Goal: Task Accomplishment & Management: Manage account settings

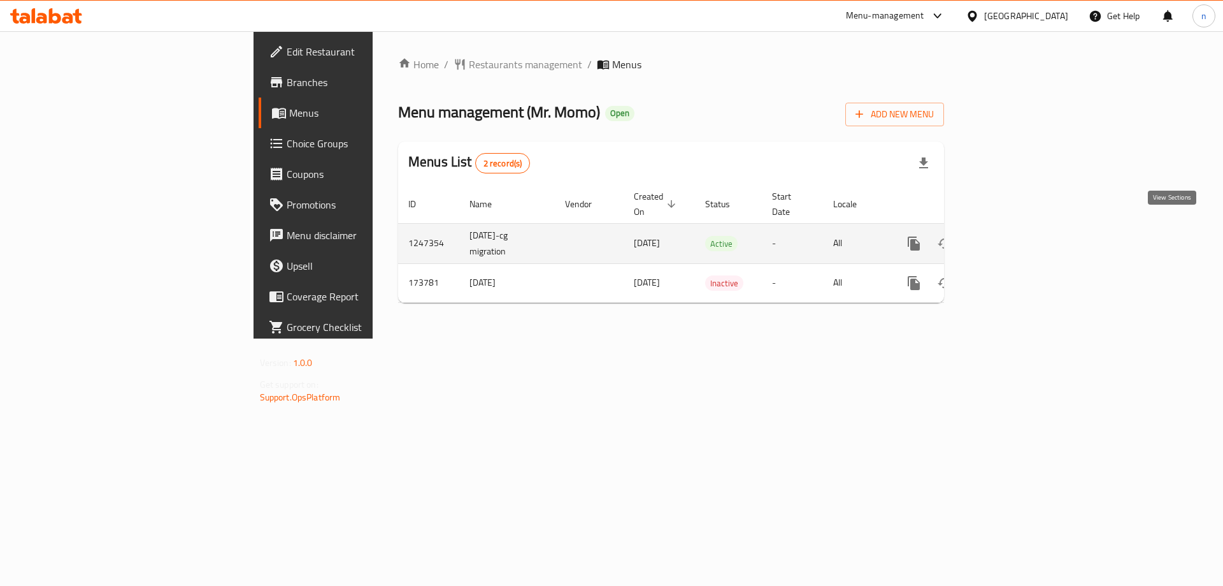
click at [1014, 236] on icon "enhanced table" at bounding box center [1005, 243] width 15 height 15
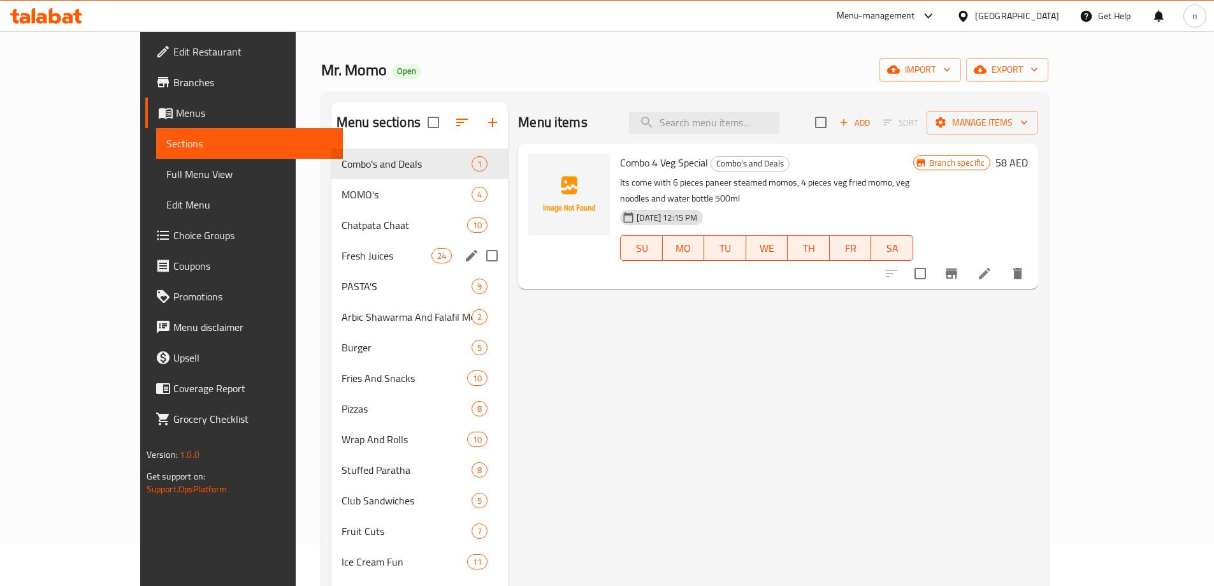
scroll to position [64, 0]
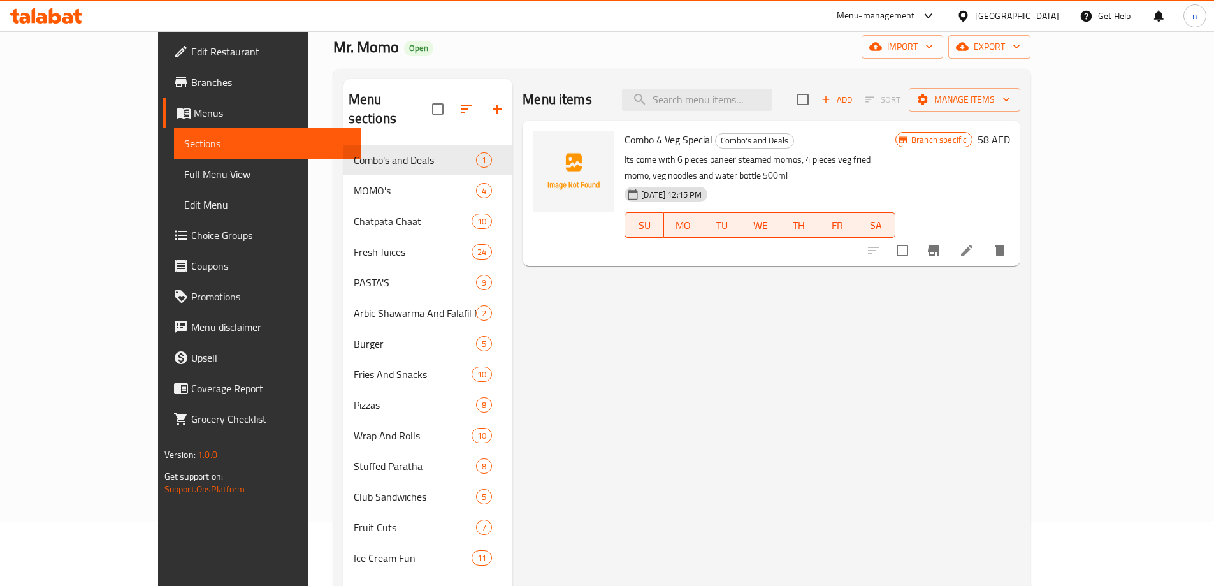
click at [184, 176] on span "Full Menu View" at bounding box center [267, 173] width 166 height 15
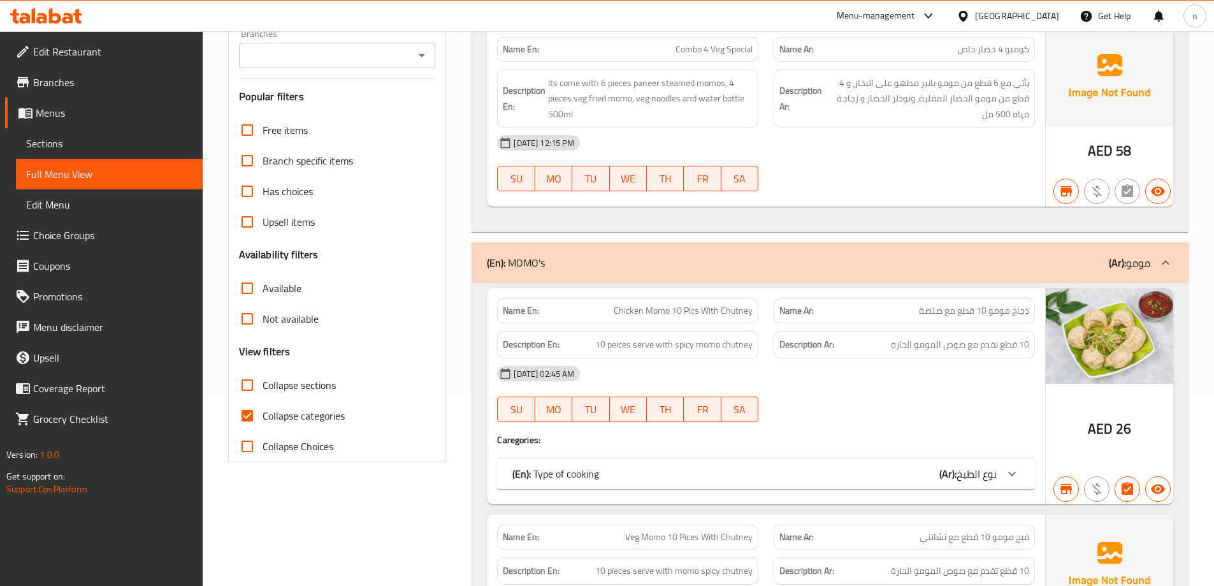
scroll to position [191, 0]
click at [246, 416] on input "Collapse categories" at bounding box center [247, 414] width 31 height 31
checkbox input "false"
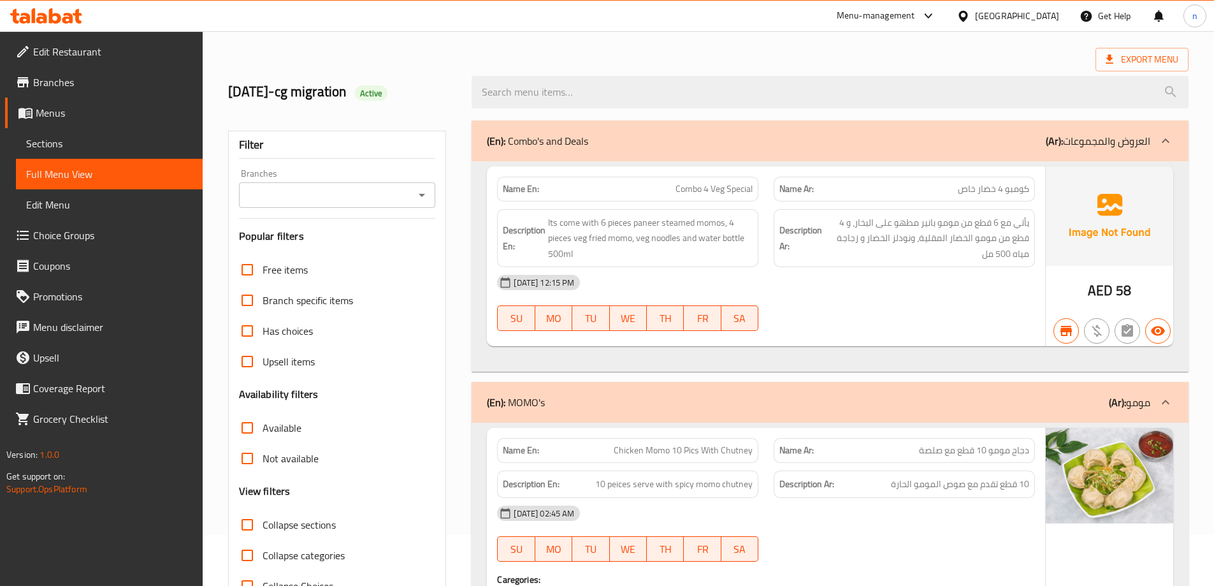
scroll to position [127, 0]
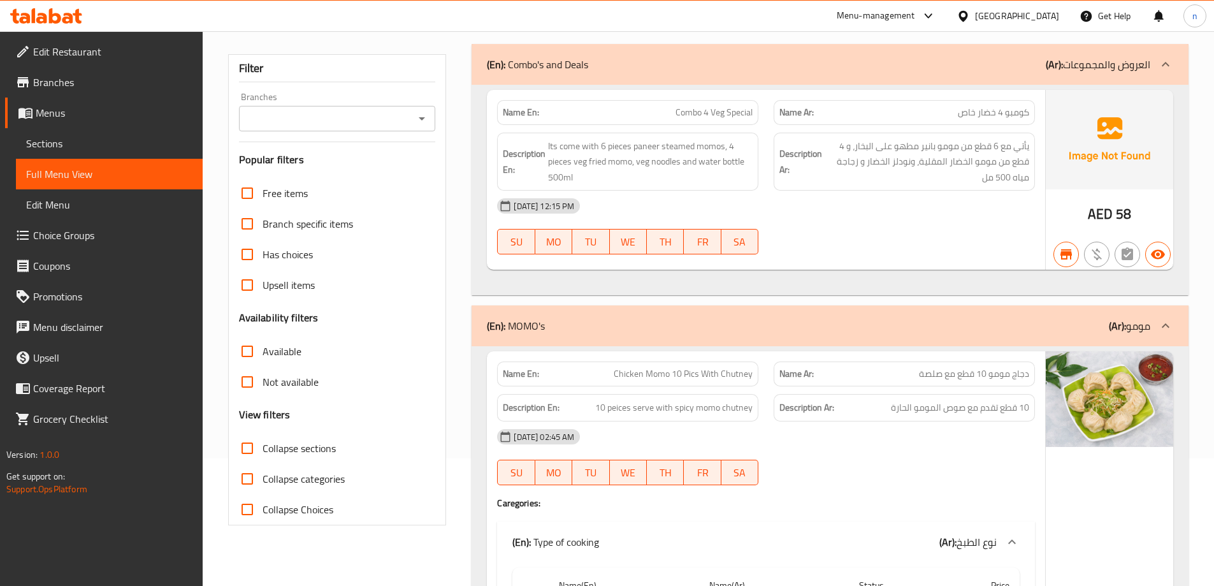
click at [248, 380] on input "Not available" at bounding box center [247, 381] width 31 height 31
checkbox input "true"
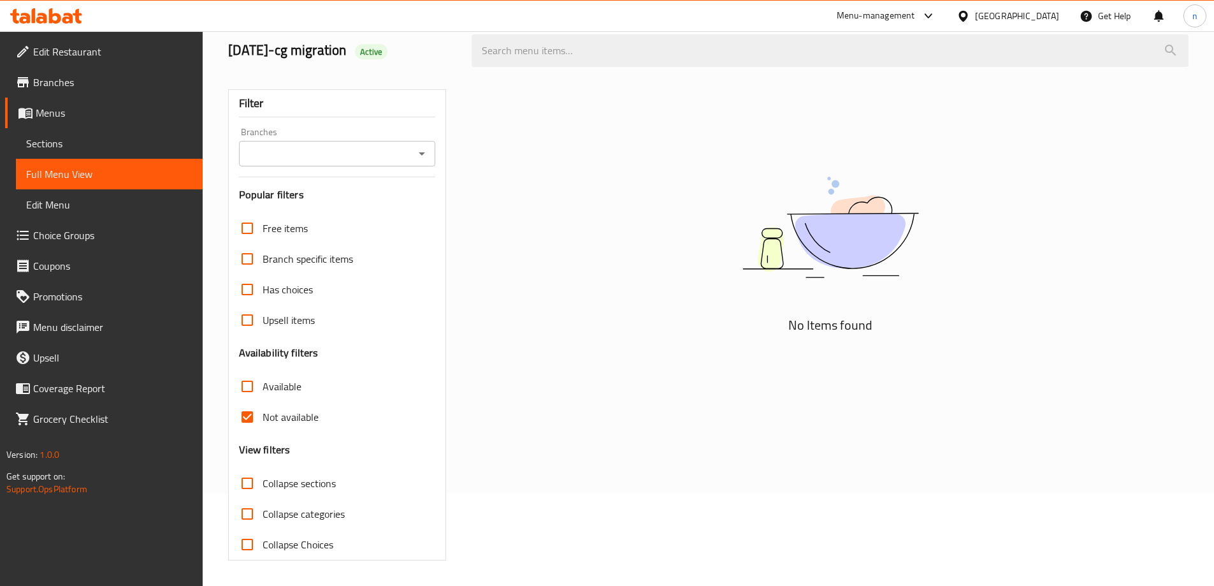
scroll to position [92, 0]
click at [254, 389] on input "Available" at bounding box center [247, 386] width 31 height 31
checkbox input "true"
click at [247, 415] on input "Not available" at bounding box center [247, 416] width 31 height 31
checkbox input "false"
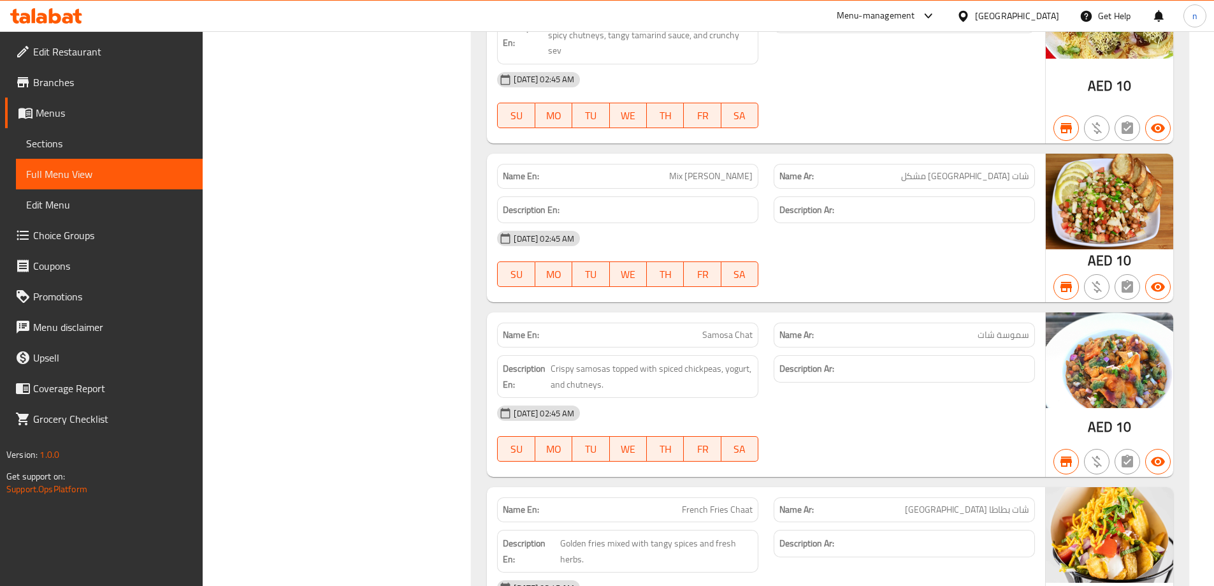
scroll to position [3405, 0]
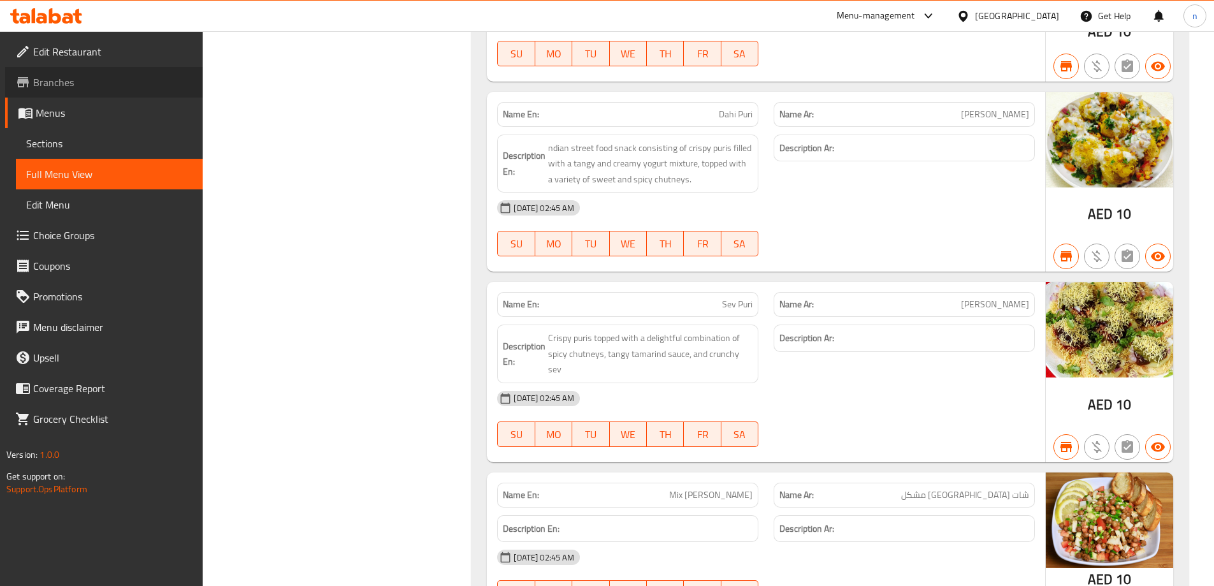
click at [76, 83] on span "Branches" at bounding box center [112, 82] width 159 height 15
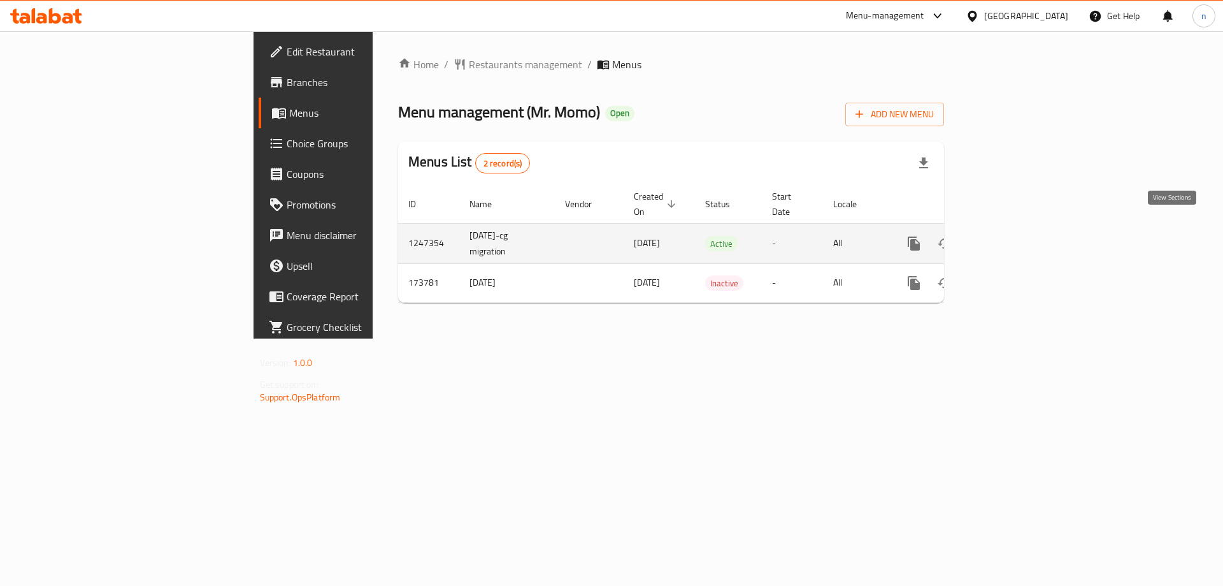
click at [1021, 228] on link "enhanced table" at bounding box center [1006, 243] width 31 height 31
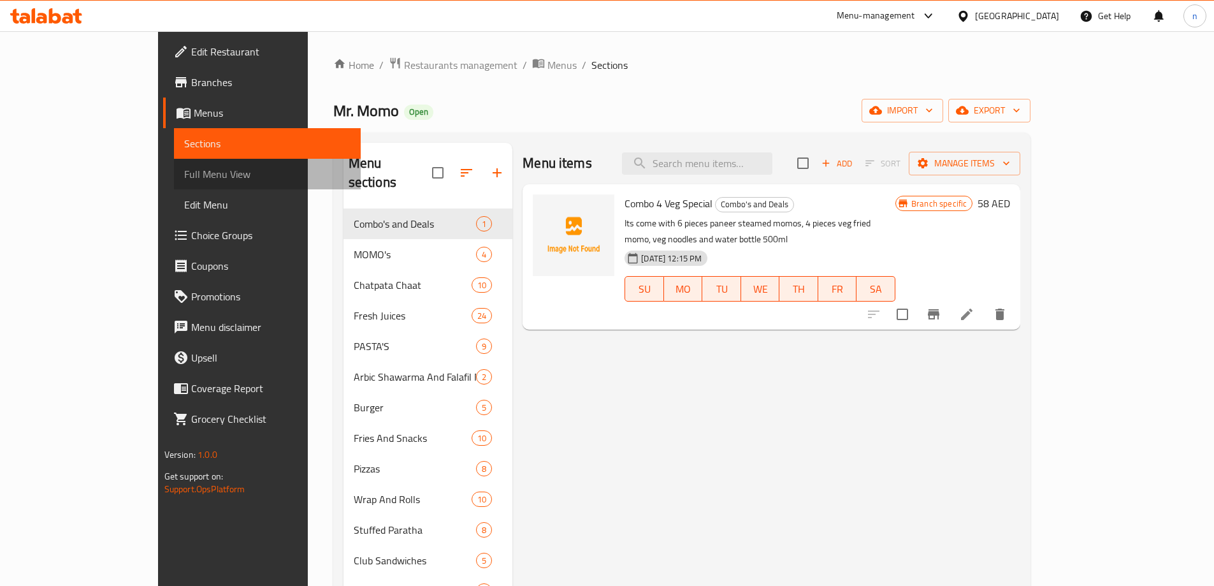
click at [184, 171] on span "Full Menu View" at bounding box center [267, 173] width 166 height 15
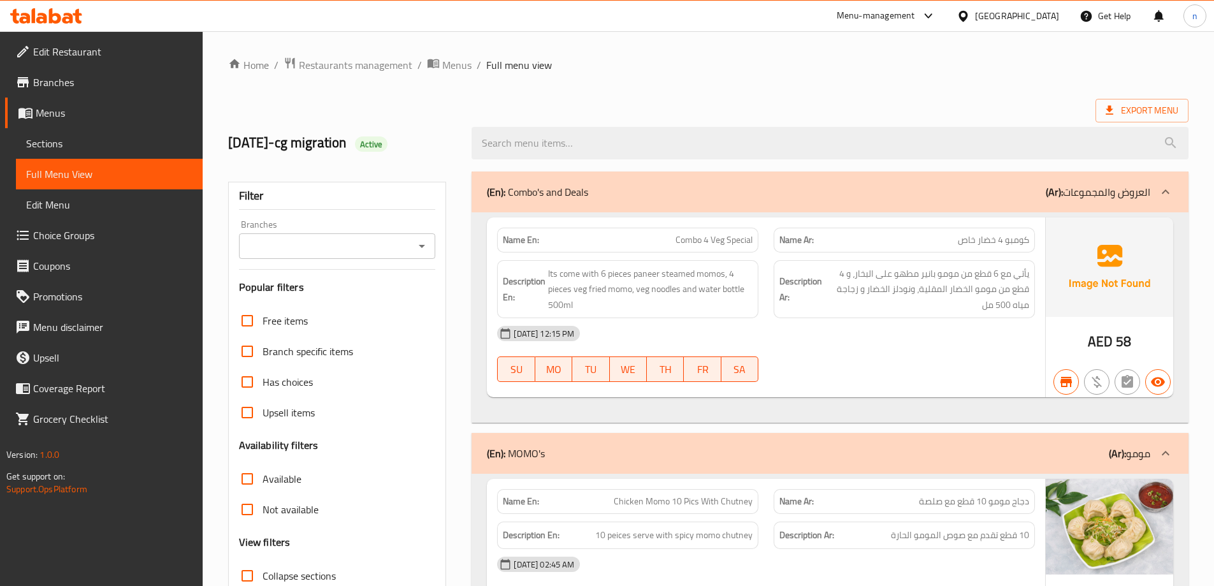
scroll to position [191, 0]
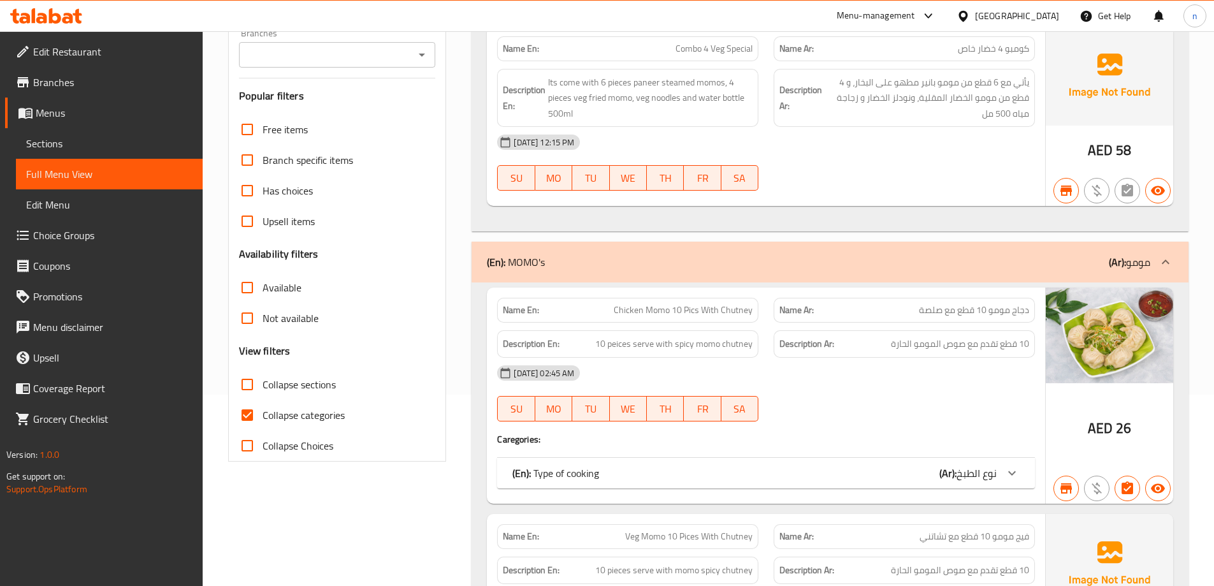
click at [242, 412] on input "Collapse categories" at bounding box center [247, 414] width 31 height 31
checkbox input "false"
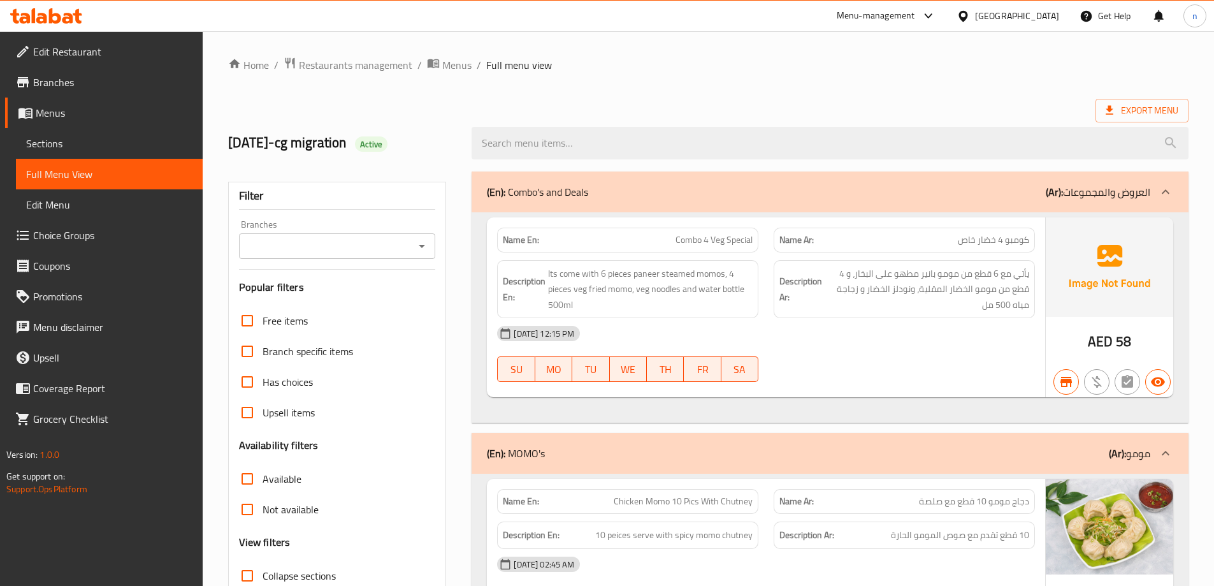
scroll to position [64, 0]
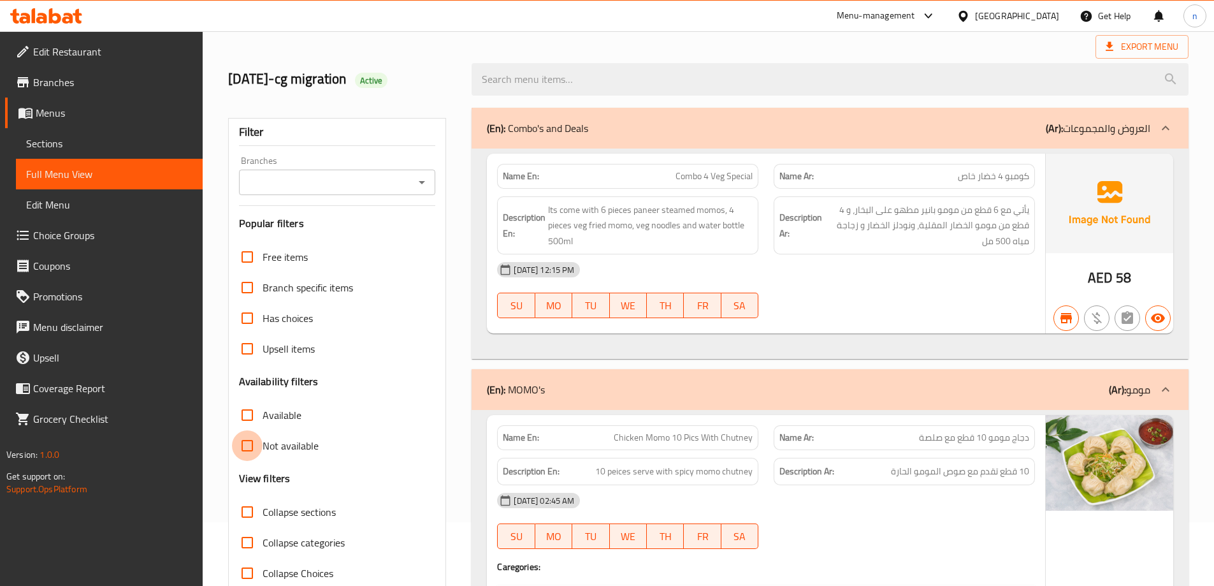
click at [245, 449] on input "Not available" at bounding box center [247, 445] width 31 height 31
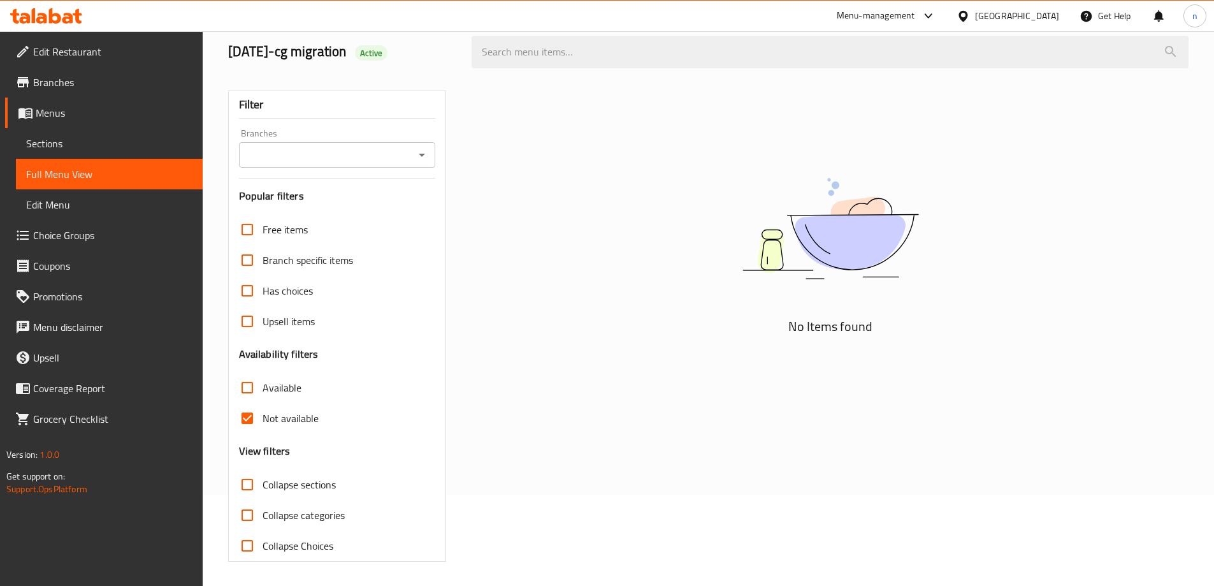
scroll to position [92, 0]
click at [254, 413] on input "Not available" at bounding box center [247, 416] width 31 height 31
checkbox input "false"
click at [247, 387] on input "Available" at bounding box center [247, 386] width 31 height 31
checkbox input "true"
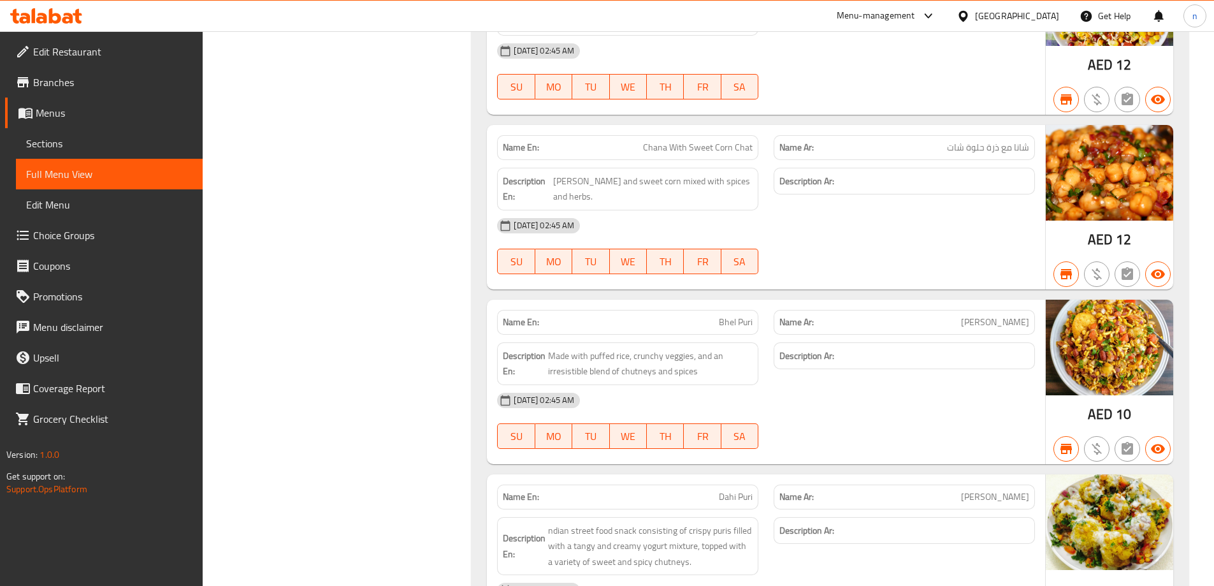
scroll to position [3214, 0]
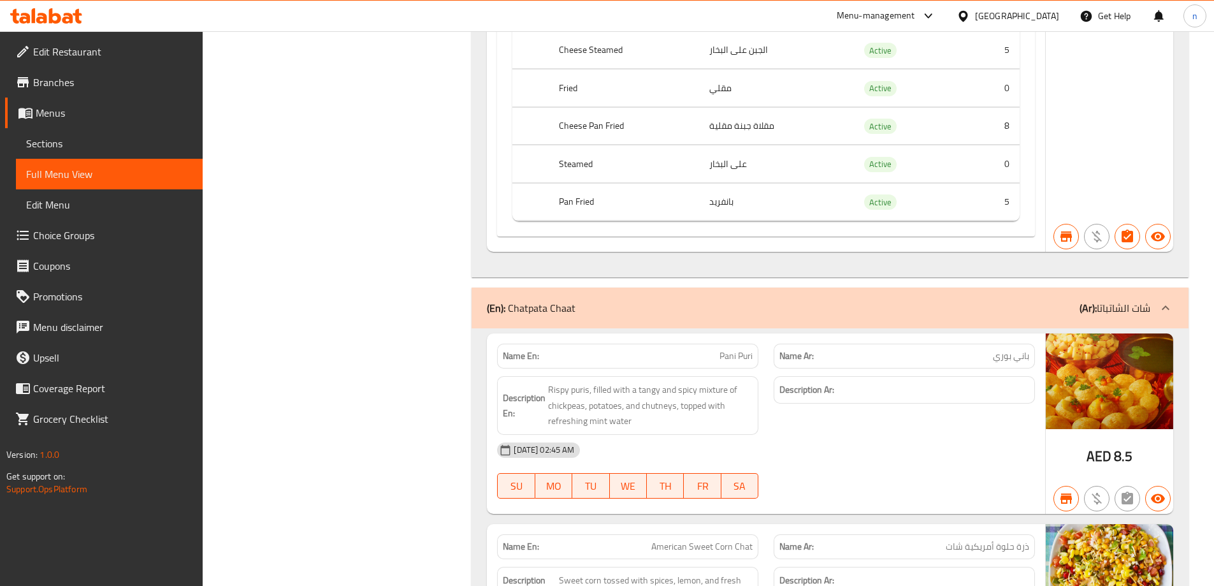
scroll to position [2195, 0]
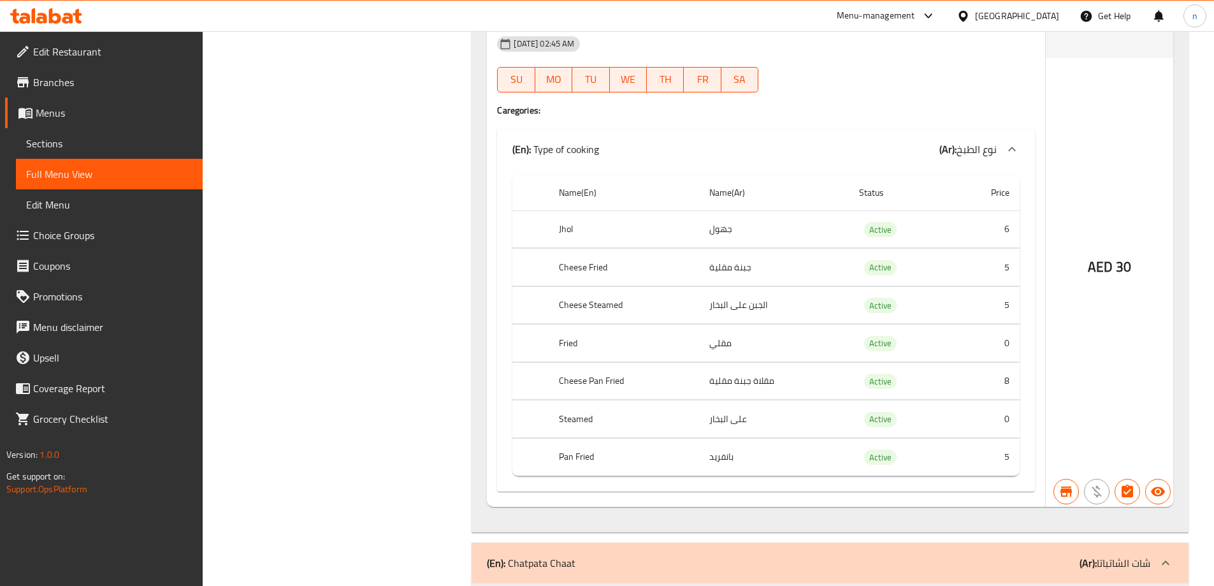
click at [59, 109] on span "Menus" at bounding box center [114, 112] width 157 height 15
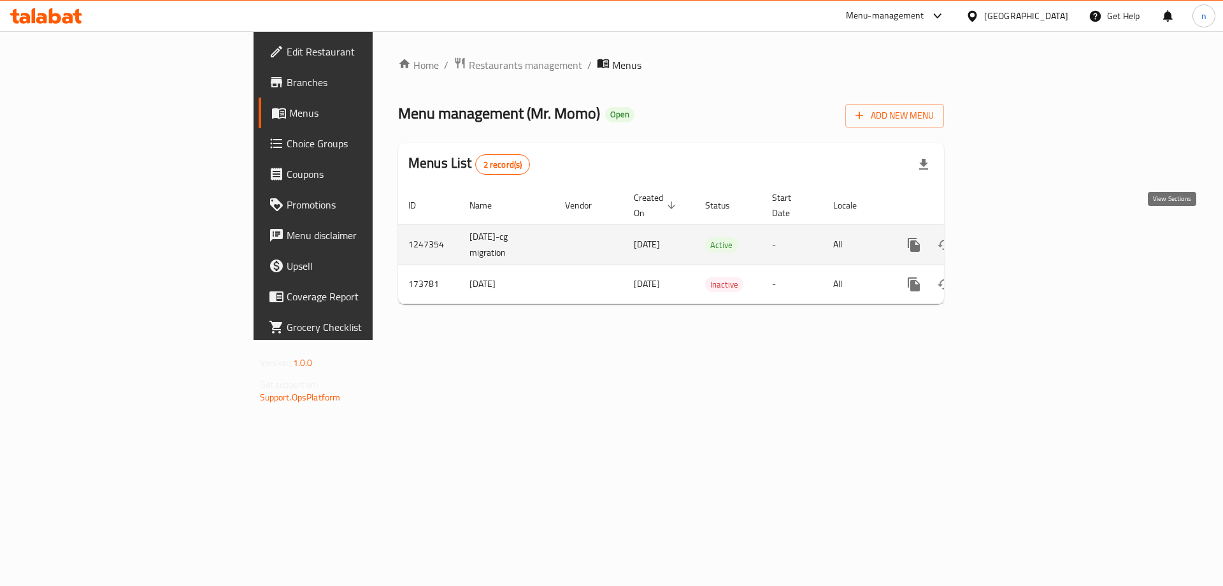
click at [1014, 237] on icon "enhanced table" at bounding box center [1005, 244] width 15 height 15
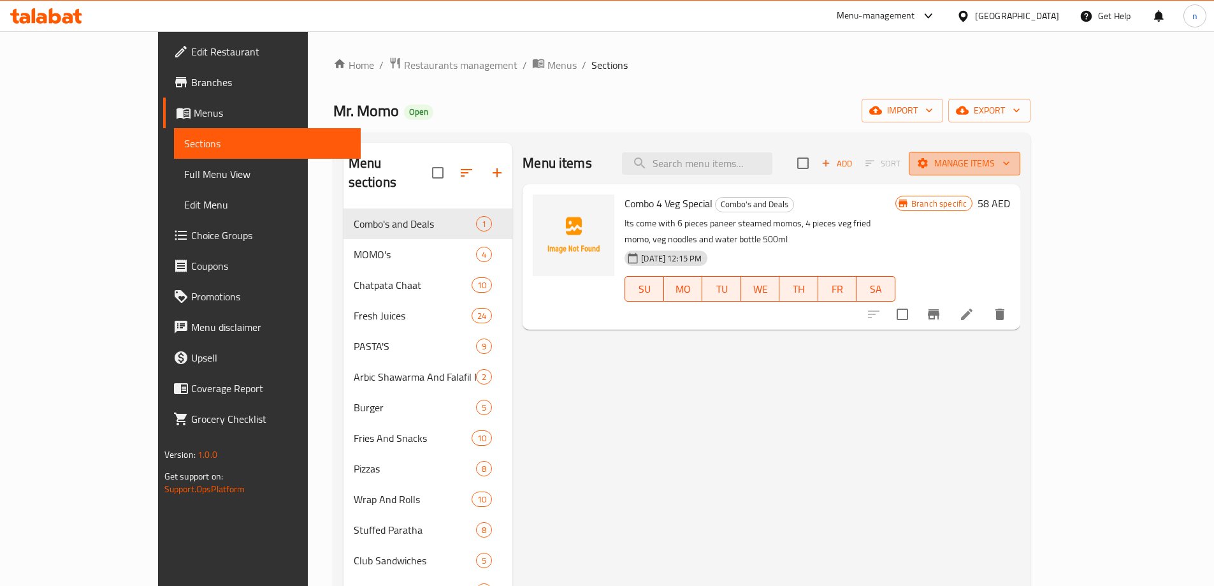
click at [1010, 166] on span "Manage items" at bounding box center [964, 163] width 91 height 16
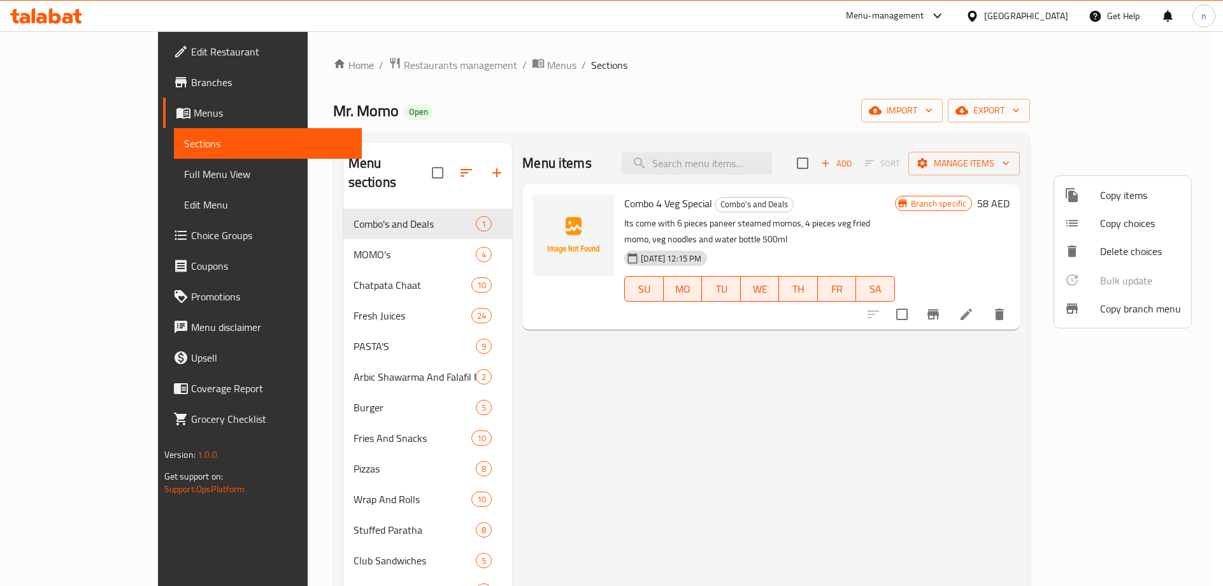
click at [802, 343] on div at bounding box center [611, 293] width 1223 height 586
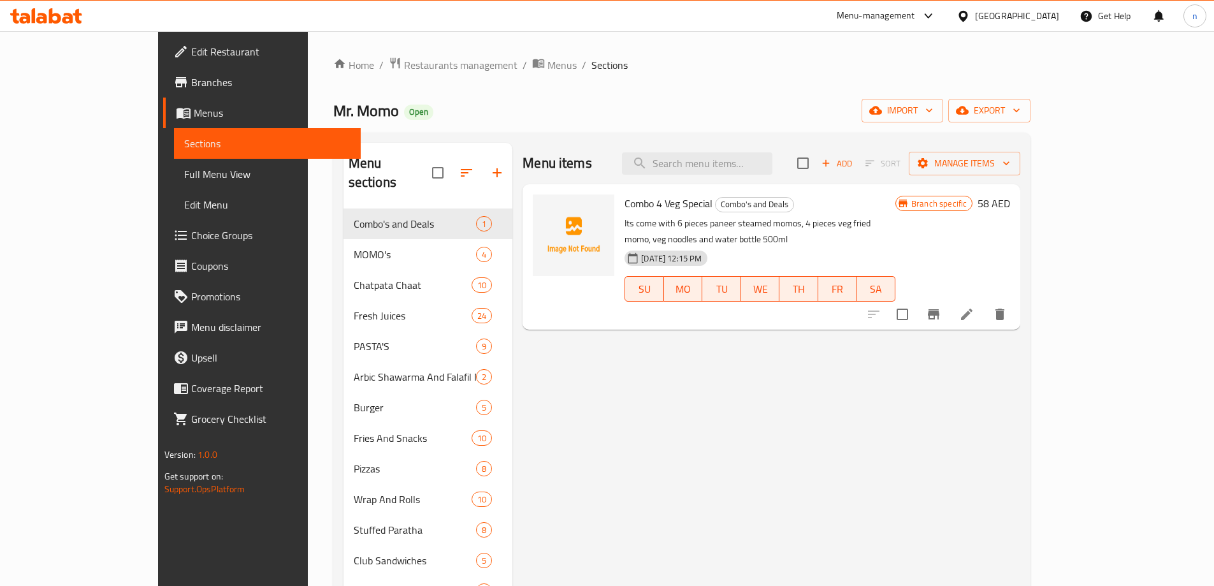
click at [191, 76] on span "Branches" at bounding box center [270, 82] width 159 height 15
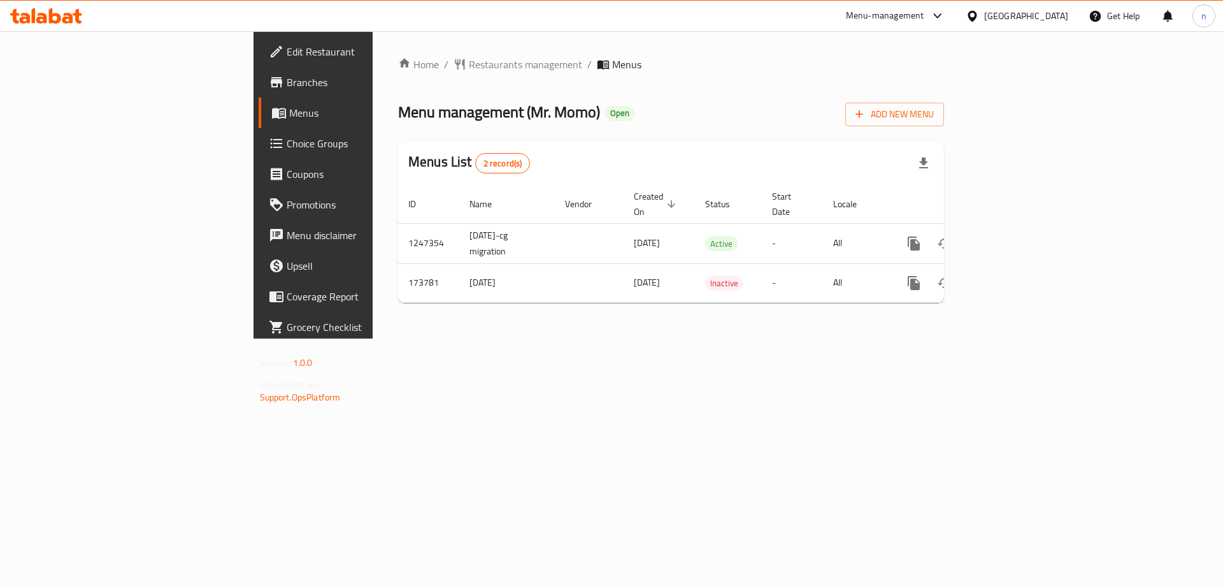
click at [287, 80] on span "Branches" at bounding box center [367, 82] width 161 height 15
click at [864, 115] on icon "button" at bounding box center [860, 115] width 8 height 8
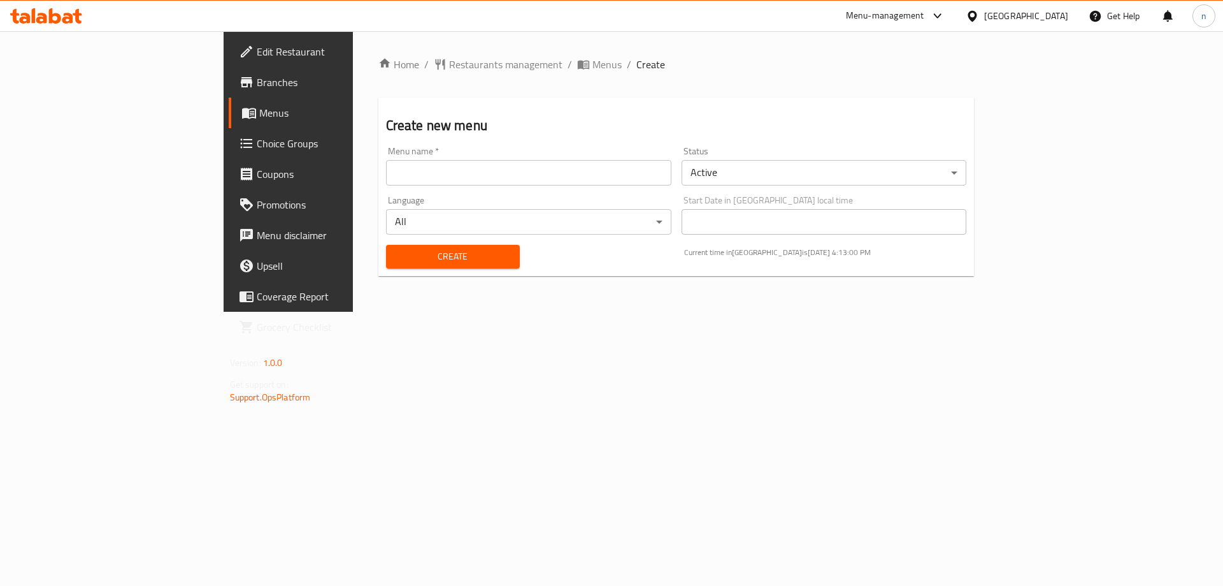
click at [548, 171] on input "text" at bounding box center [528, 172] width 285 height 25
type input "18/8"
click at [386, 245] on button "Create" at bounding box center [453, 257] width 134 height 24
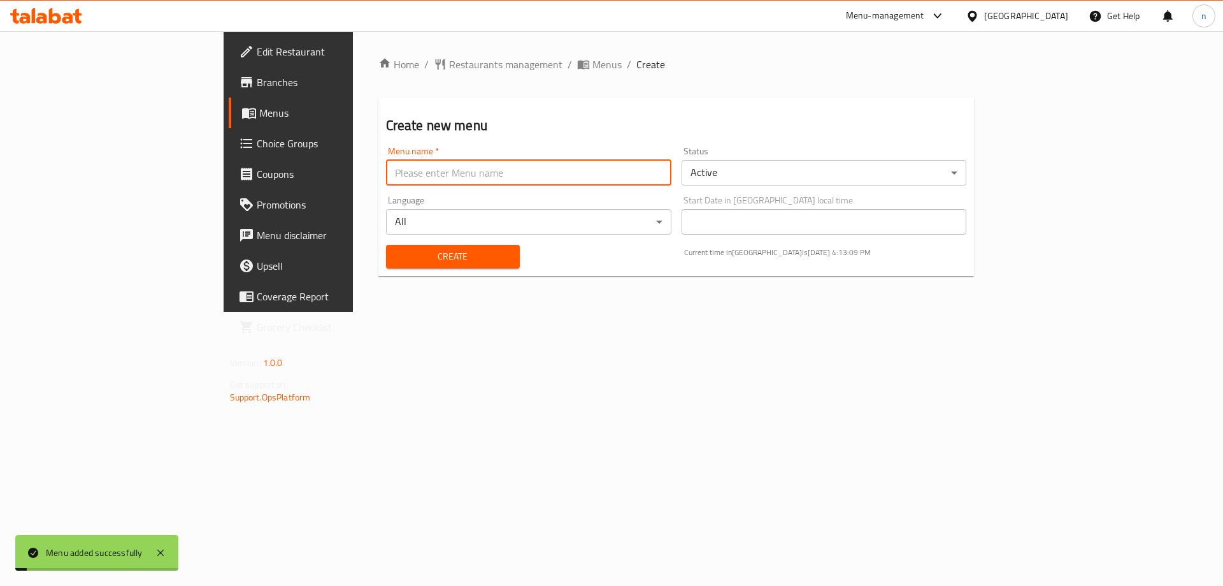
click at [259, 106] on span "Menus" at bounding box center [338, 112] width 159 height 15
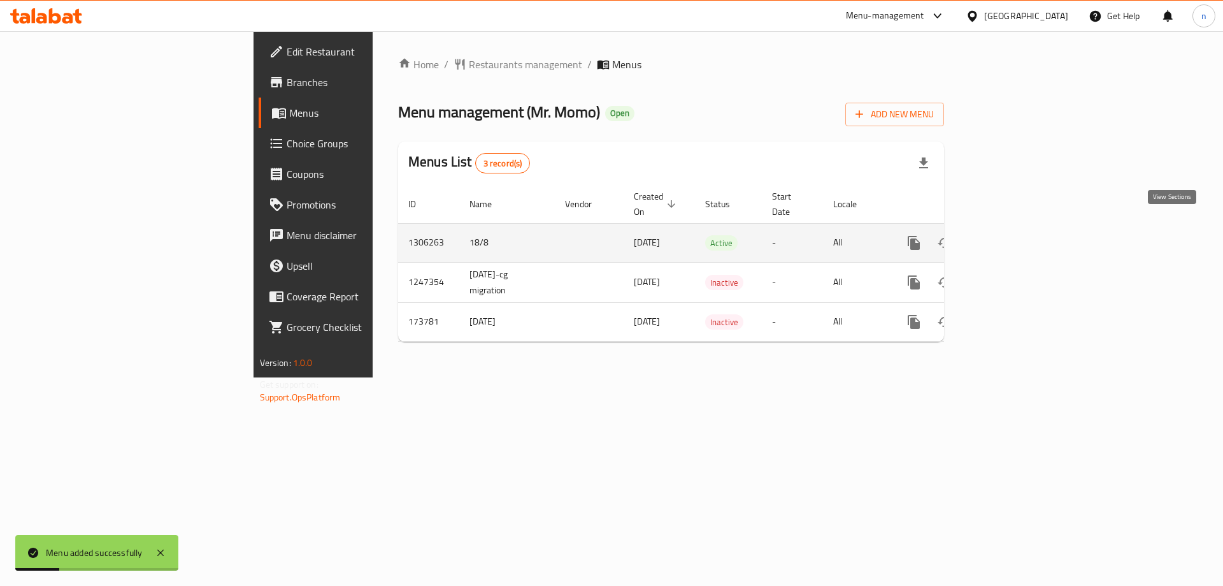
click at [1014, 235] on icon "enhanced table" at bounding box center [1005, 242] width 15 height 15
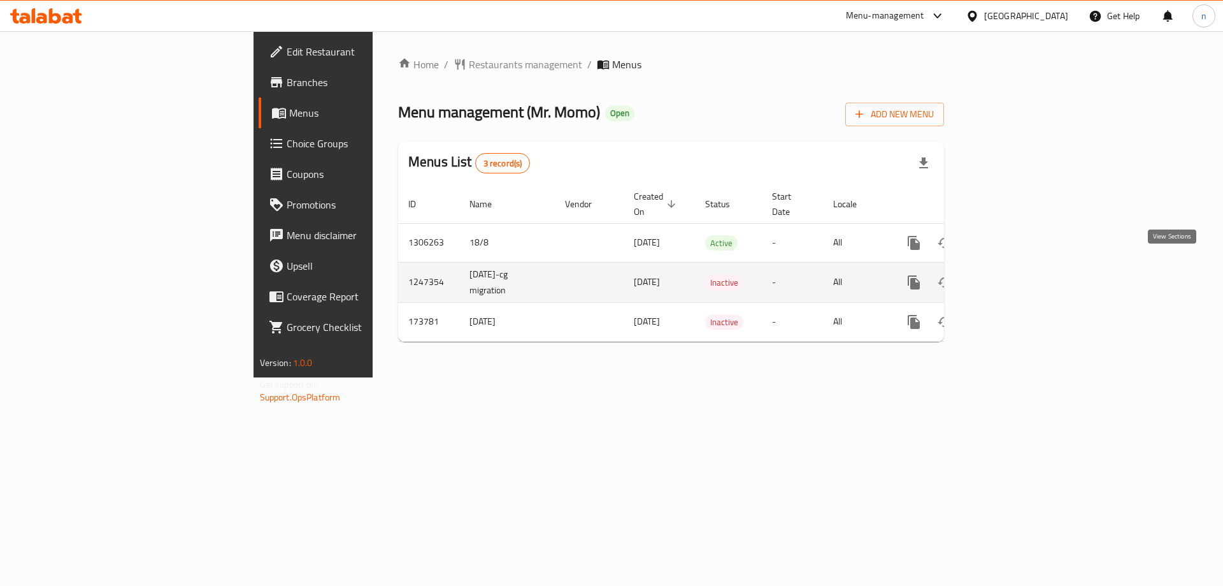
click at [1021, 267] on link "enhanced table" at bounding box center [1006, 282] width 31 height 31
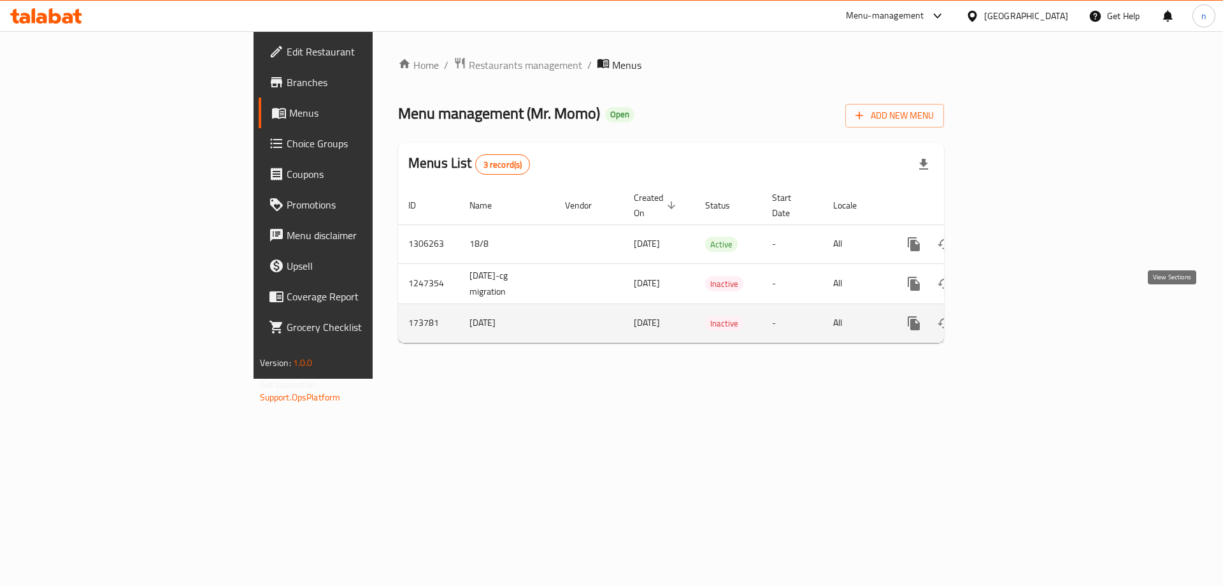
click at [1014, 315] on icon "enhanced table" at bounding box center [1005, 322] width 15 height 15
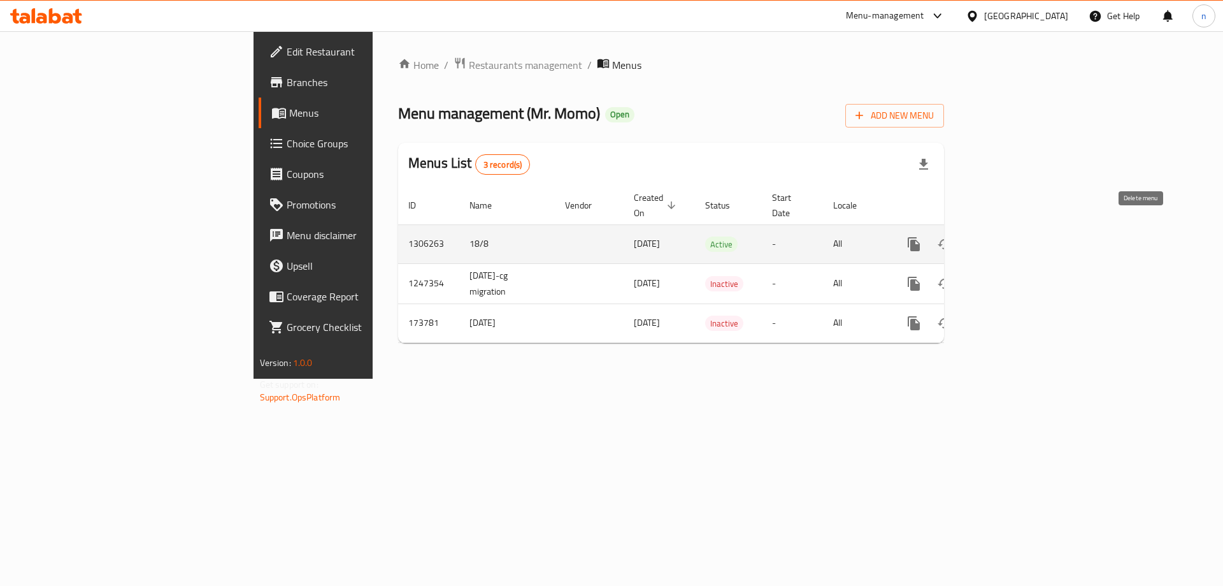
click at [980, 238] on icon "enhanced table" at bounding box center [975, 243] width 9 height 11
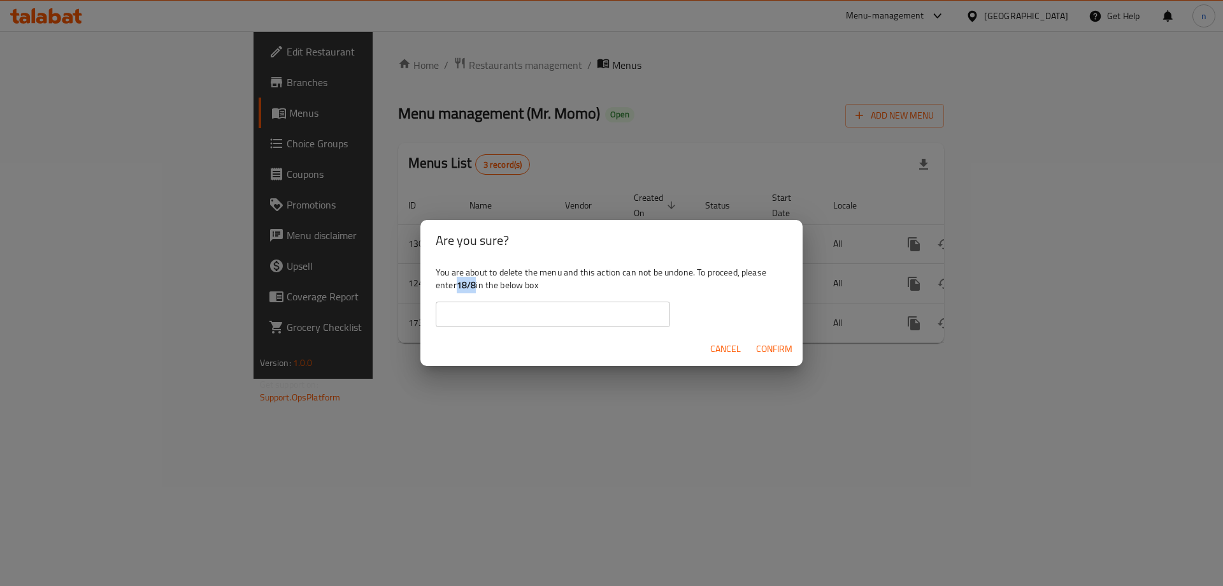
drag, startPoint x: 460, startPoint y: 283, endPoint x: 476, endPoint y: 284, distance: 15.9
click at [476, 284] on b "18/8" at bounding box center [467, 285] width 20 height 17
copy b "18/8"
click at [611, 319] on input "text" at bounding box center [553, 313] width 234 height 25
paste input "18/8"
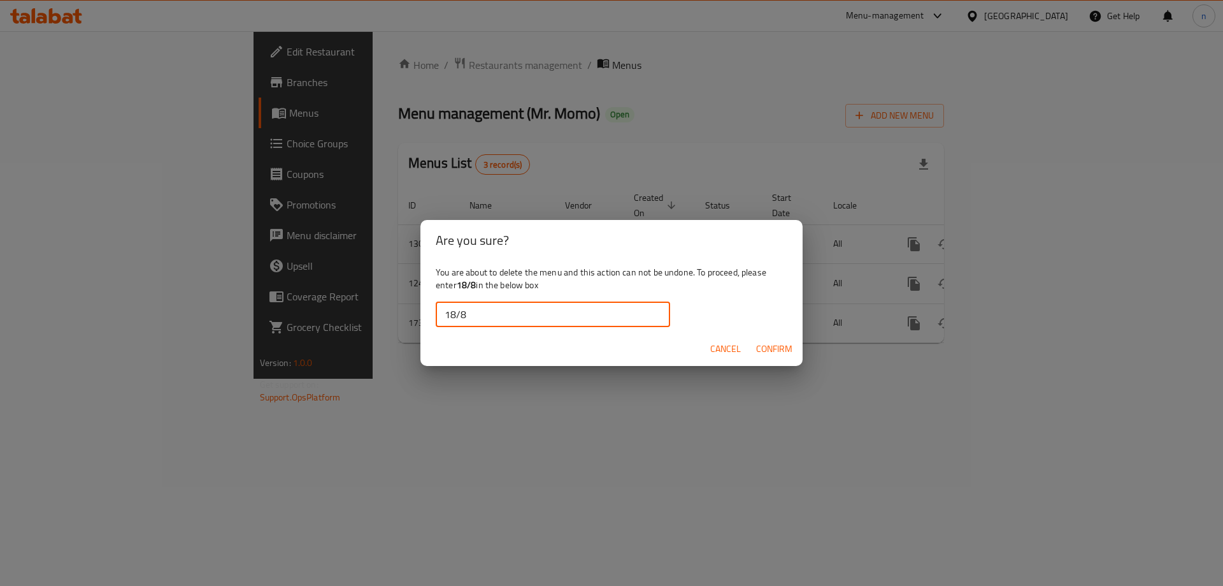
type input "18/8"
click at [779, 347] on span "Confirm" at bounding box center [774, 349] width 36 height 16
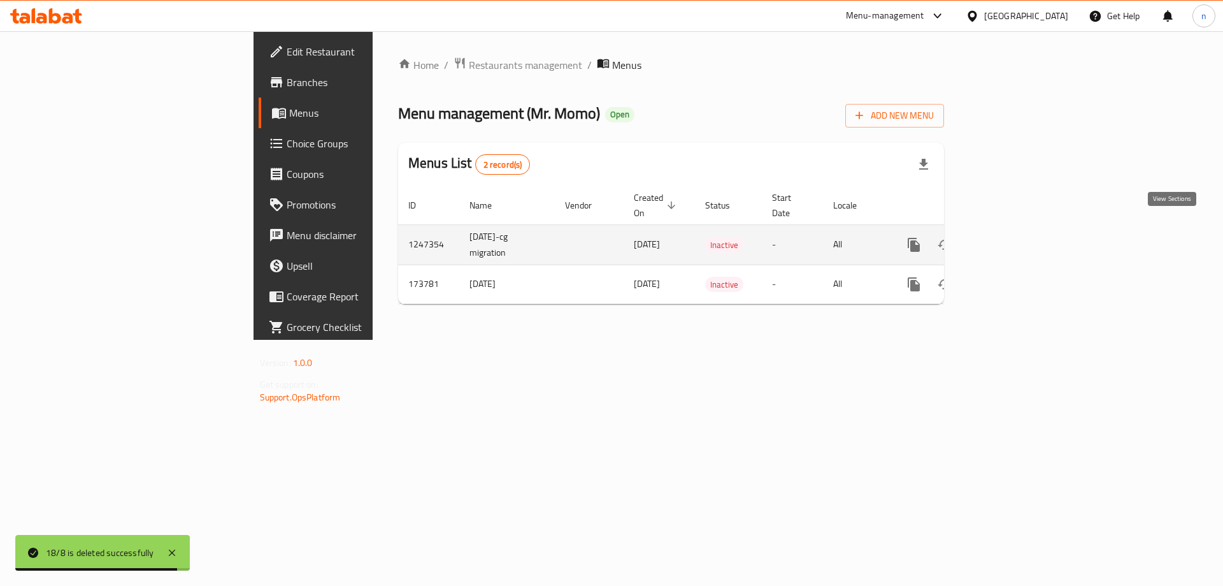
click at [1021, 231] on link "enhanced table" at bounding box center [1006, 244] width 31 height 31
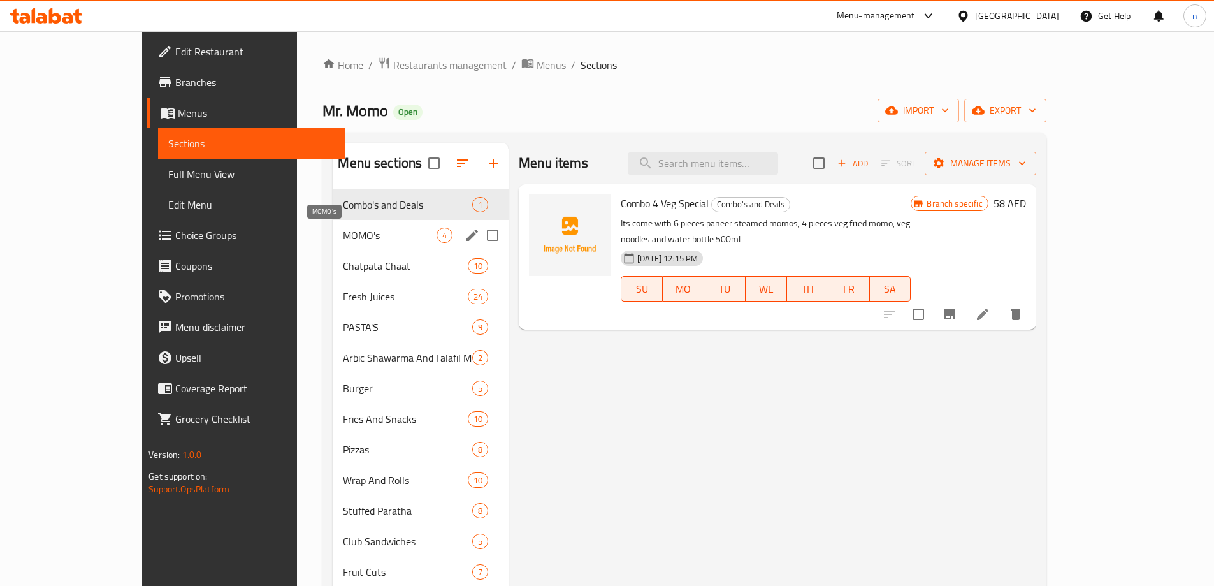
click at [368, 237] on span "MOMO's" at bounding box center [390, 234] width 94 height 15
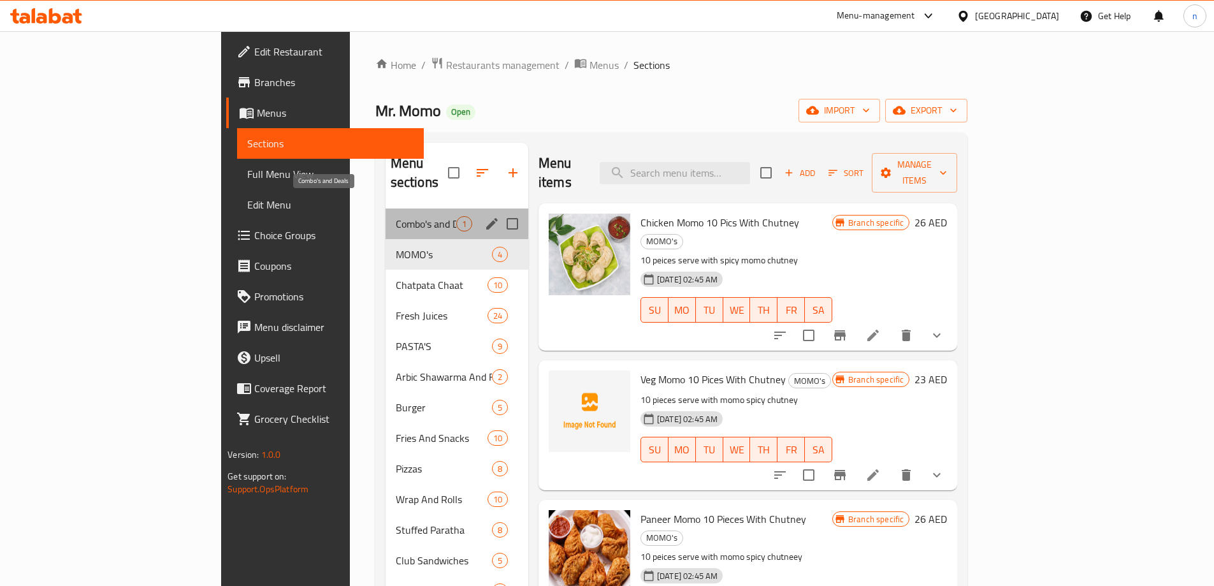
click at [396, 216] on span "Combo's and Deals" at bounding box center [426, 223] width 61 height 15
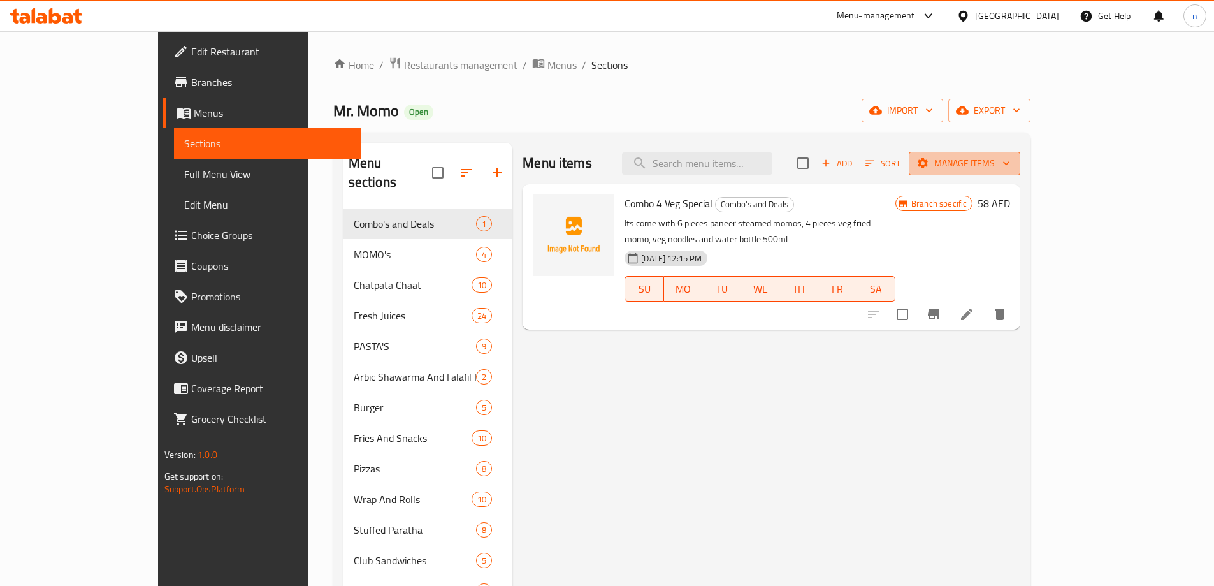
click at [1010, 166] on span "Manage items" at bounding box center [964, 163] width 91 height 16
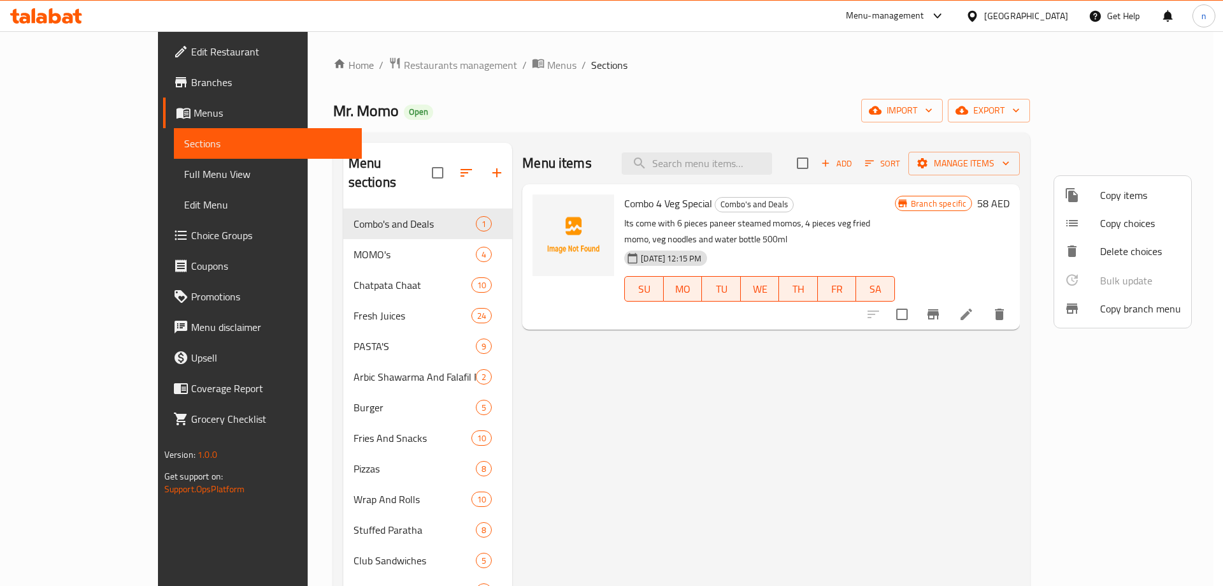
click at [1135, 308] on span "Copy branch menu" at bounding box center [1140, 308] width 81 height 15
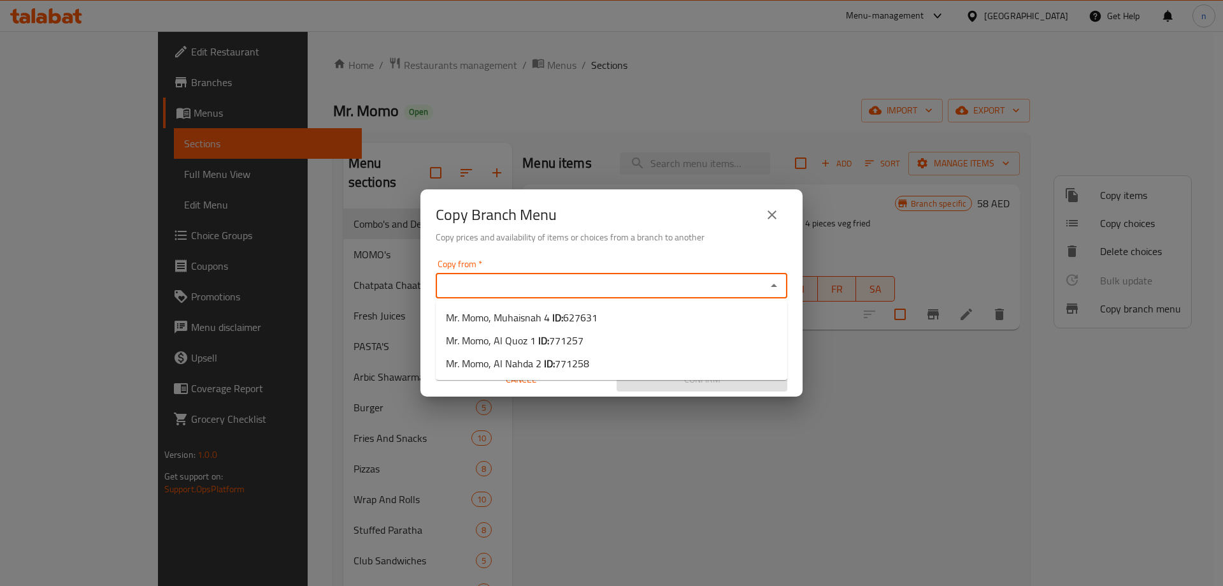
click at [535, 291] on input "Copy from   *" at bounding box center [601, 286] width 323 height 18
click at [515, 317] on span "Mr. Momo, Muhaisnah 4 ID: 627631" at bounding box center [522, 317] width 152 height 15
type input "Mr. Momo, Muhaisnah 4"
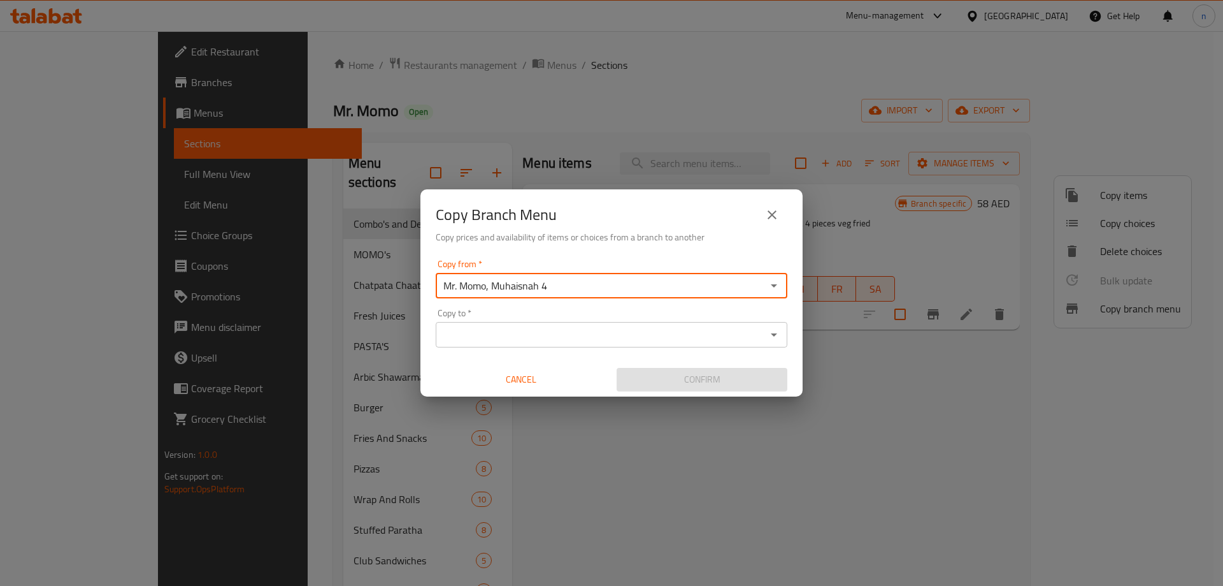
click at [496, 337] on input "Copy to   *" at bounding box center [601, 335] width 323 height 18
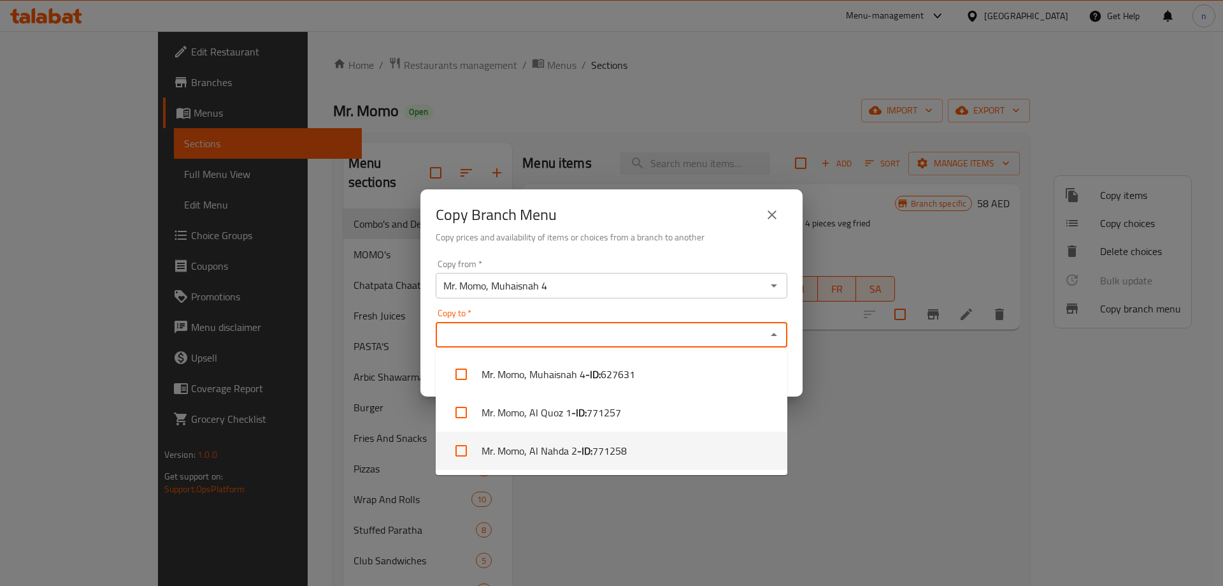
click at [572, 449] on li "Mr. Momo, Al Nahda 2 - ID: 771258" at bounding box center [612, 450] width 352 height 38
checkbox input "true"
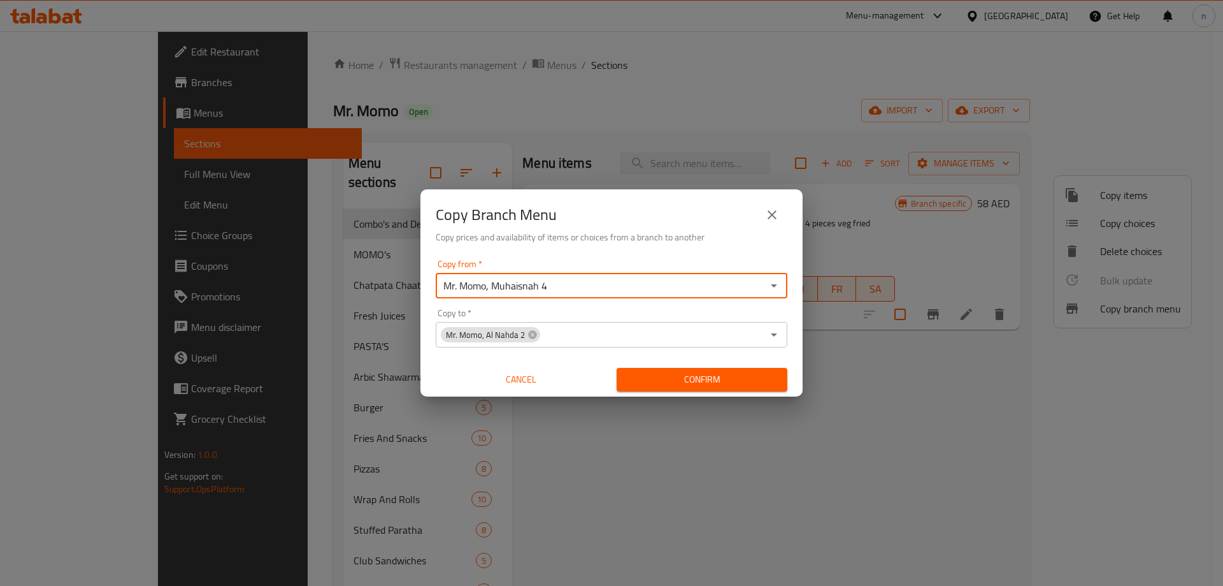
click at [617, 287] on input "Mr. Momo, Muhaisnah 4" at bounding box center [601, 286] width 323 height 18
click at [559, 301] on div "Copy from   * Mr. Momo, Muhaisnah 4 Copy from * Copy to   * Mr. Momo, Al Nahda …" at bounding box center [612, 325] width 382 height 142
click at [561, 284] on input "Mr. Momo, Muhaisnah 4" at bounding box center [601, 286] width 323 height 18
click at [764, 288] on div "Mr. Momo, Muhaisnah 4 Copy from *" at bounding box center [612, 285] width 352 height 25
click at [778, 284] on icon "Open" at bounding box center [773, 285] width 15 height 15
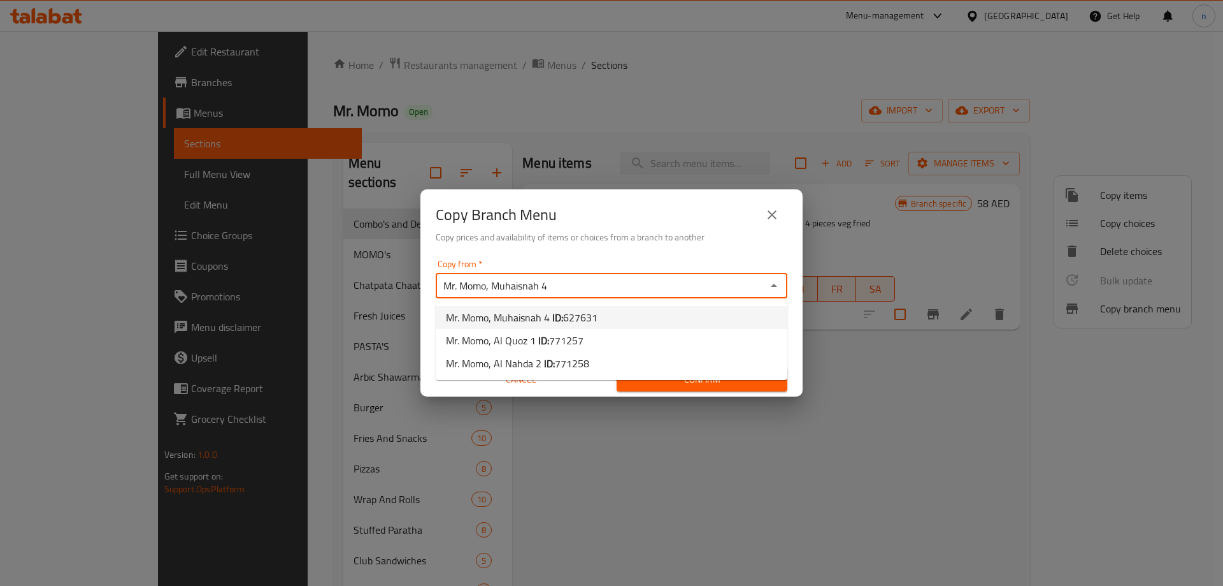
click at [717, 254] on div "Copy Branch Menu Copy prices and availability of items or choices from a branch…" at bounding box center [612, 221] width 382 height 65
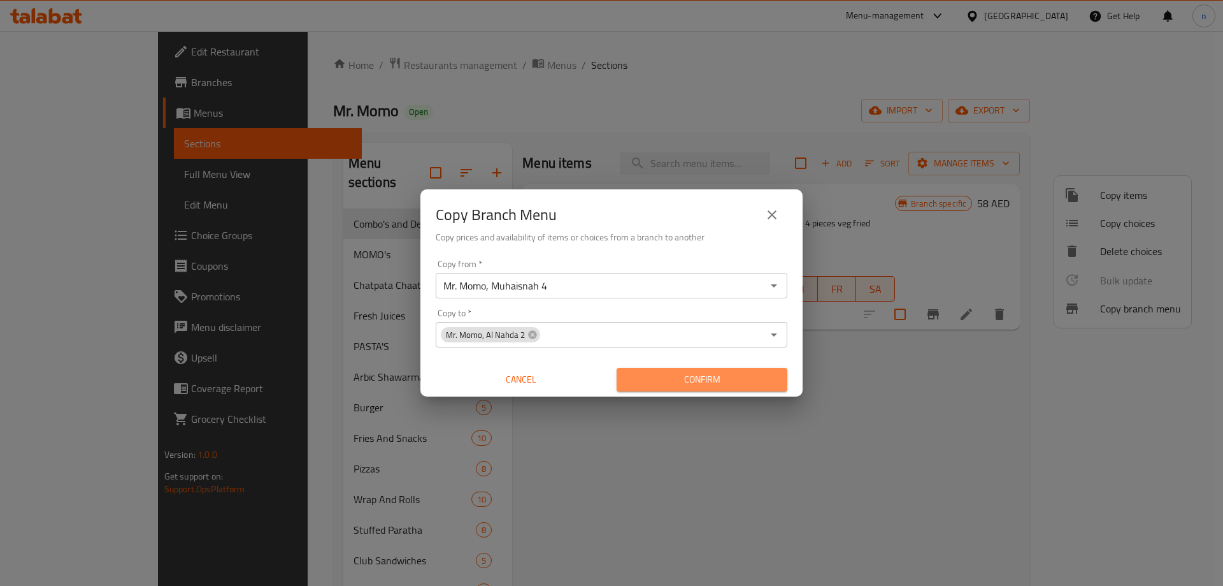
click at [686, 378] on span "Confirm" at bounding box center [702, 379] width 150 height 16
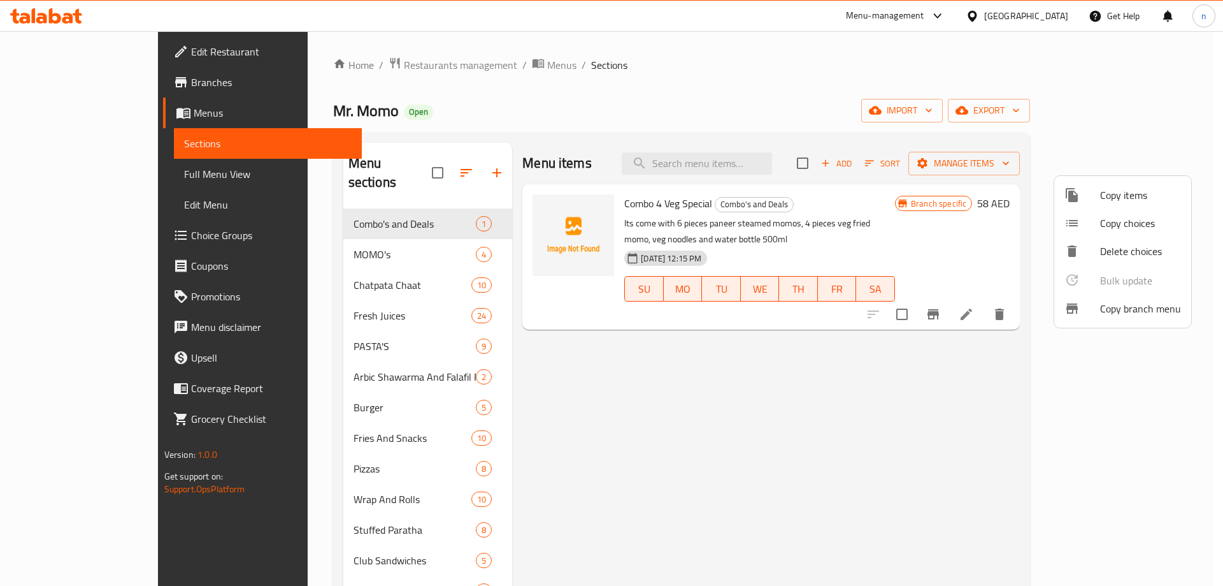
click at [1119, 301] on span "Copy branch menu" at bounding box center [1140, 308] width 81 height 15
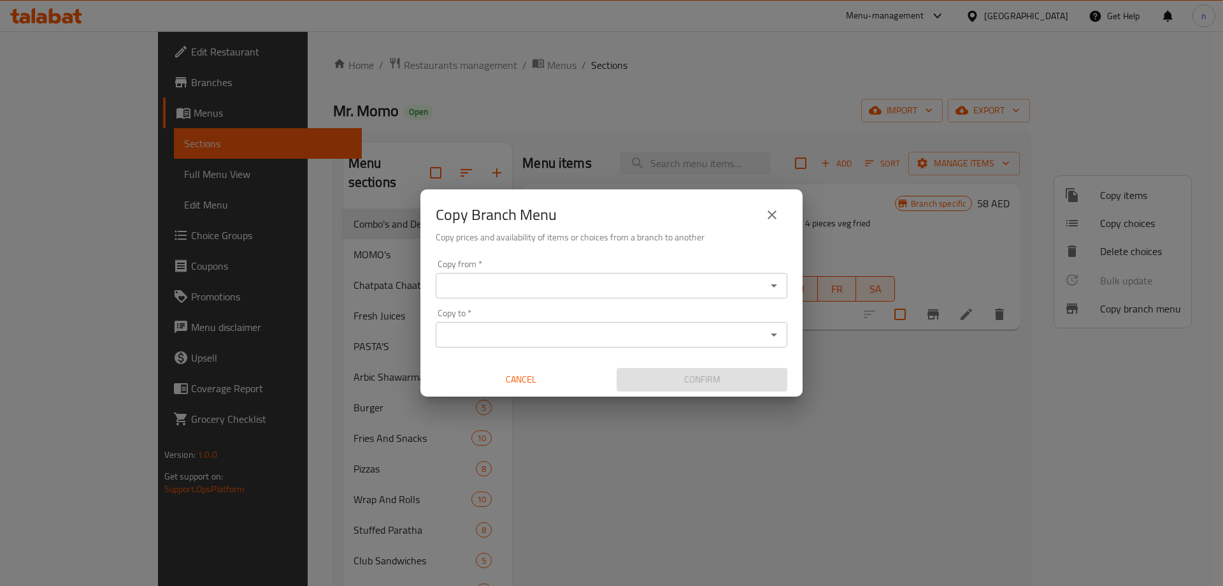
click at [522, 288] on input "Copy from   *" at bounding box center [601, 286] width 323 height 18
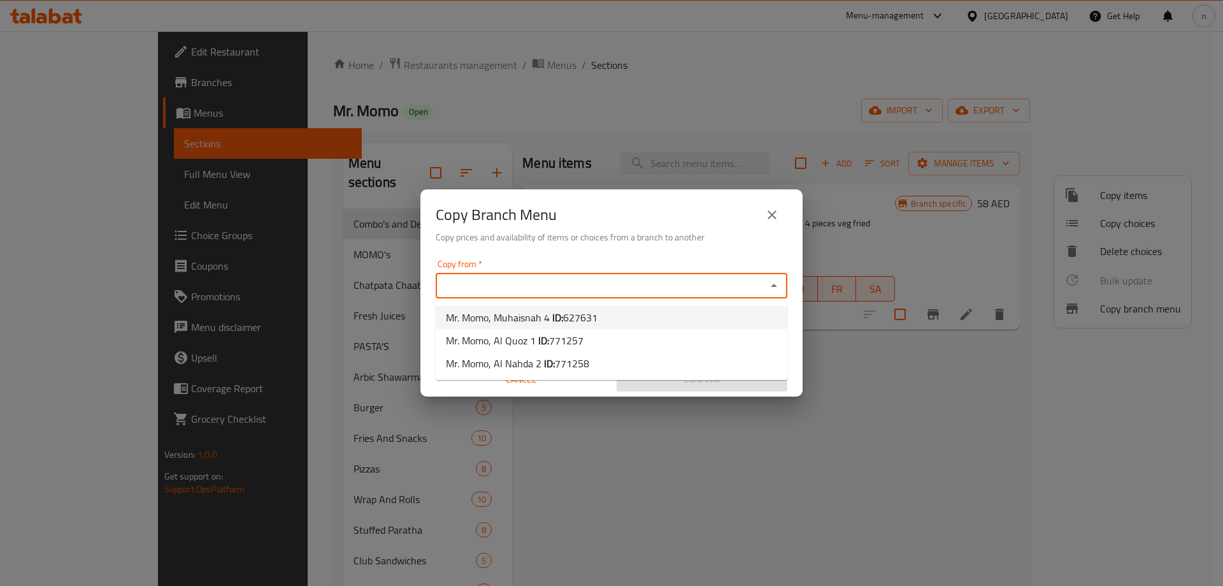
click at [555, 317] on b "ID:" at bounding box center [557, 317] width 11 height 19
type input "Mr. Momo, Muhaisnah 4"
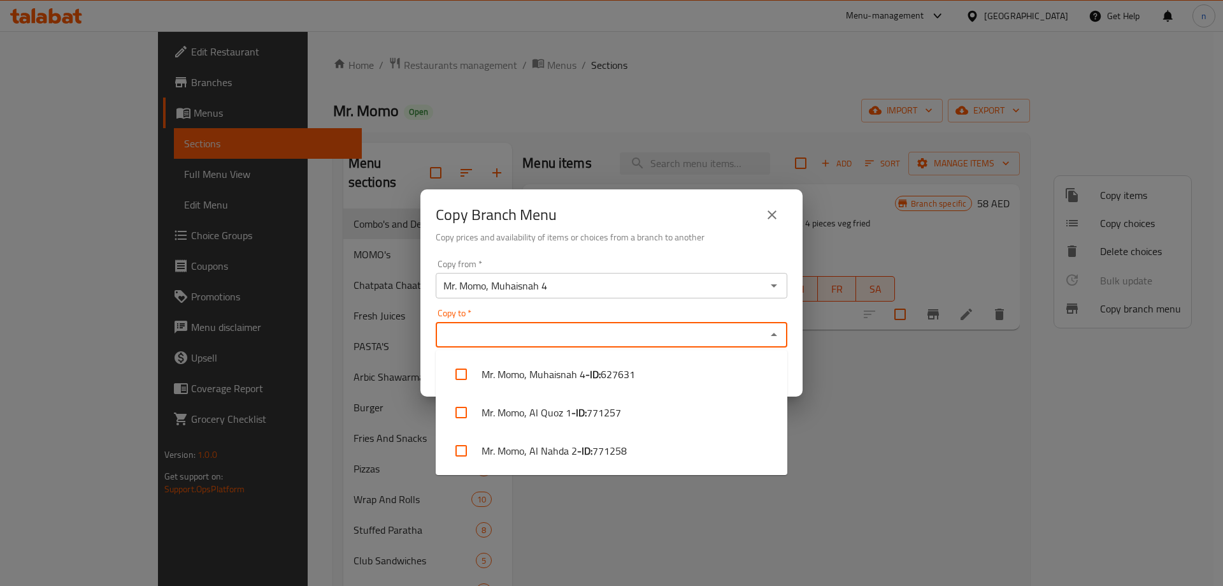
click at [489, 329] on input "Copy to   *" at bounding box center [601, 335] width 323 height 18
click at [535, 450] on li "Mr. Momo, Al Nahda 2 - ID: 771258" at bounding box center [612, 450] width 352 height 38
checkbox input "true"
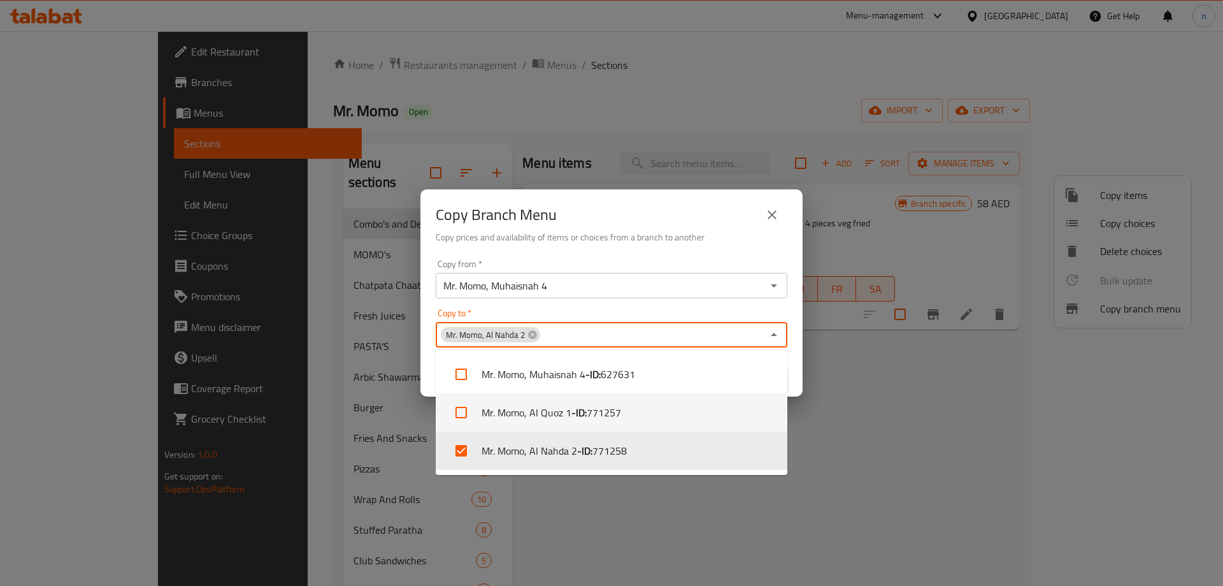
click at [872, 394] on div "Copy Branch Menu Copy prices and availability of items or choices from a branch…" at bounding box center [611, 293] width 1223 height 586
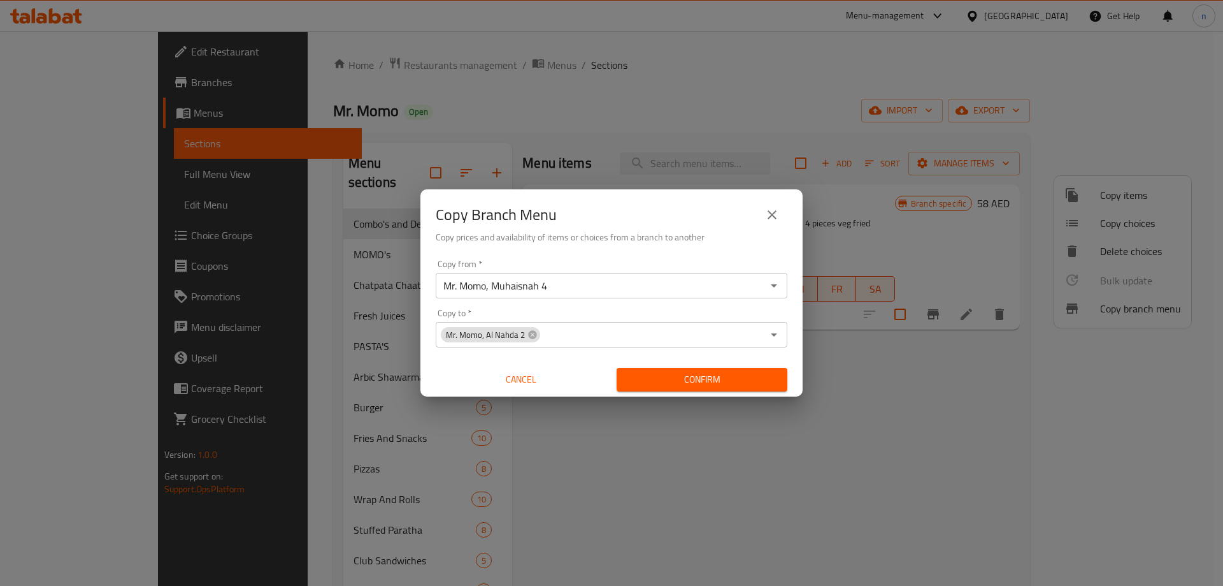
click at [726, 377] on span "Confirm" at bounding box center [702, 379] width 150 height 16
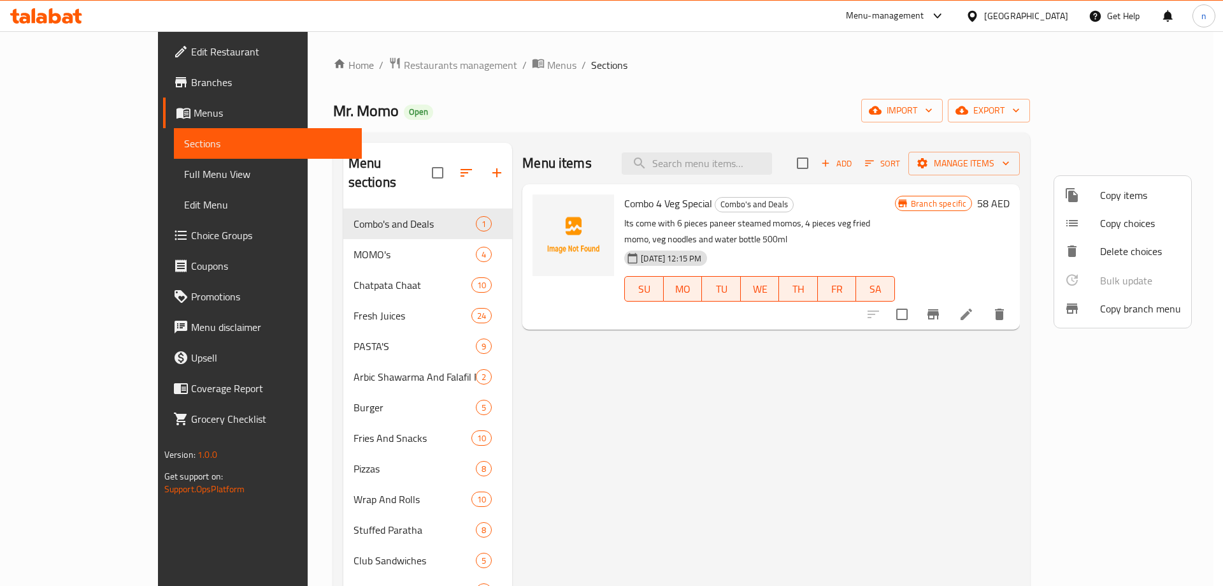
click at [72, 183] on div at bounding box center [611, 293] width 1223 height 586
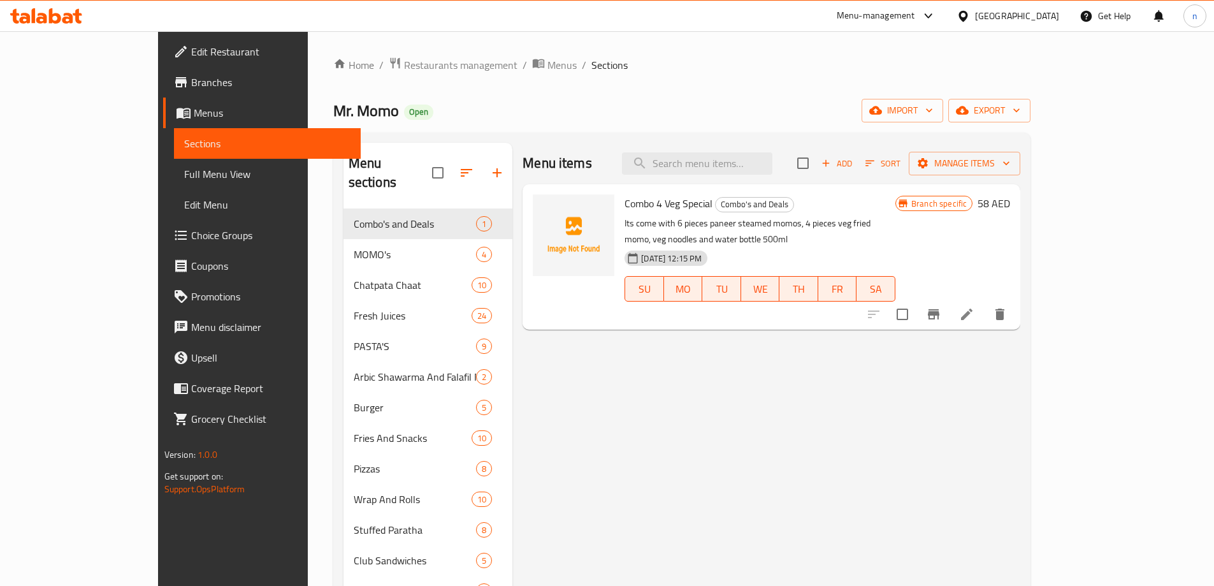
click at [184, 178] on span "Full Menu View" at bounding box center [267, 173] width 166 height 15
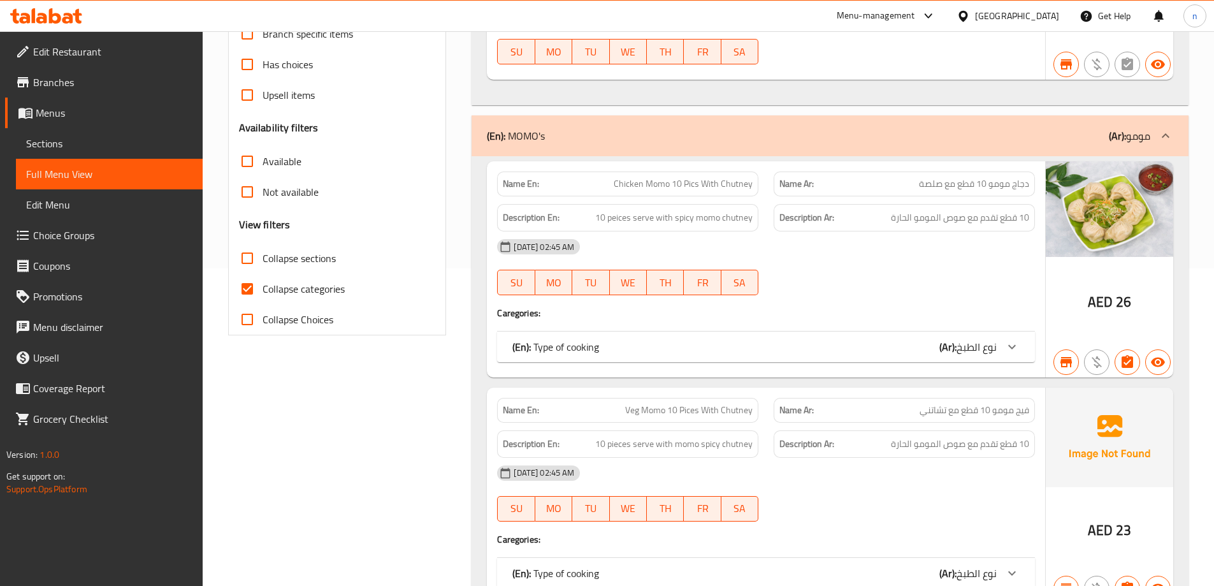
scroll to position [319, 0]
click at [241, 287] on input "Collapse categories" at bounding box center [247, 287] width 31 height 31
checkbox input "false"
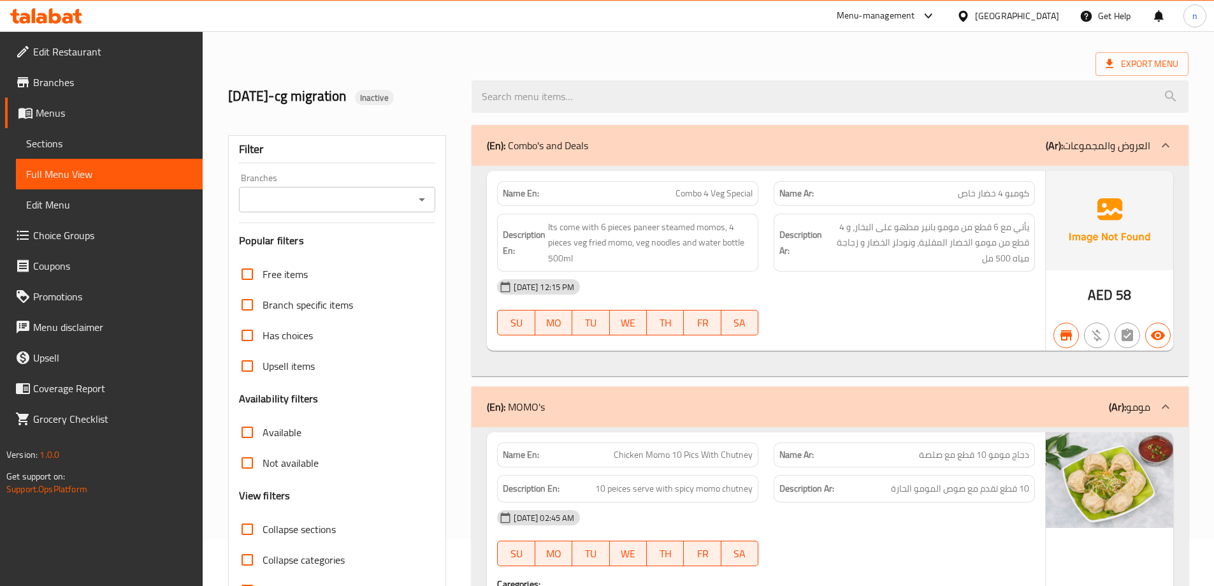
scroll to position [0, 0]
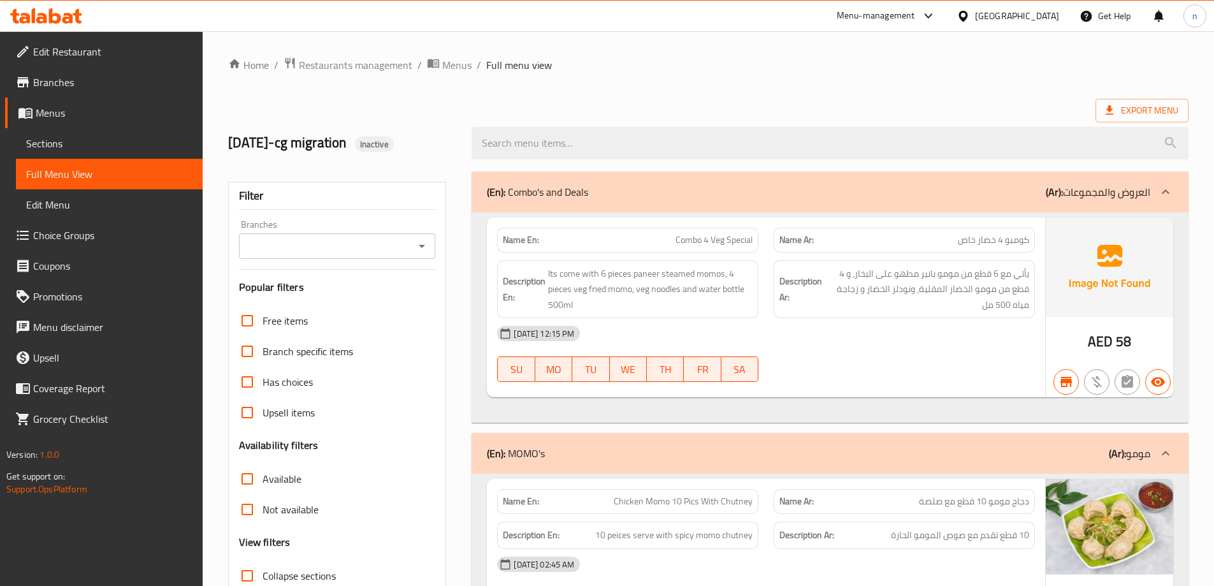
click at [57, 112] on span "Menus" at bounding box center [114, 112] width 157 height 15
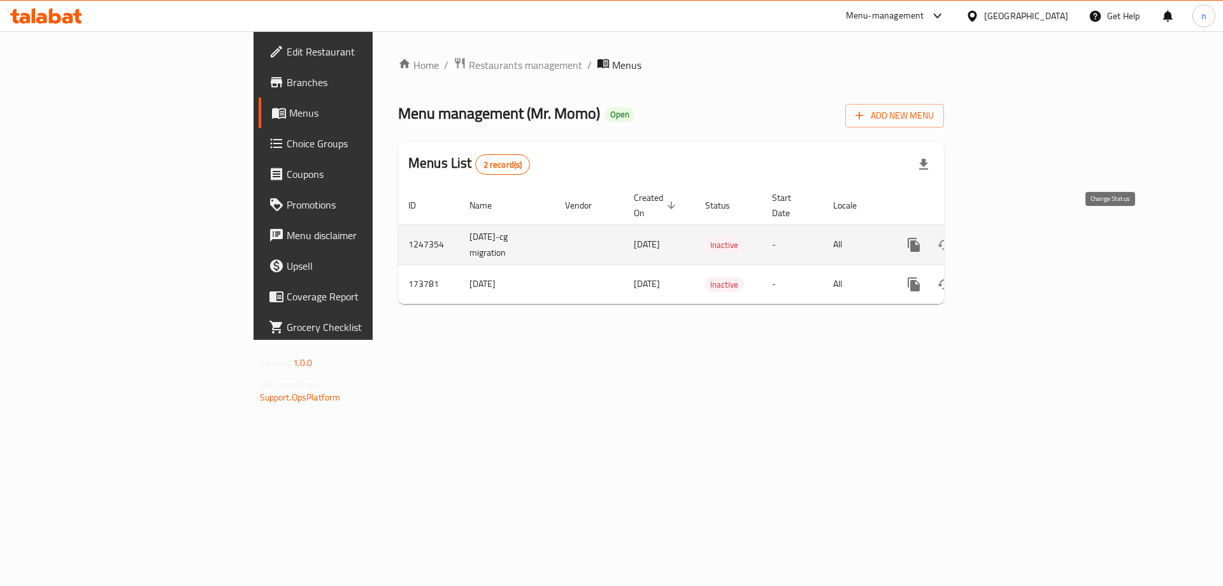
click at [953, 237] on icon "enhanced table" at bounding box center [944, 244] width 15 height 15
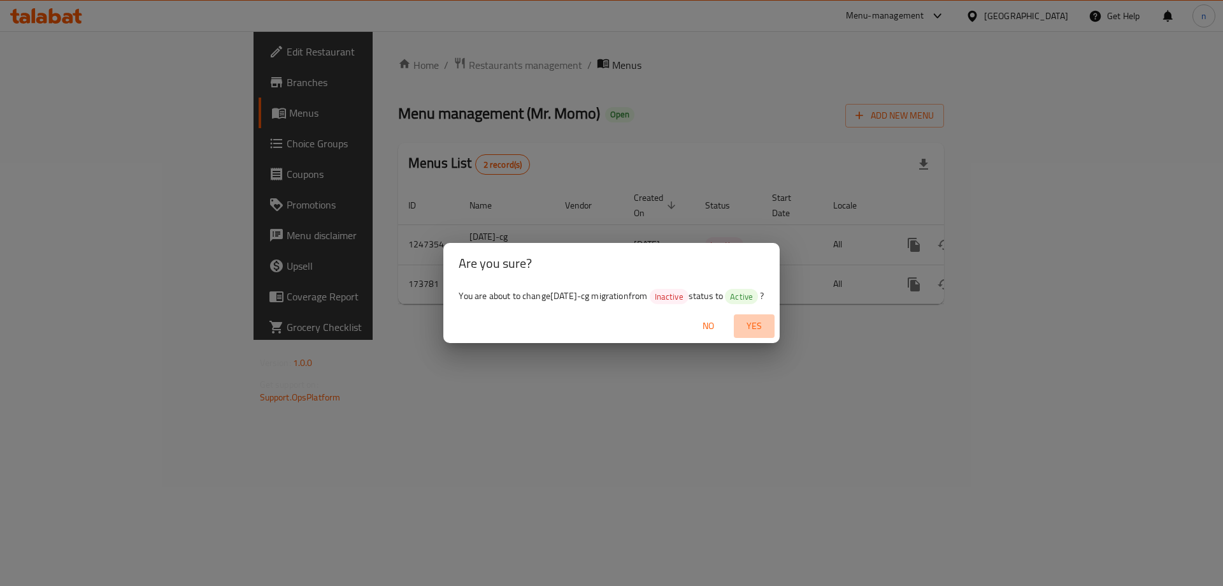
click at [770, 327] on span "Yes" at bounding box center [754, 326] width 31 height 16
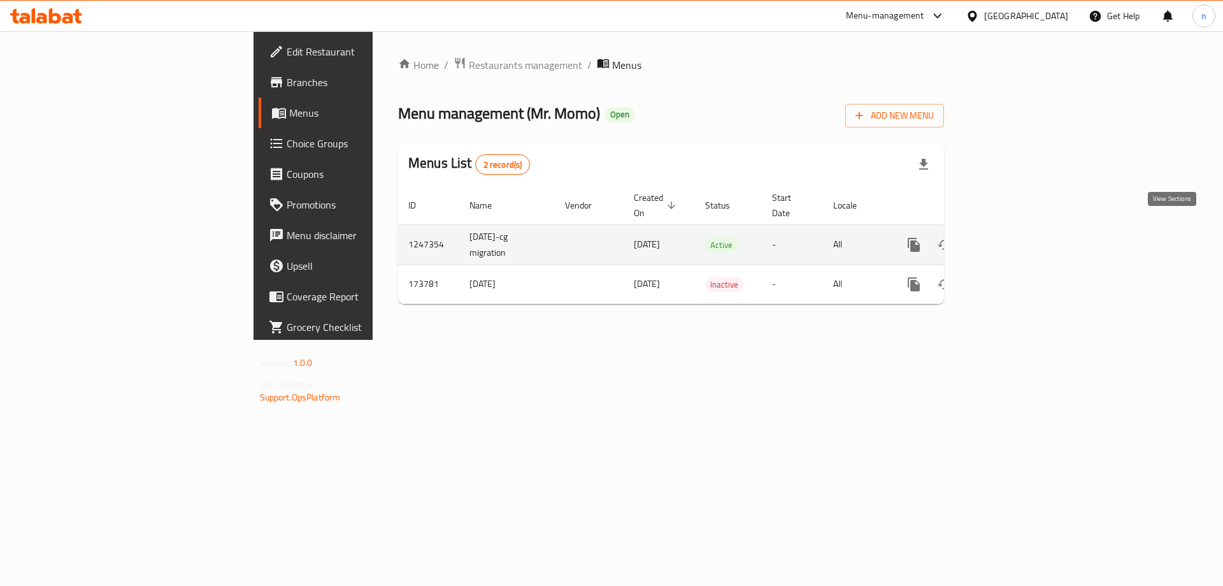
click at [1014, 237] on icon "enhanced table" at bounding box center [1005, 244] width 15 height 15
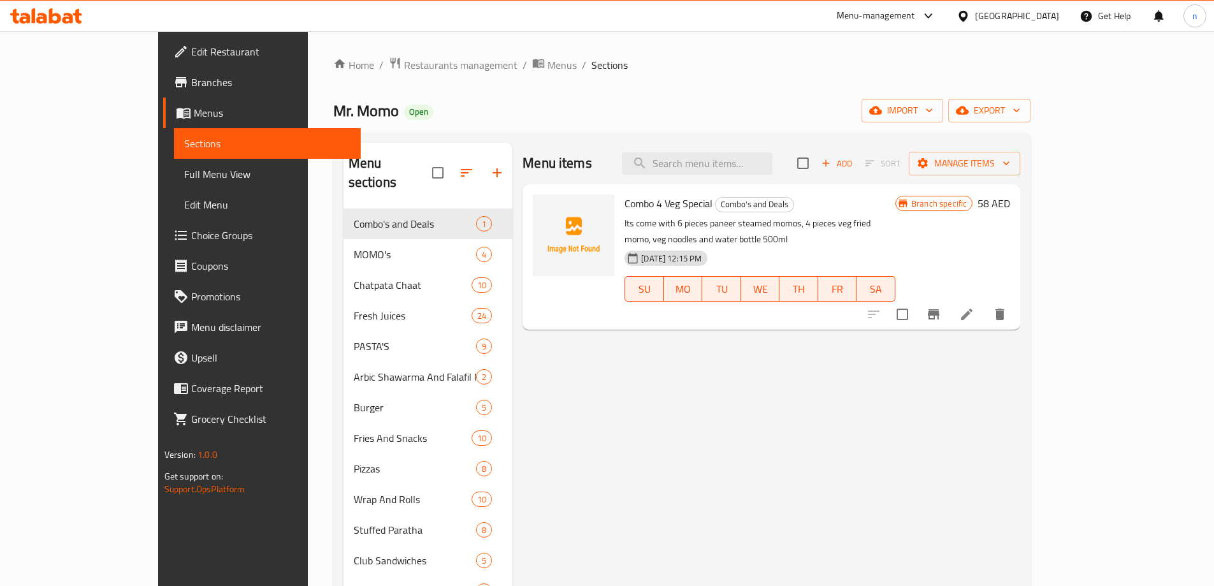
drag, startPoint x: 71, startPoint y: 173, endPoint x: 80, endPoint y: 172, distance: 9.0
click at [184, 173] on span "Full Menu View" at bounding box center [267, 173] width 166 height 15
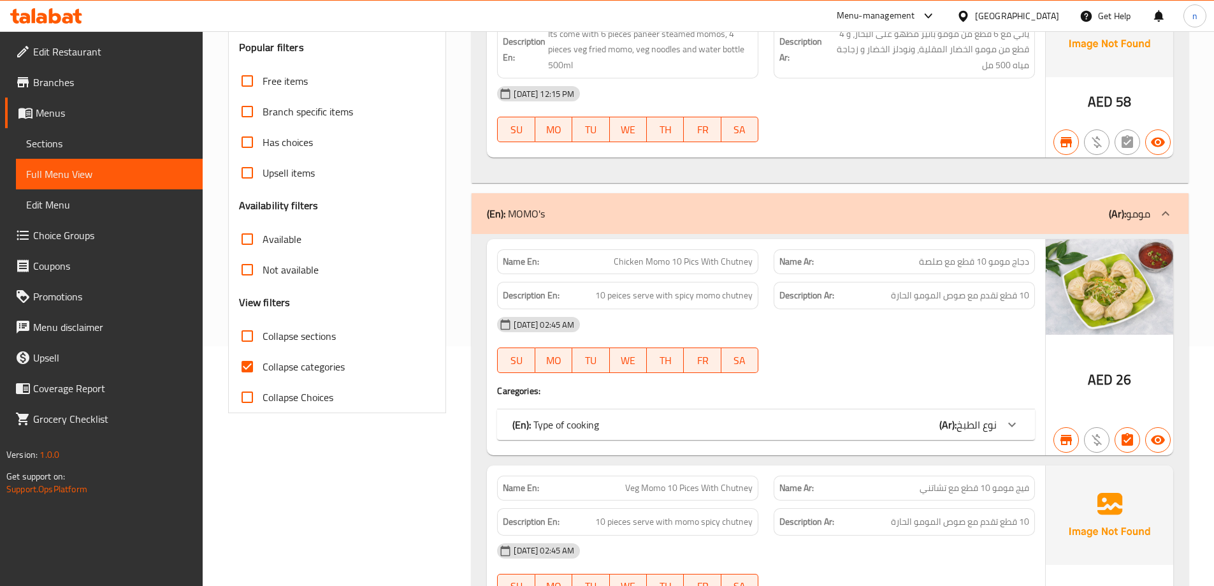
scroll to position [255, 0]
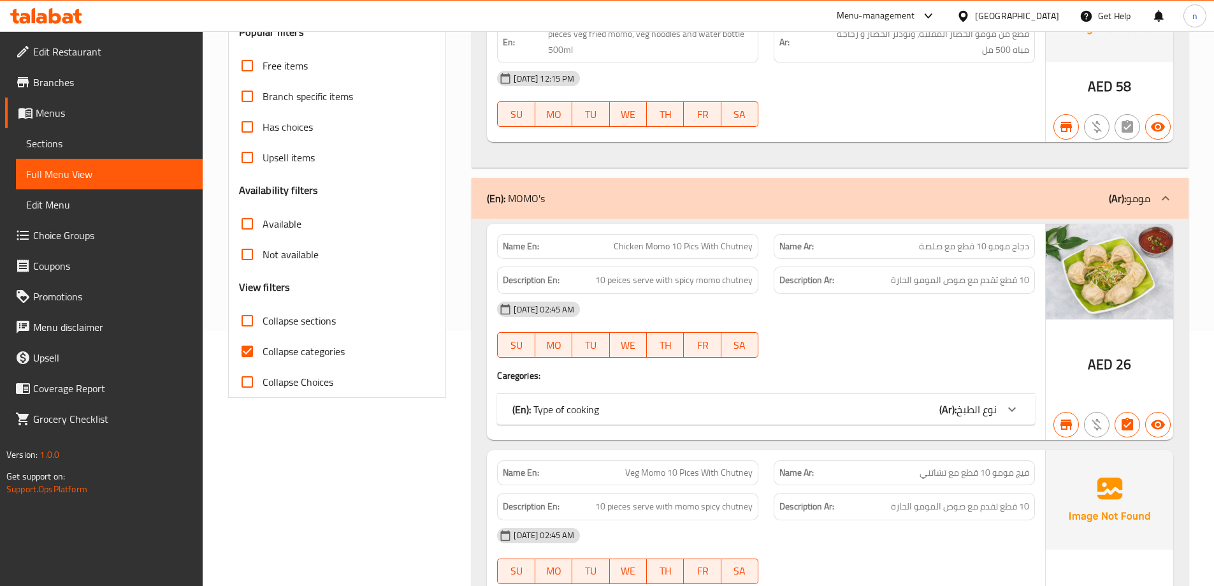
click at [245, 345] on input "Collapse categories" at bounding box center [247, 351] width 31 height 31
checkbox input "false"
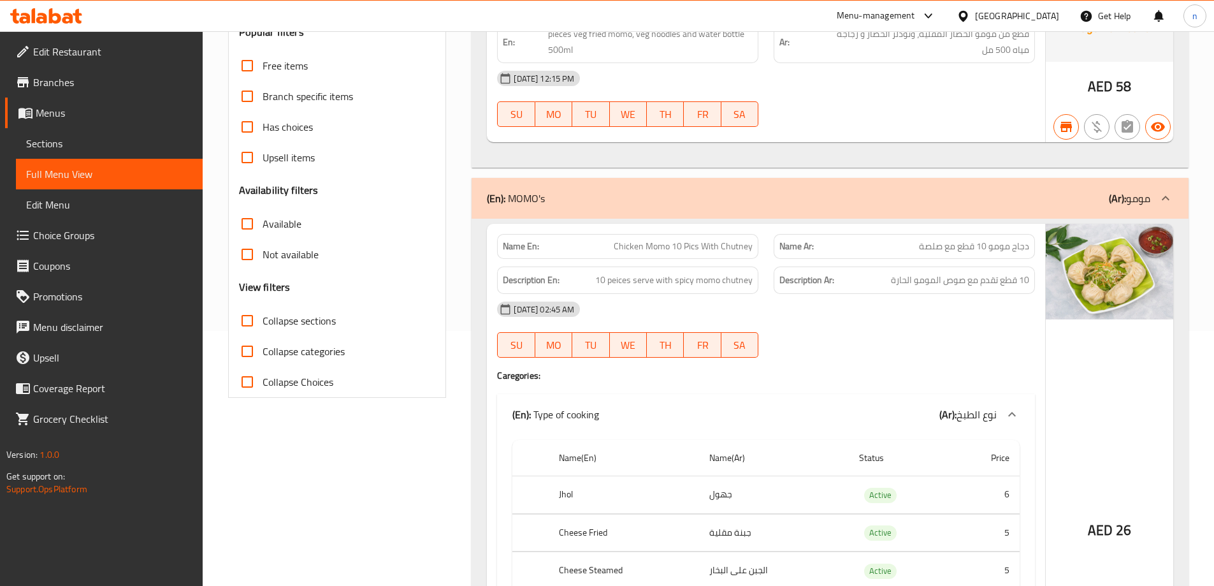
scroll to position [0, 0]
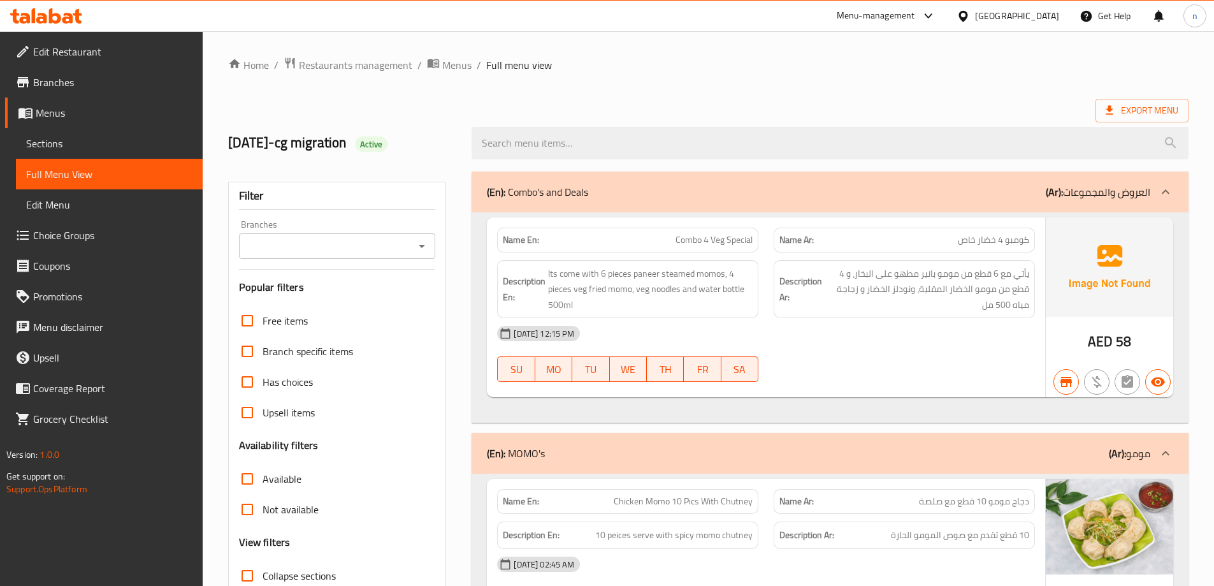
click at [390, 245] on input "Branches" at bounding box center [327, 246] width 168 height 18
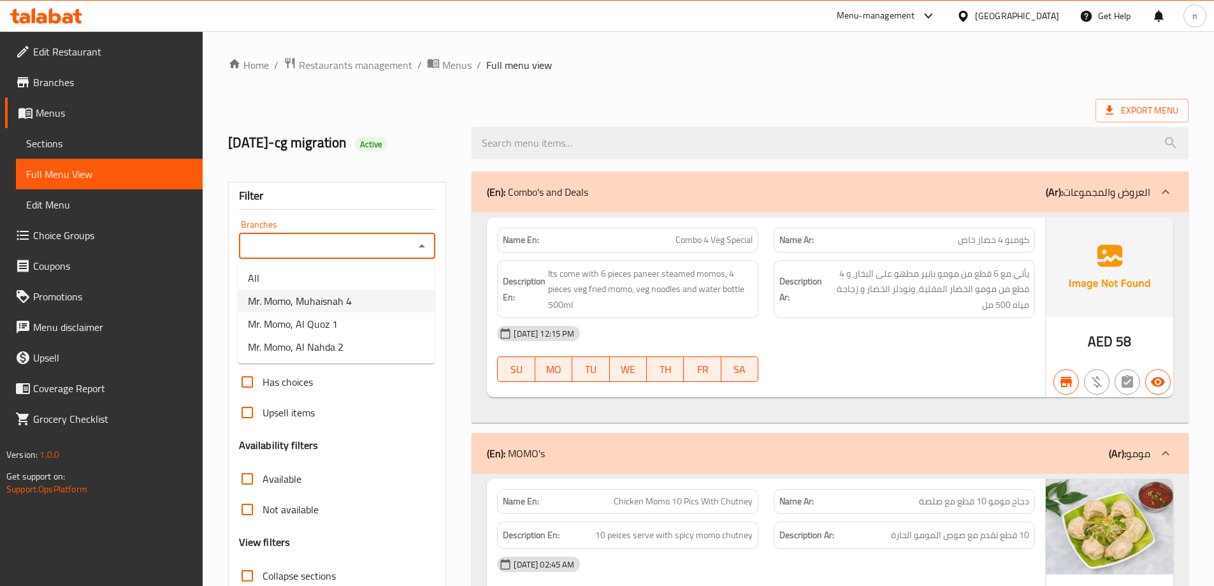
click at [363, 294] on li "Mr. Momo, Muhaisnah 4" at bounding box center [336, 300] width 197 height 23
type input "Mr. Momo, Muhaisnah 4"
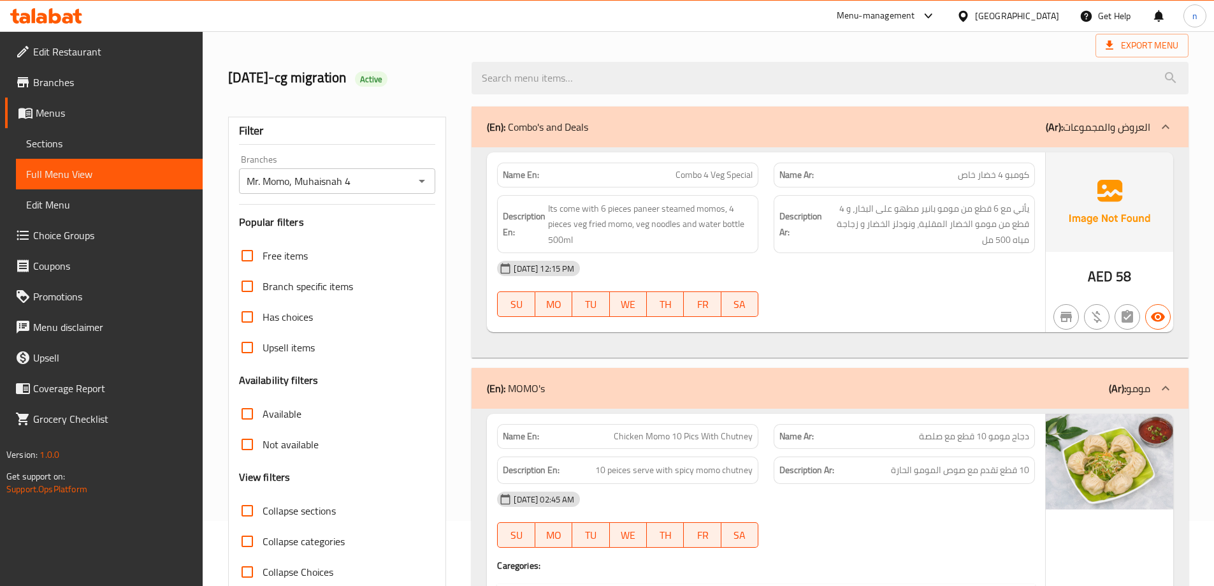
scroll to position [127, 0]
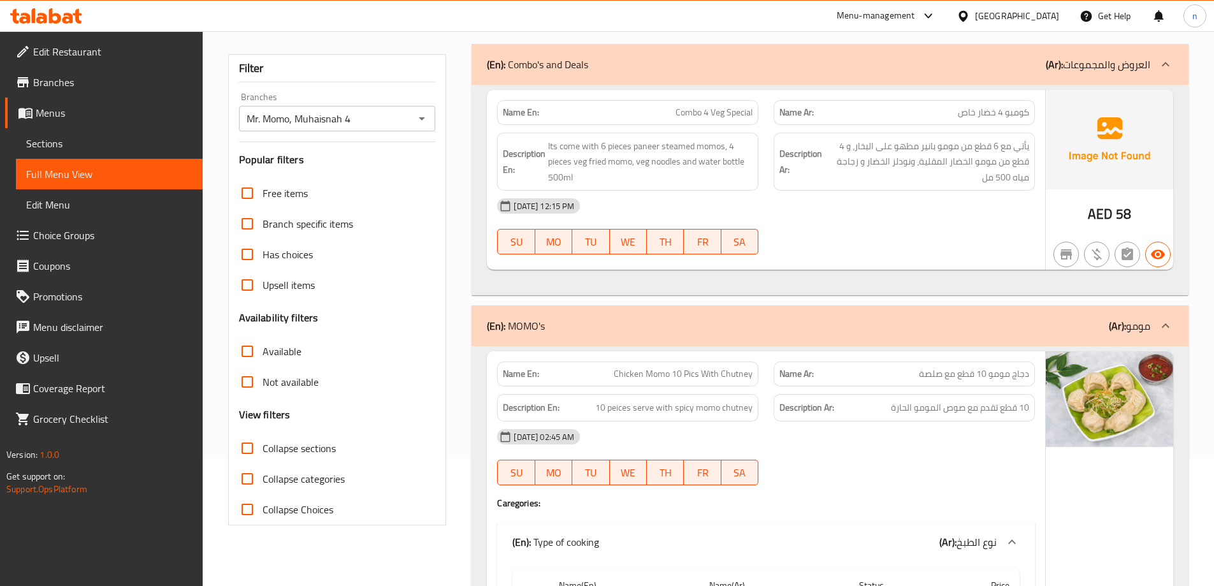
drag, startPoint x: 247, startPoint y: 386, endPoint x: 352, endPoint y: 385, distance: 105.8
click at [247, 386] on input "Not available" at bounding box center [247, 381] width 31 height 31
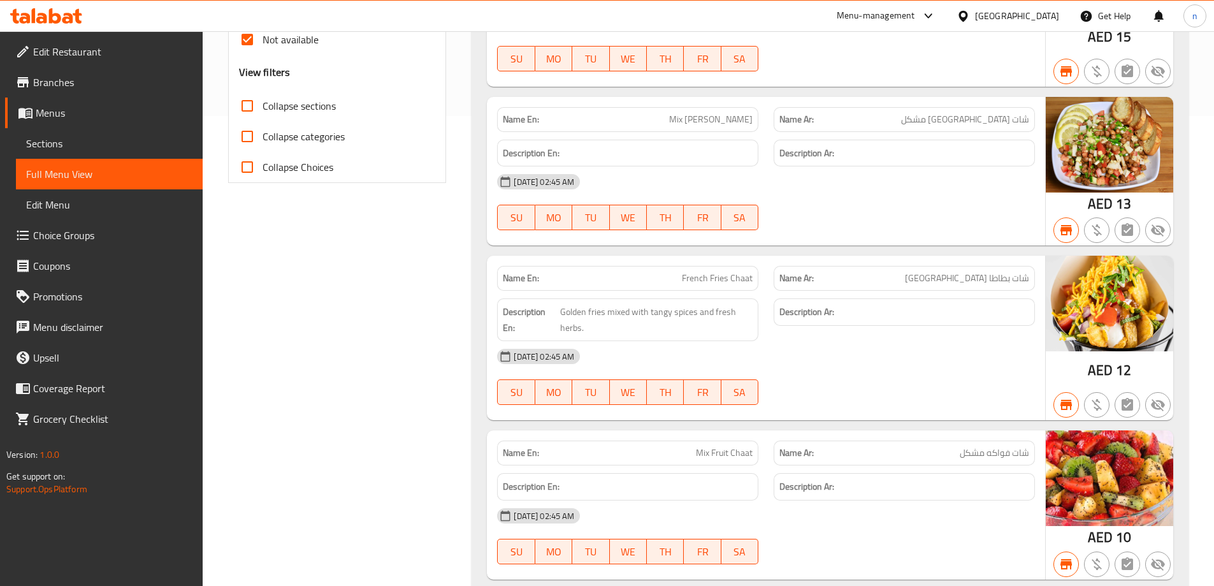
scroll to position [319, 0]
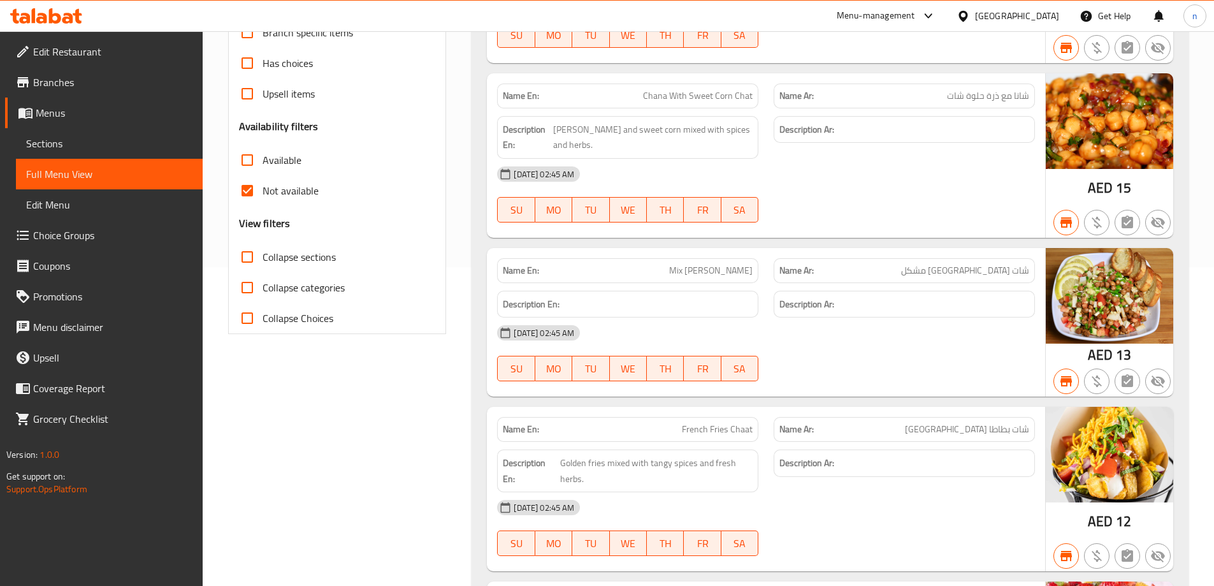
click at [245, 195] on input "Not available" at bounding box center [247, 190] width 31 height 31
checkbox input "false"
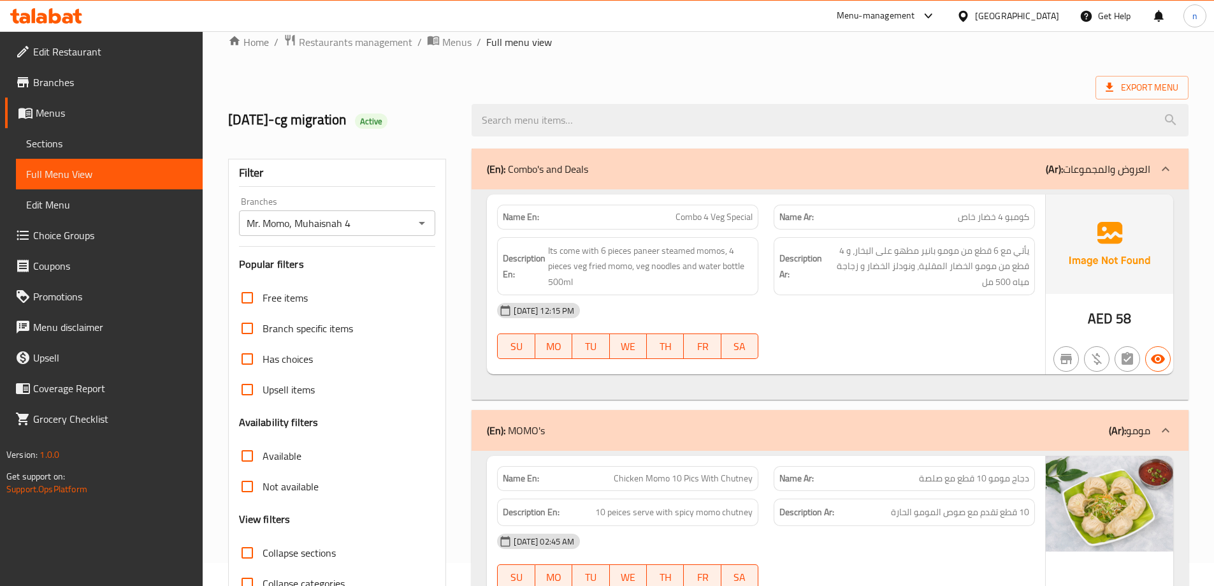
scroll to position [0, 0]
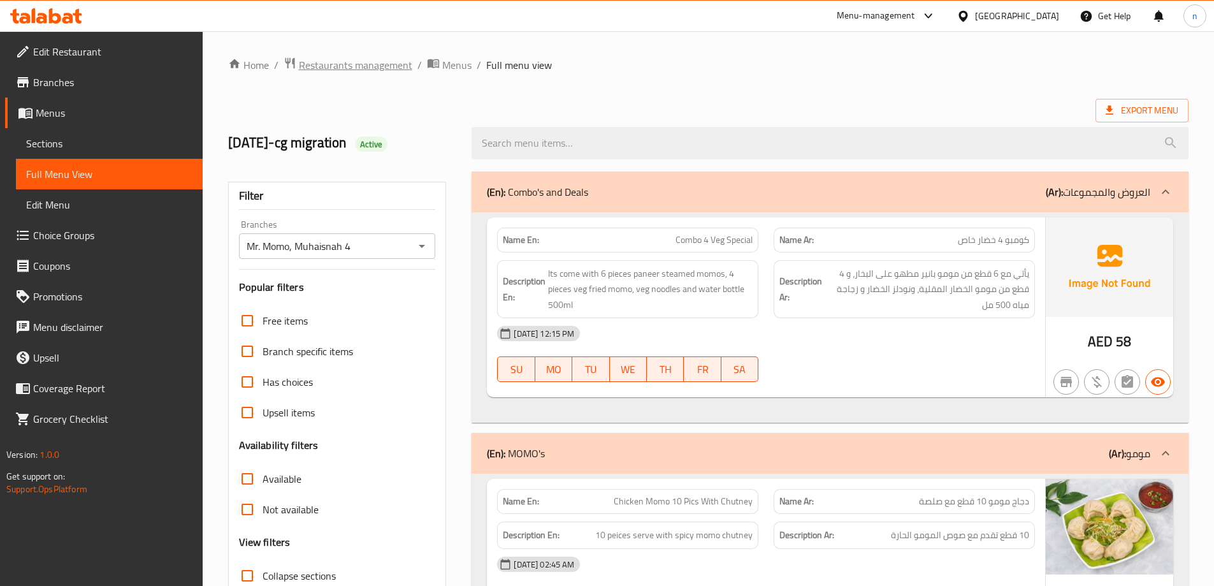
click at [333, 69] on span "Restaurants management" at bounding box center [355, 64] width 113 height 15
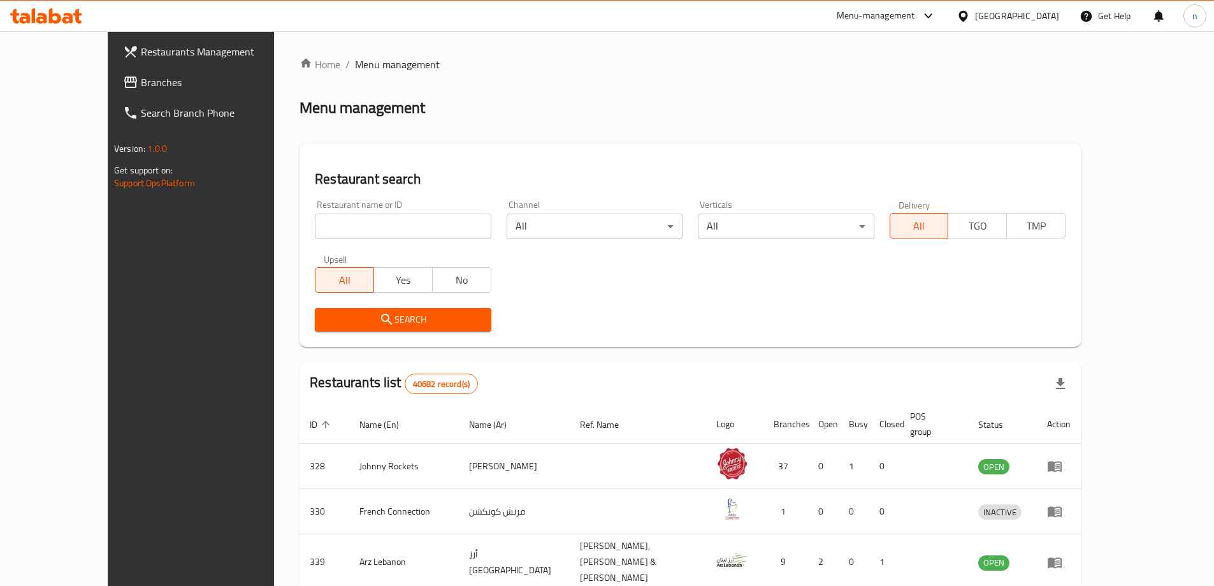
click at [1033, 23] on div "United Arab Emirates" at bounding box center [1017, 16] width 84 height 14
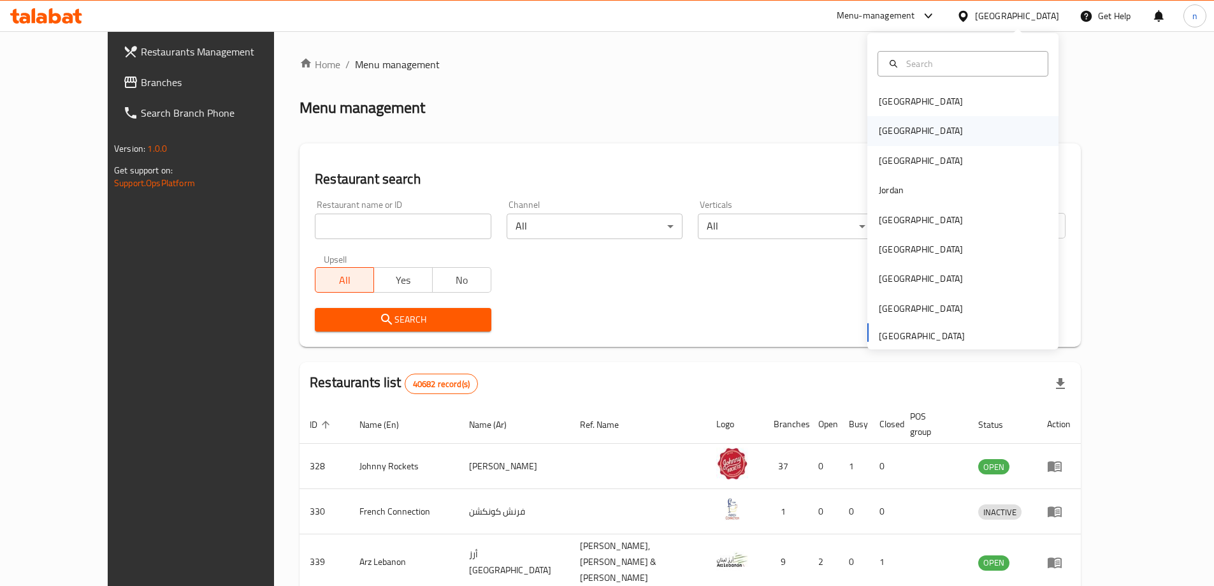
click at [916, 136] on div "[GEOGRAPHIC_DATA]" at bounding box center [962, 130] width 191 height 29
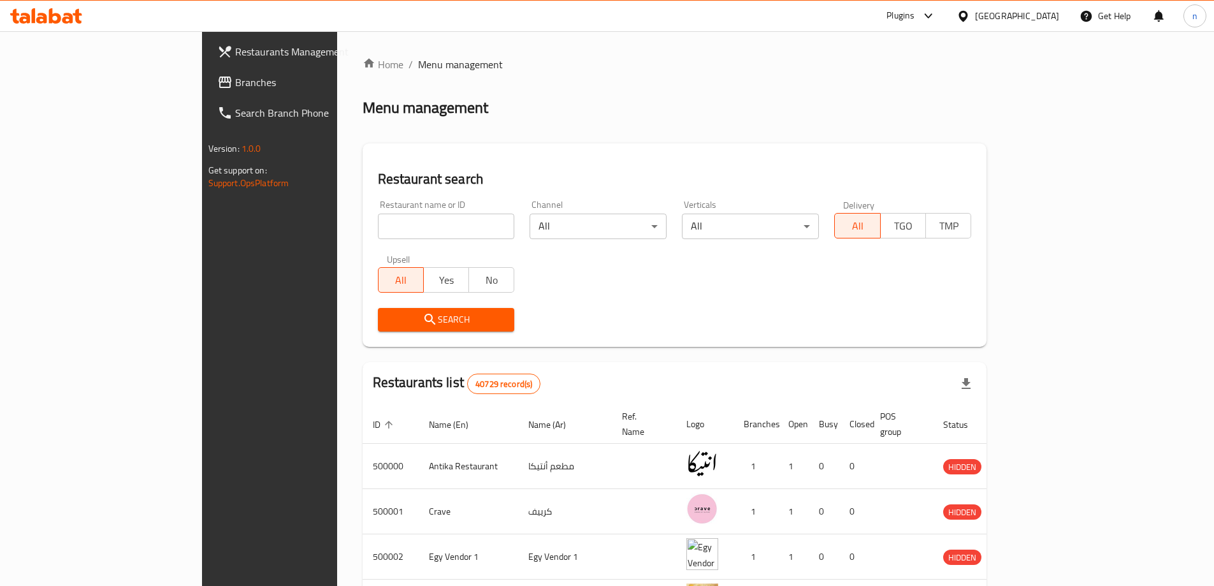
click at [235, 76] on span "Branches" at bounding box center [314, 82] width 159 height 15
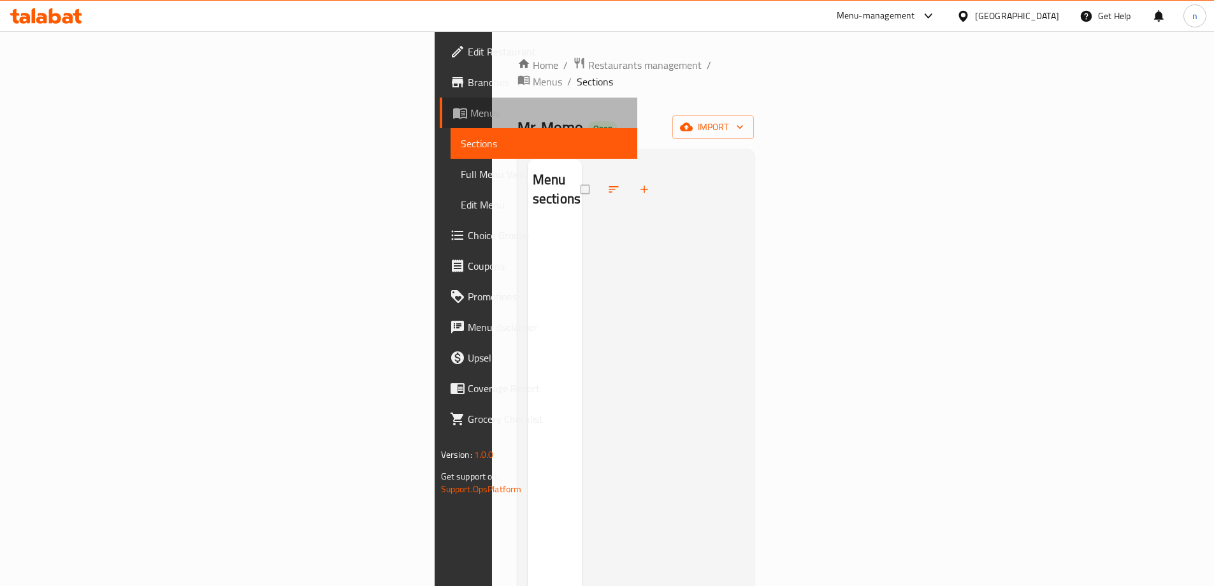
click at [470, 117] on span "Menus" at bounding box center [548, 112] width 157 height 15
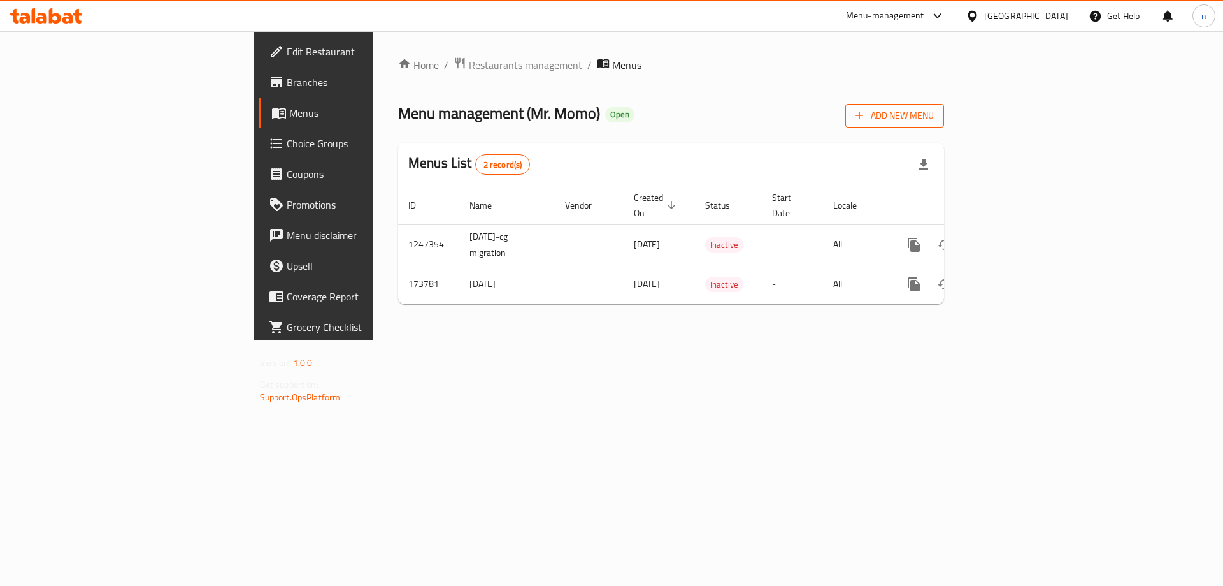
click at [934, 111] on span "Add New Menu" at bounding box center [895, 116] width 78 height 16
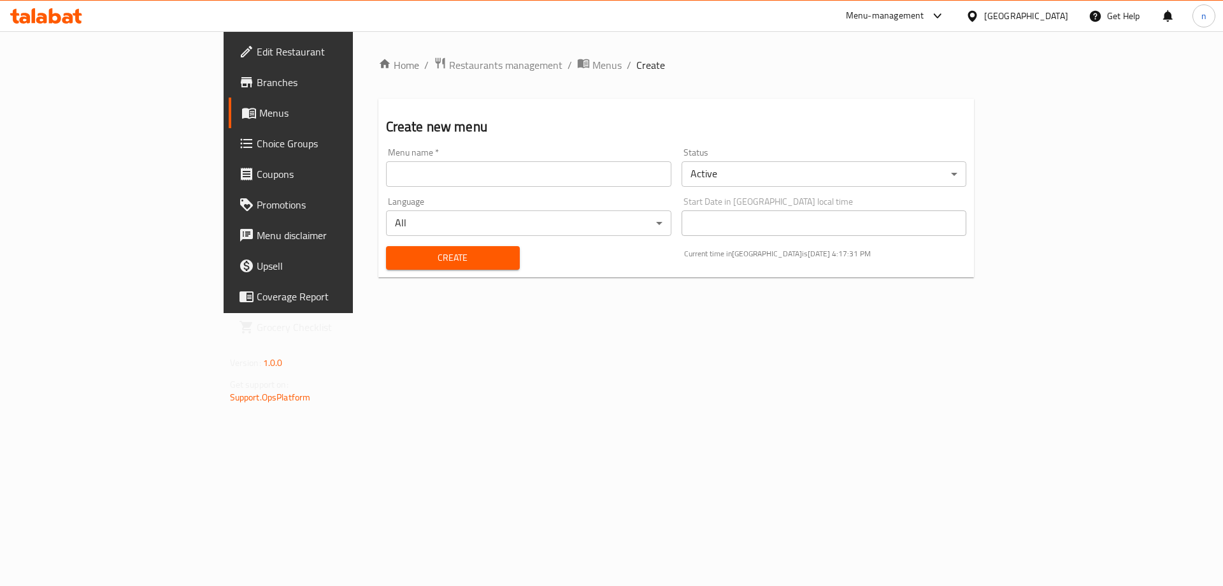
click at [474, 175] on input "text" at bounding box center [528, 173] width 285 height 25
type input "18/8"
click at [386, 246] on button "Create" at bounding box center [453, 258] width 134 height 24
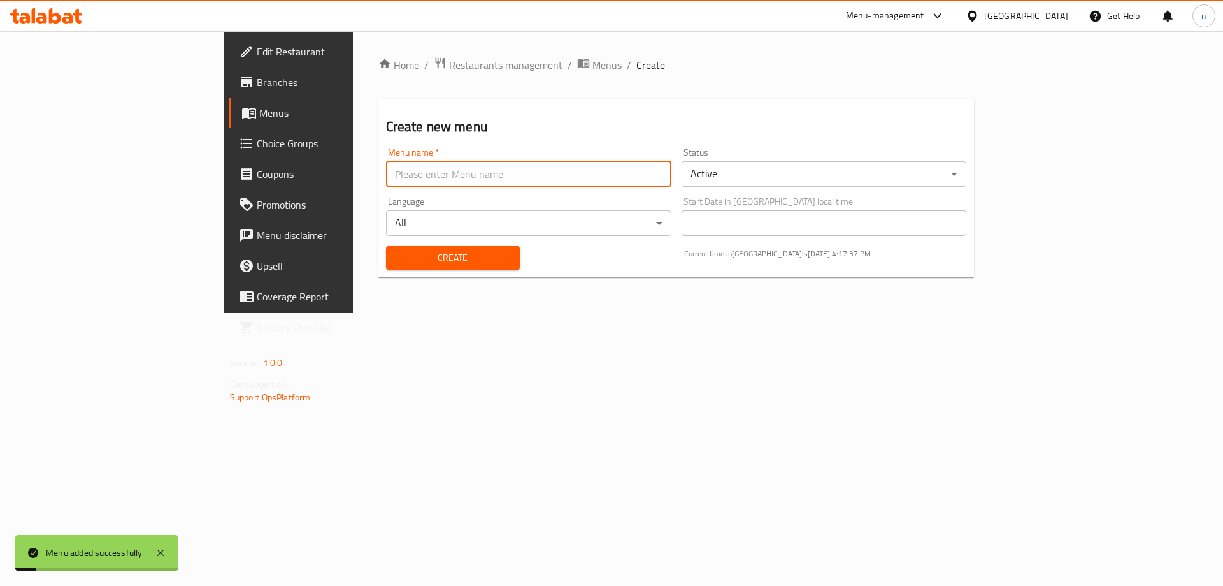
click at [259, 120] on span "Menus" at bounding box center [338, 112] width 159 height 15
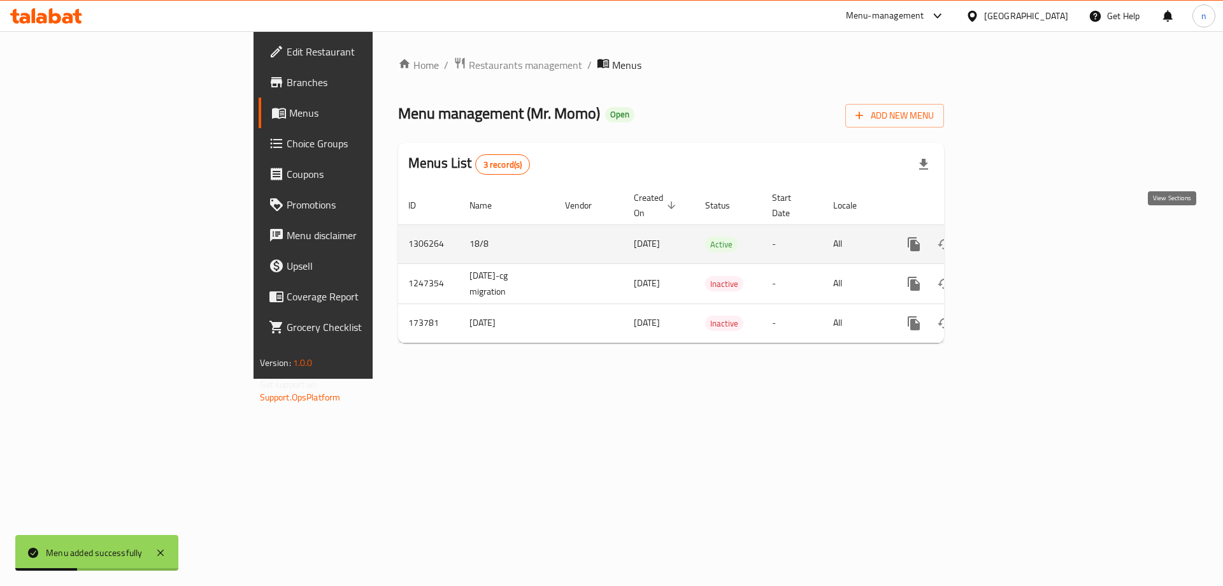
click at [1021, 229] on link "enhanced table" at bounding box center [1006, 244] width 31 height 31
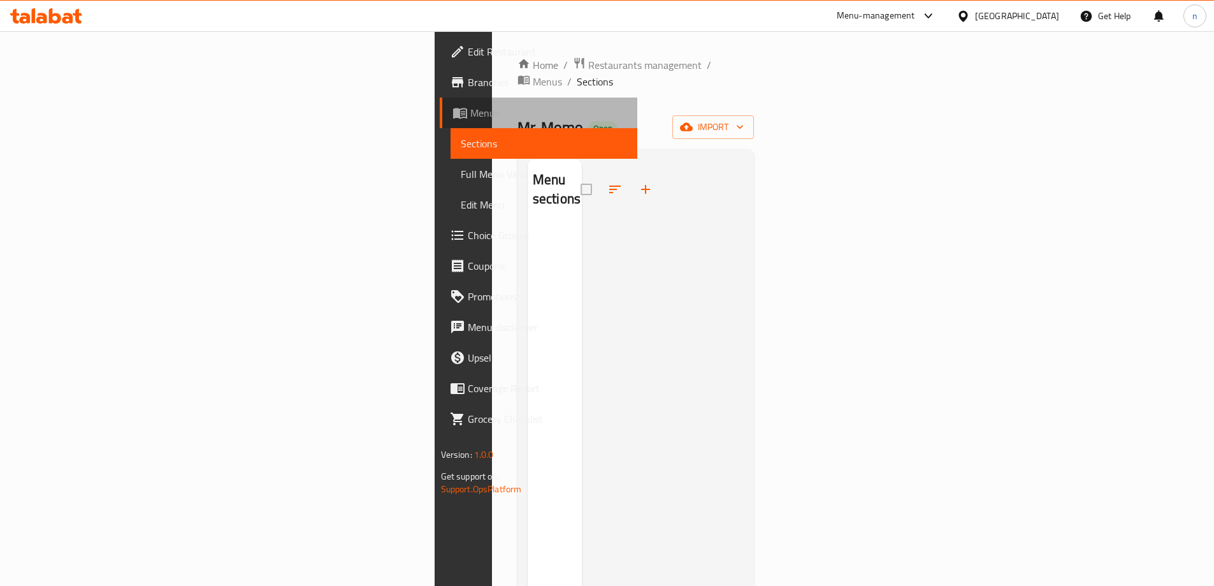
click at [440, 120] on link "Menus" at bounding box center [539, 112] width 198 height 31
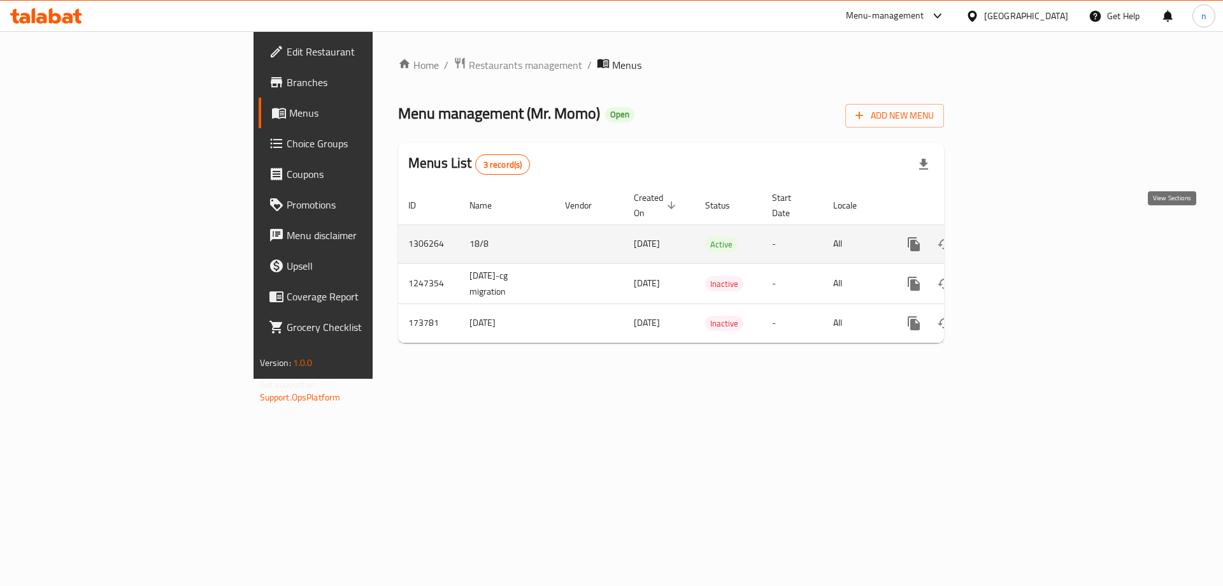
click at [1012, 238] on icon "enhanced table" at bounding box center [1005, 243] width 11 height 11
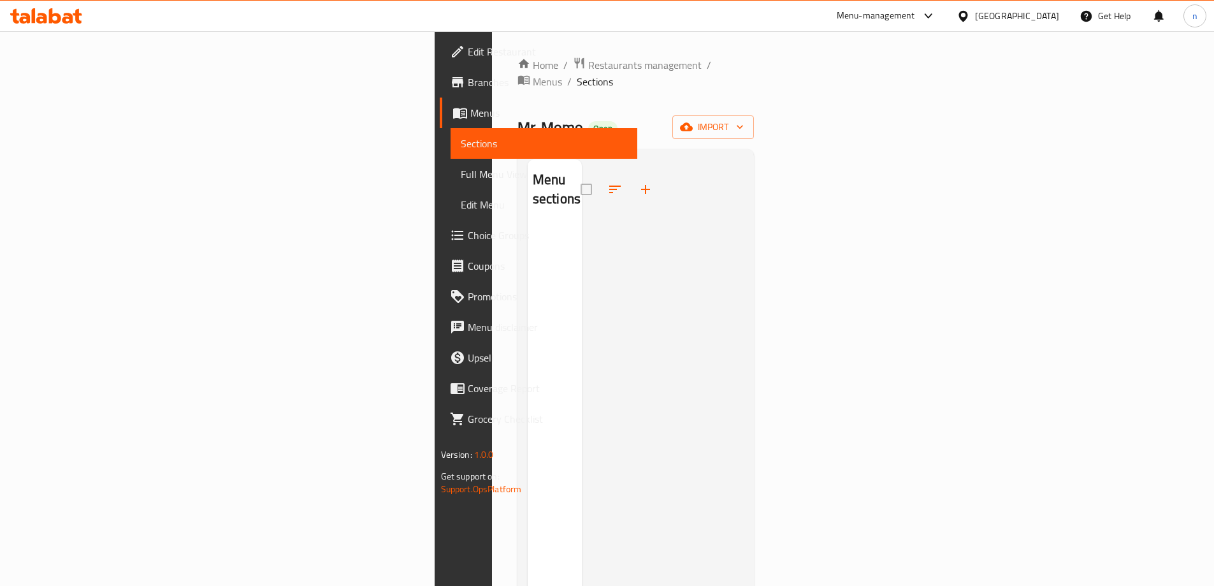
click at [470, 113] on span "Menus" at bounding box center [548, 112] width 157 height 15
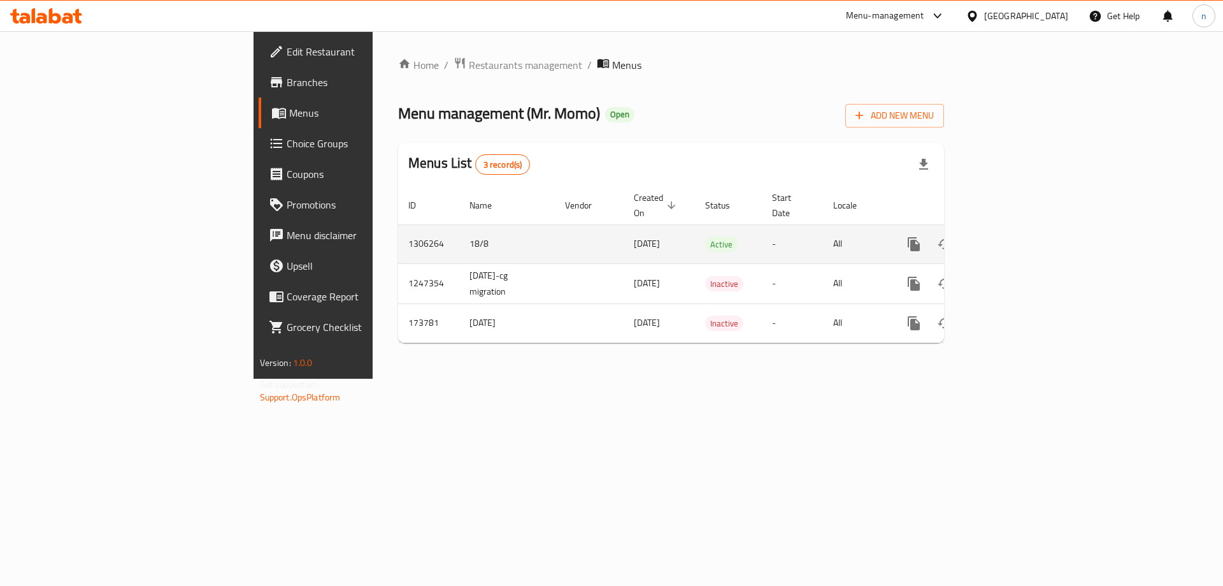
click at [624, 234] on td "[DATE]" at bounding box center [659, 243] width 71 height 39
click at [1021, 229] on link "enhanced table" at bounding box center [1006, 244] width 31 height 31
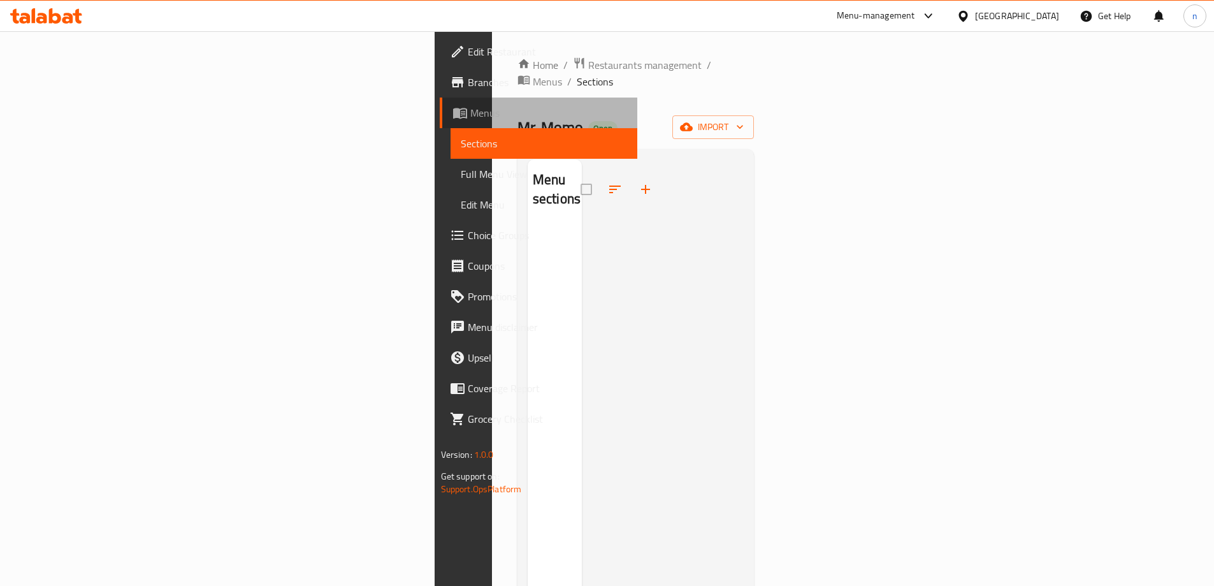
click at [440, 122] on link "Menus" at bounding box center [539, 112] width 198 height 31
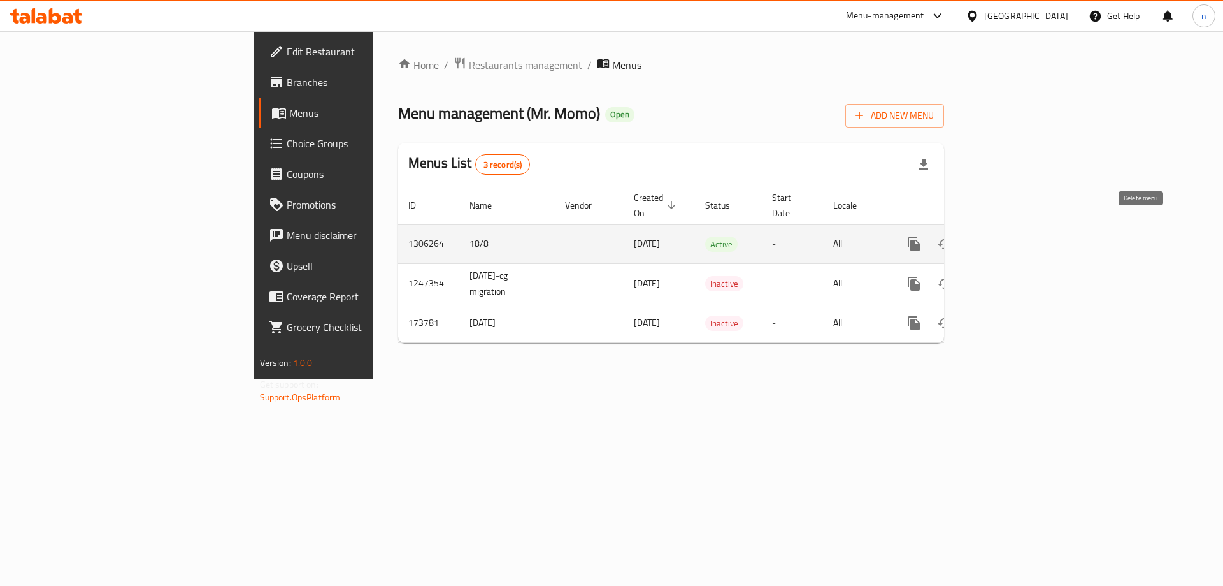
click at [991, 231] on button "enhanced table" at bounding box center [975, 244] width 31 height 31
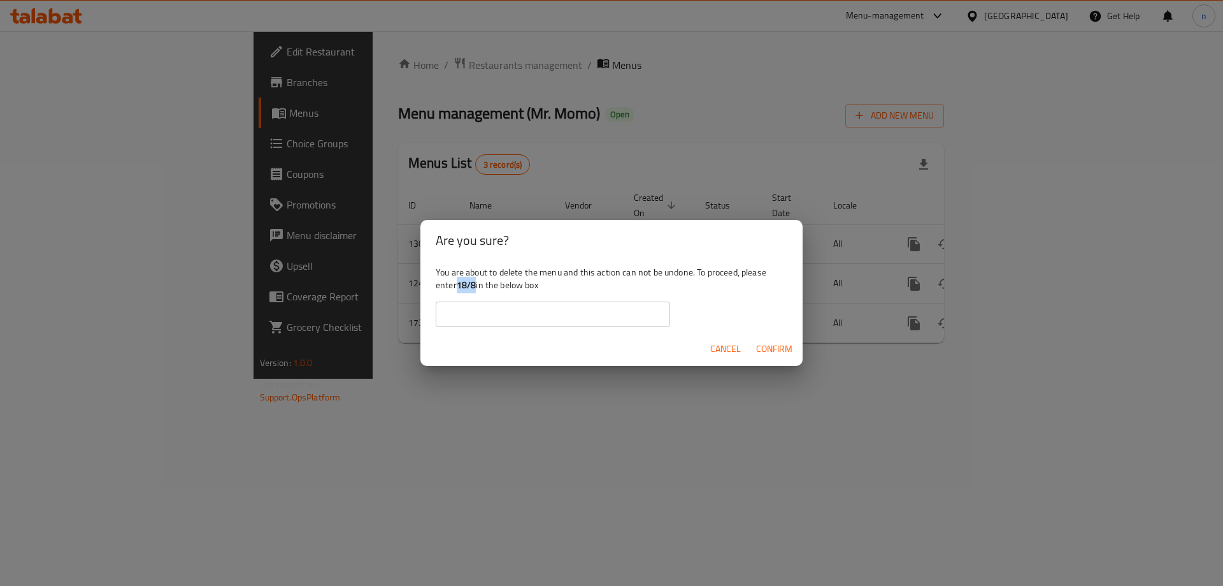
drag, startPoint x: 459, startPoint y: 285, endPoint x: 478, endPoint y: 287, distance: 19.3
click at [478, 287] on div "You are about to delete the menu and this action can not be undone. To proceed,…" at bounding box center [612, 296] width 382 height 71
copy b "18/8"
click at [473, 314] on input "text" at bounding box center [553, 313] width 234 height 25
paste input "18/8"
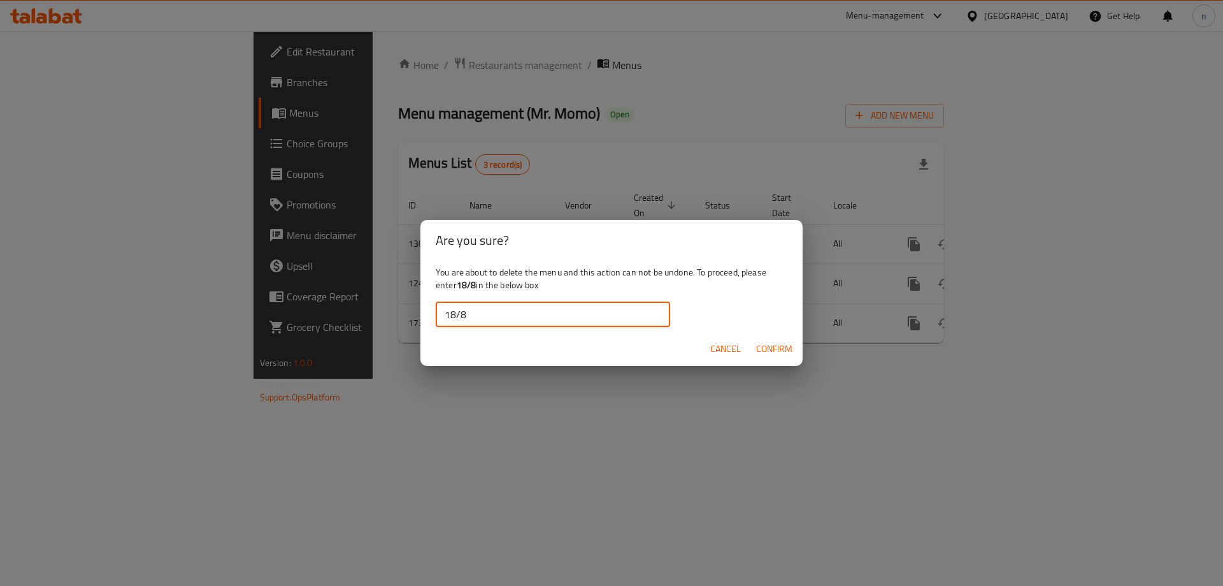
type input "18/8"
click at [779, 348] on span "Confirm" at bounding box center [774, 349] width 36 height 16
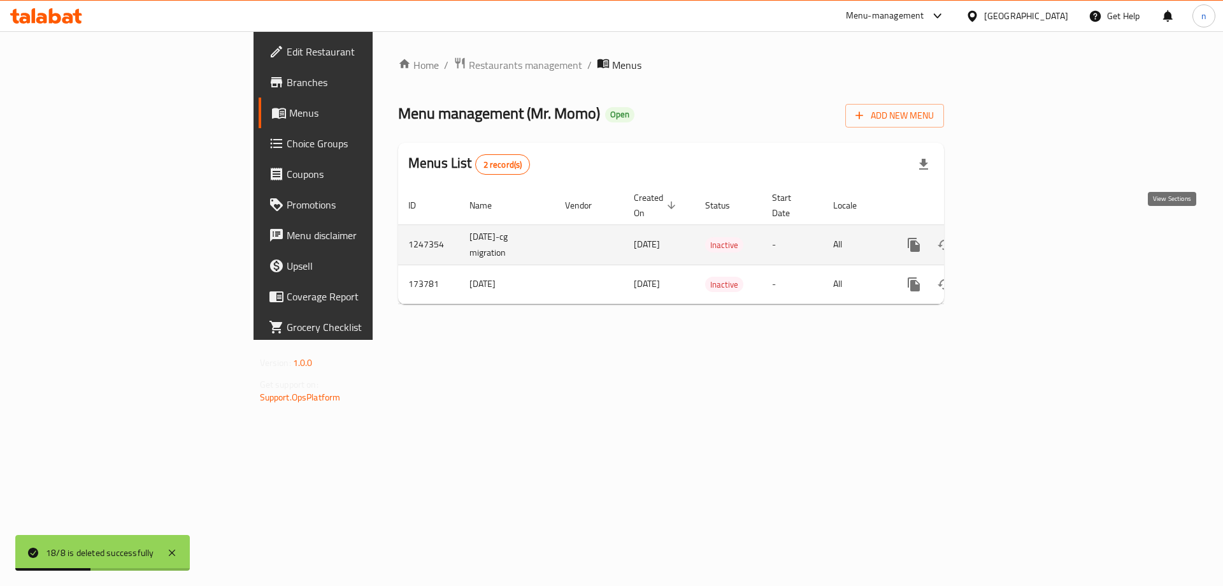
click at [1014, 237] on icon "enhanced table" at bounding box center [1005, 244] width 15 height 15
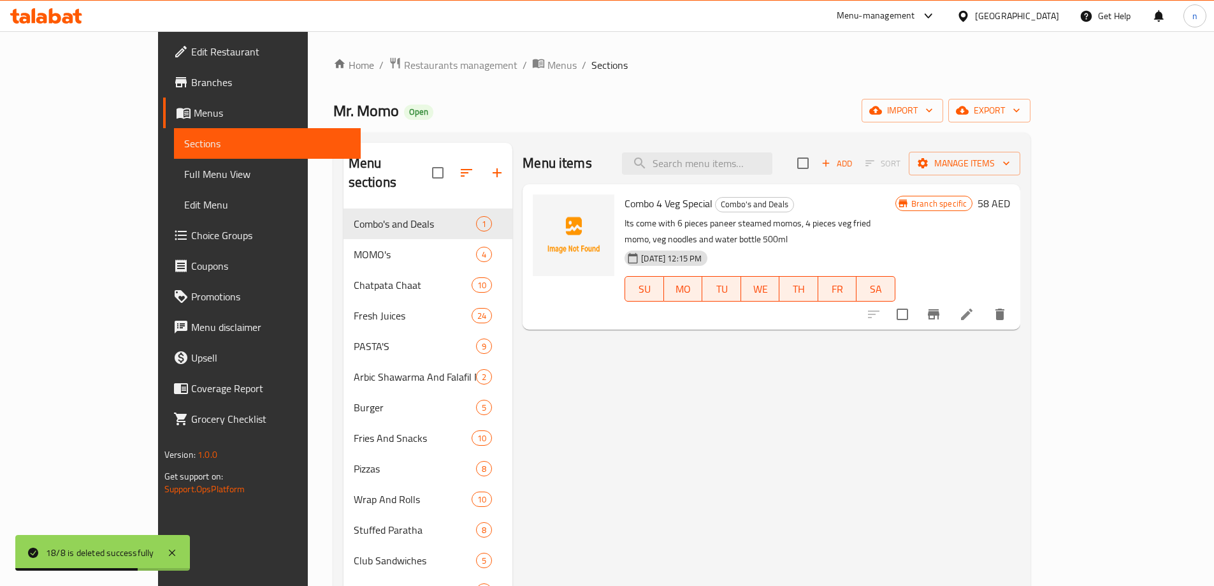
click at [184, 138] on span "Sections" at bounding box center [267, 143] width 166 height 15
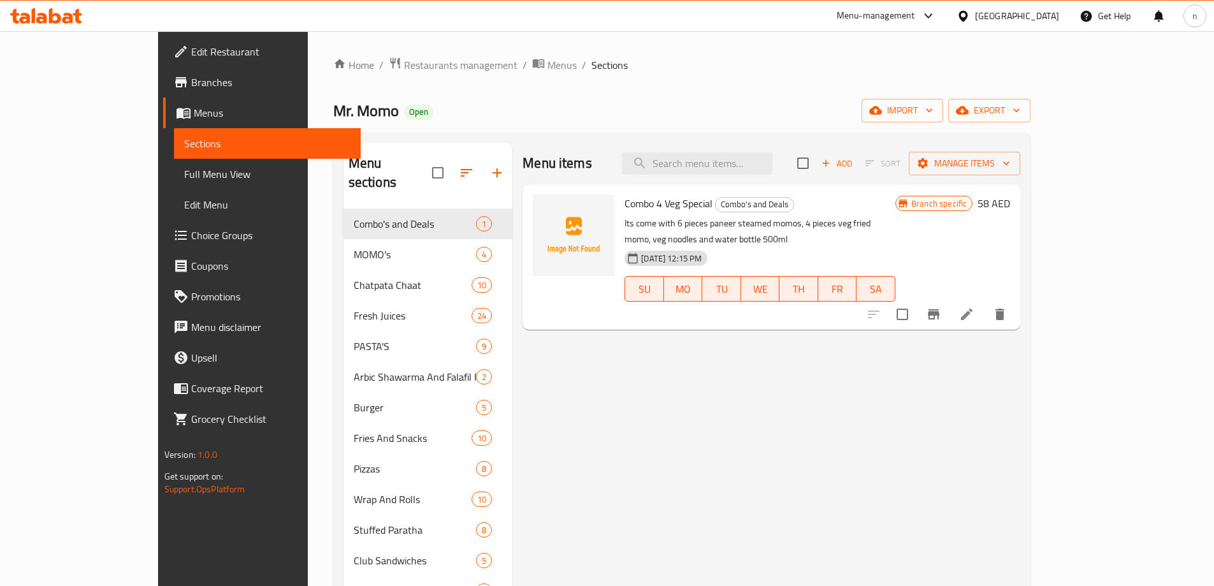
click at [194, 106] on span "Menus" at bounding box center [272, 112] width 157 height 15
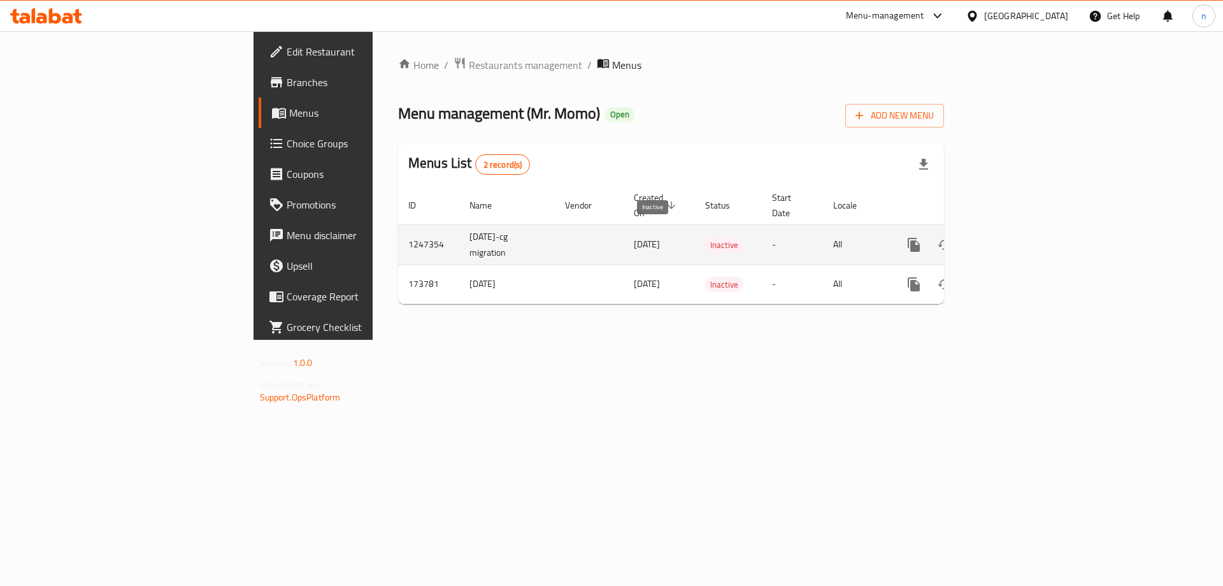
click at [705, 238] on span "Inactive" at bounding box center [724, 245] width 38 height 15
click at [1014, 237] on icon "enhanced table" at bounding box center [1005, 244] width 15 height 15
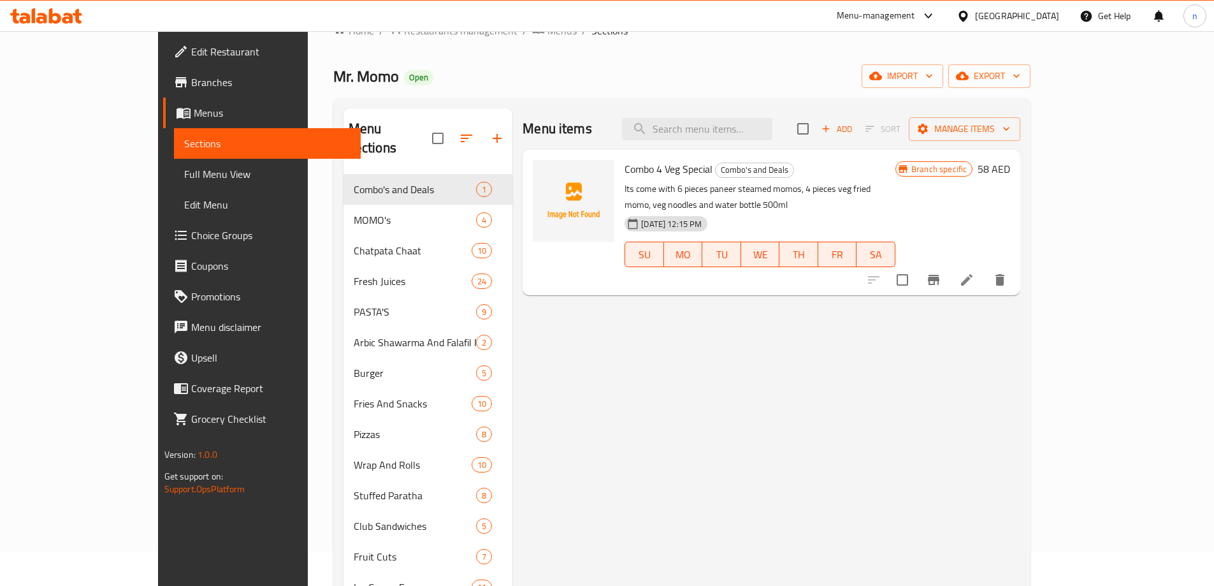
scroll to position [64, 0]
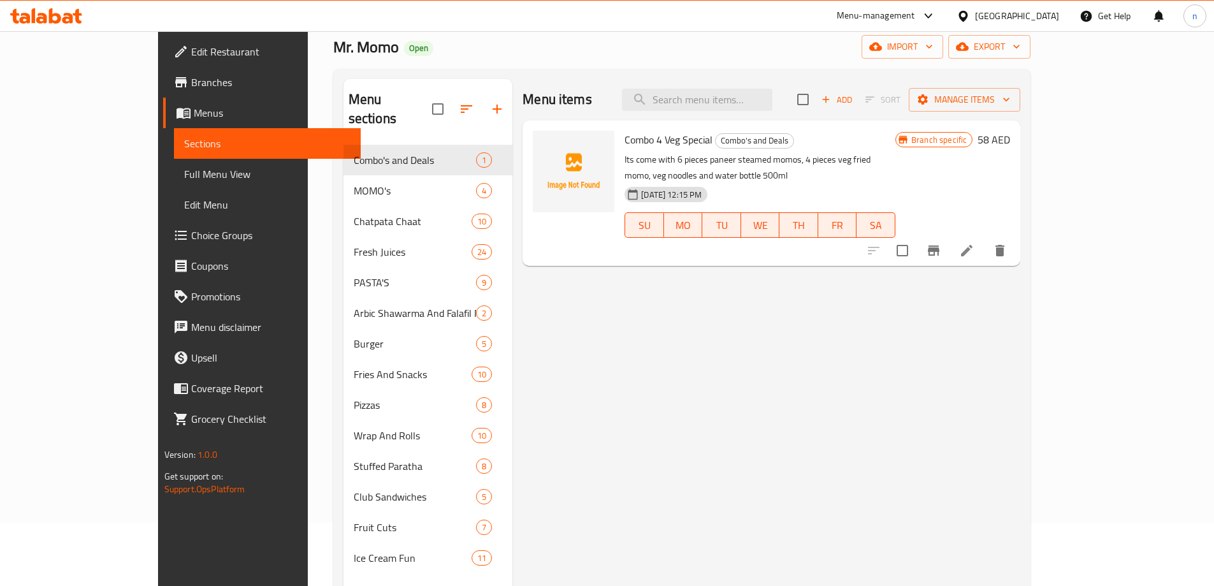
click at [184, 175] on span "Full Menu View" at bounding box center [267, 173] width 166 height 15
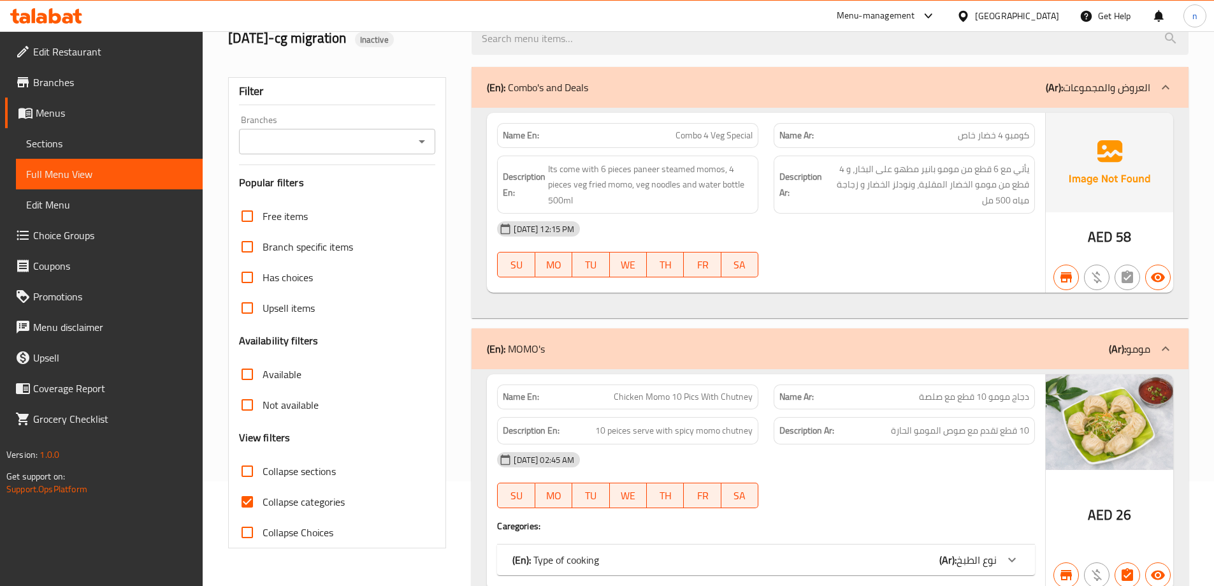
scroll to position [127, 0]
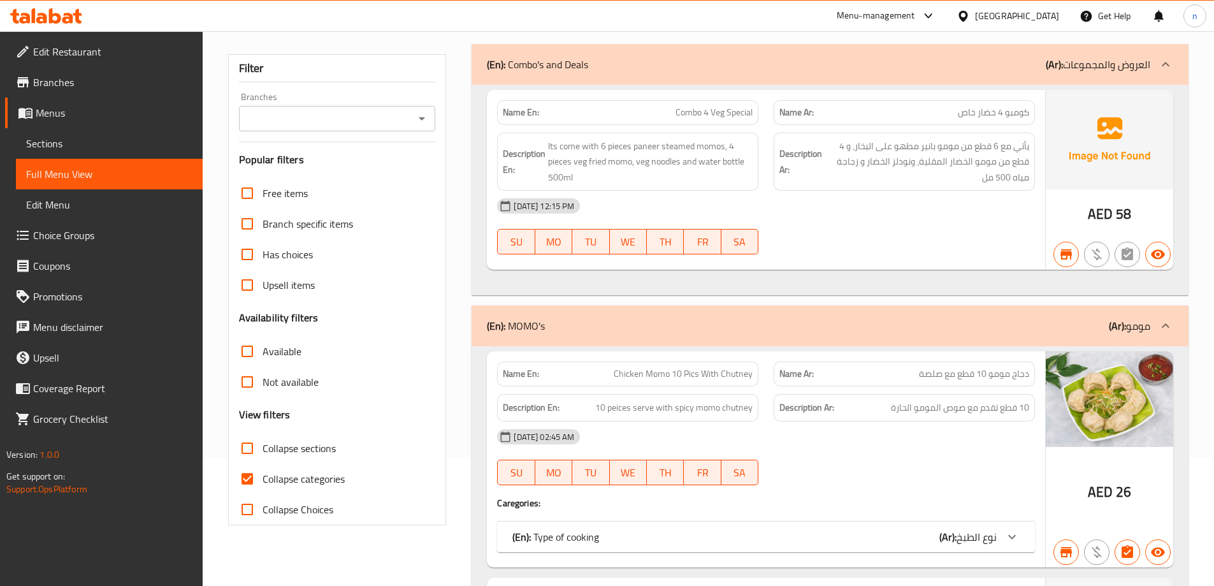
click at [259, 475] on input "Collapse categories" at bounding box center [247, 478] width 31 height 31
checkbox input "false"
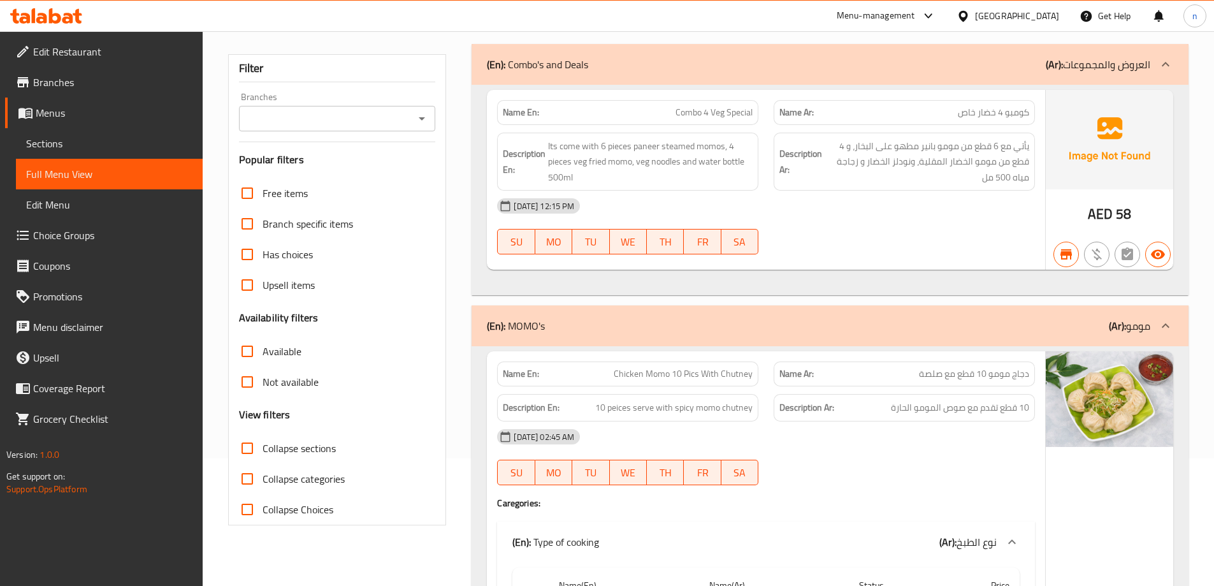
click at [36, 109] on span "Menus" at bounding box center [114, 112] width 157 height 15
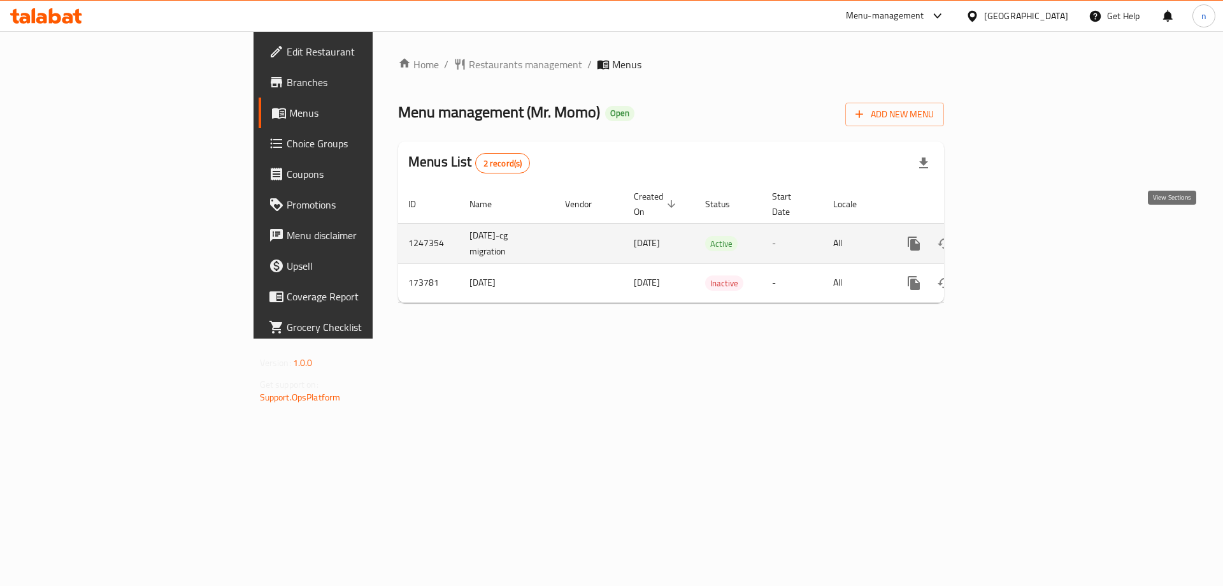
click at [1014, 236] on icon "enhanced table" at bounding box center [1005, 243] width 15 height 15
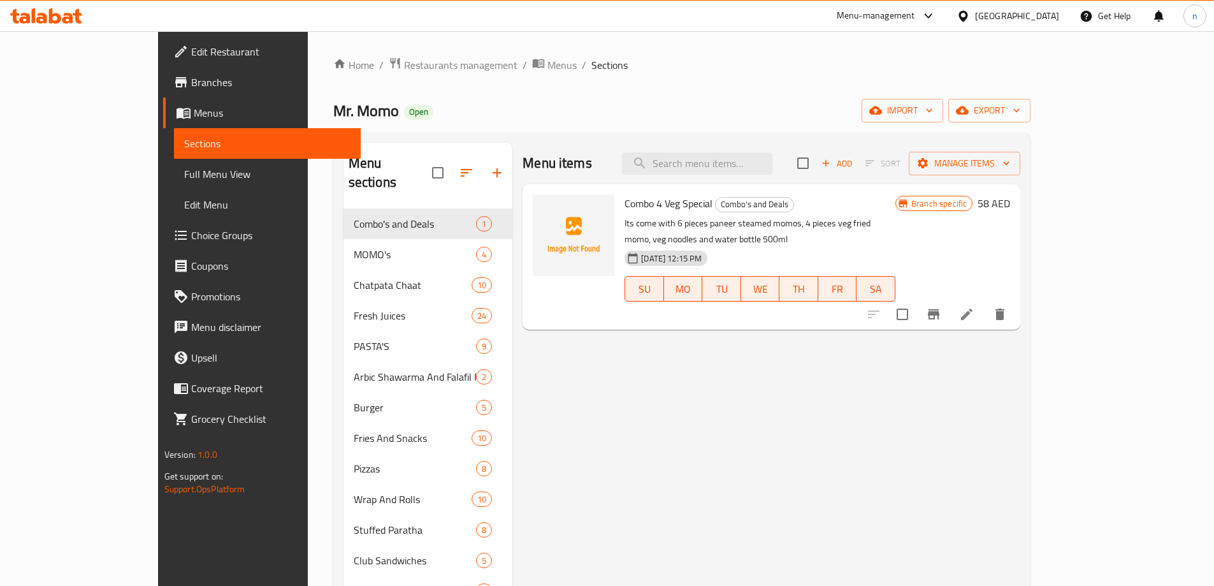
click at [184, 174] on span "Full Menu View" at bounding box center [267, 173] width 166 height 15
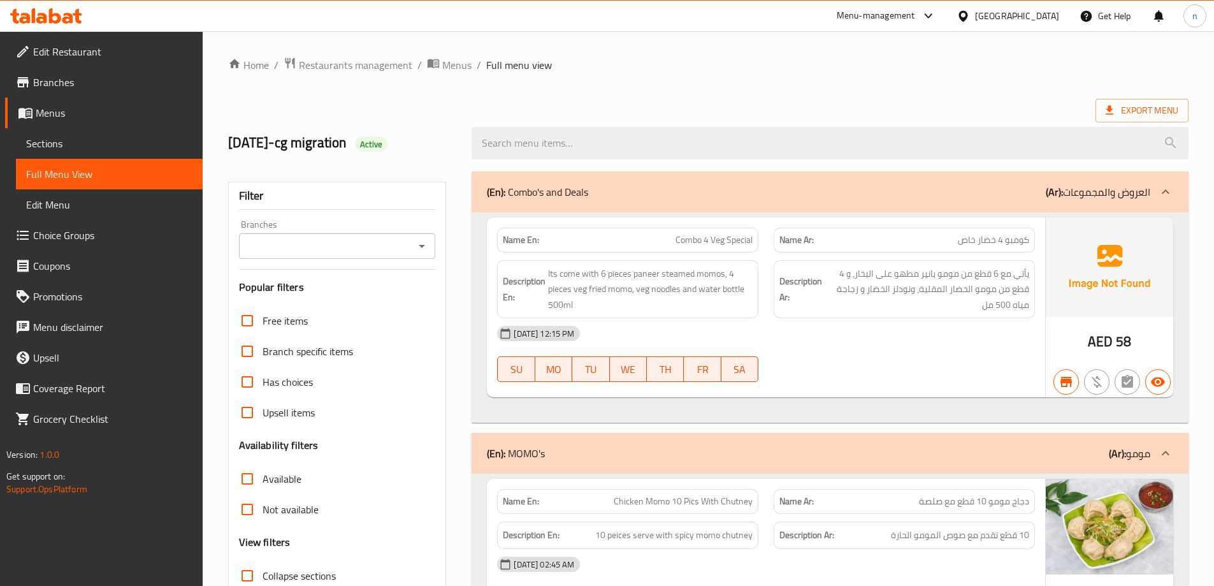
click at [346, 244] on input "Branches" at bounding box center [327, 246] width 168 height 18
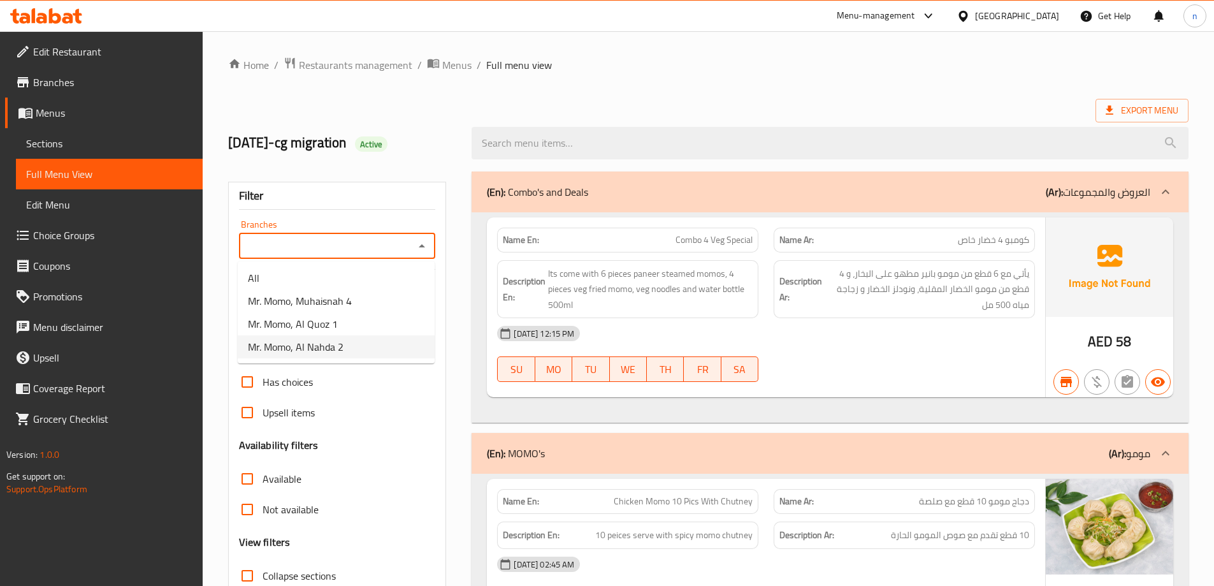
click at [350, 341] on li "Mr. Momo, Al Nahda 2" at bounding box center [336, 346] width 197 height 23
type input "Mr. Momo, Al Nahda 2"
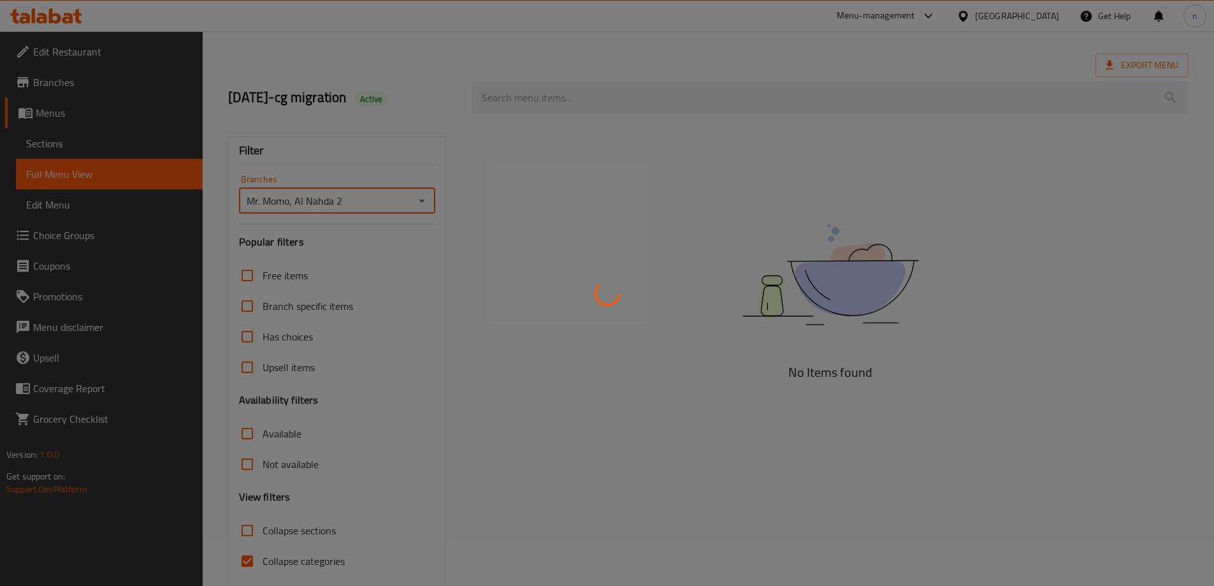
scroll to position [92, 0]
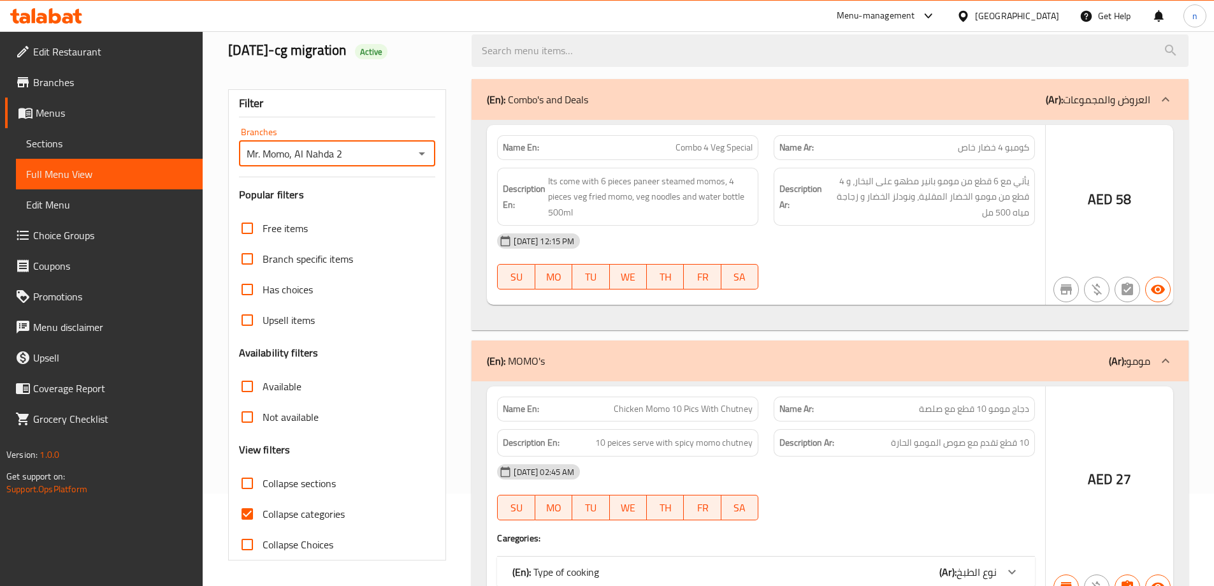
click at [248, 519] on div at bounding box center [607, 293] width 1214 height 586
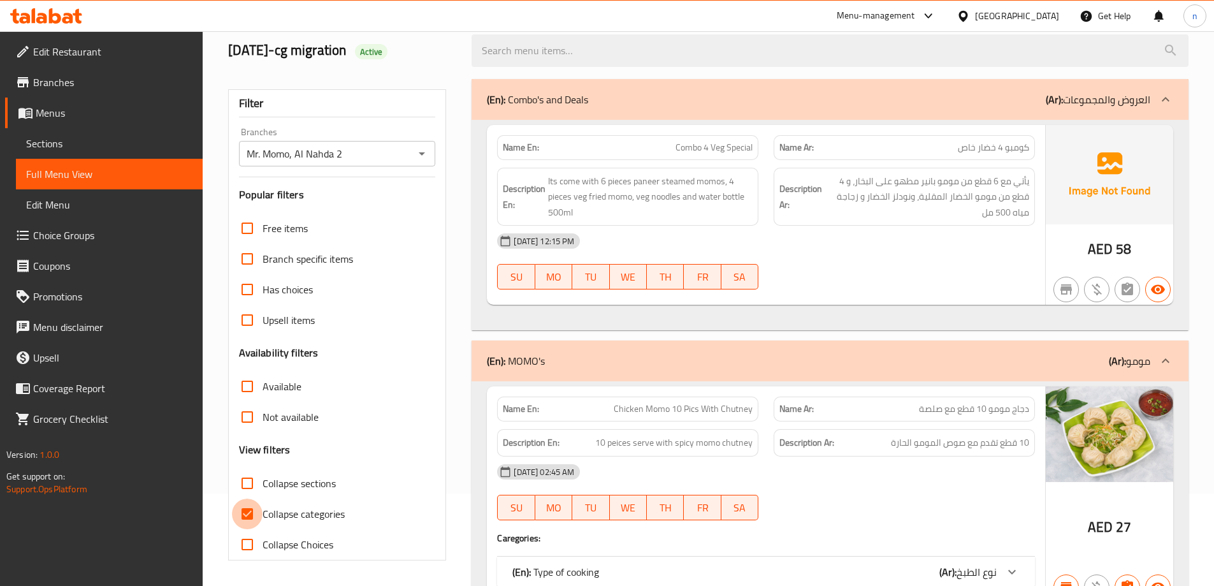
click at [253, 517] on input "Collapse categories" at bounding box center [247, 513] width 31 height 31
checkbox input "false"
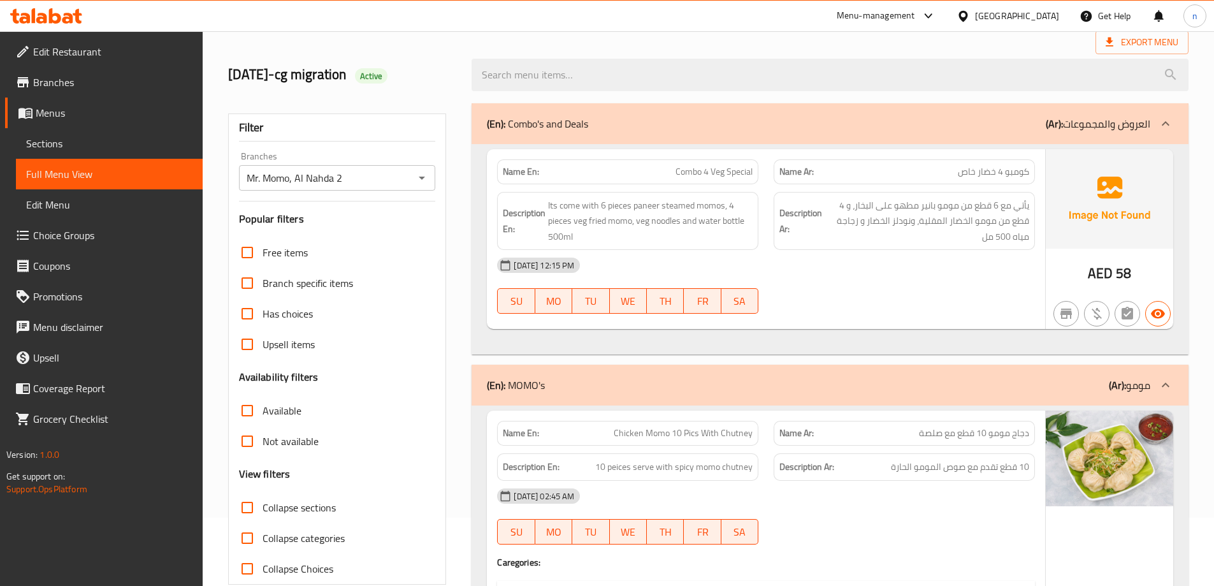
scroll to position [64, 0]
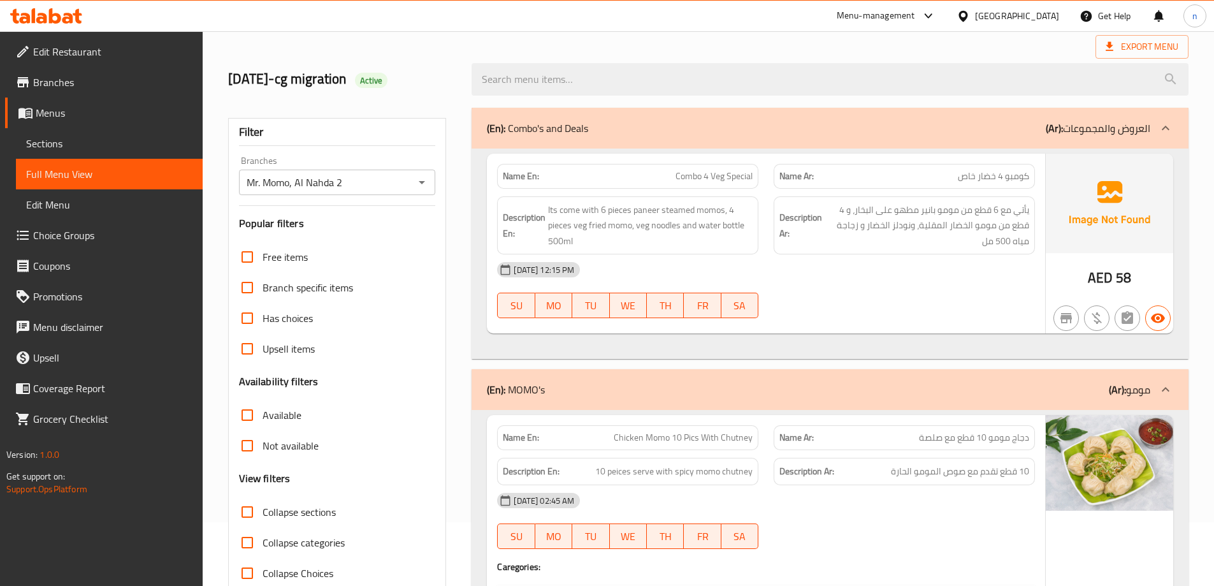
click at [501, 48] on div "Export Menu" at bounding box center [708, 47] width 960 height 24
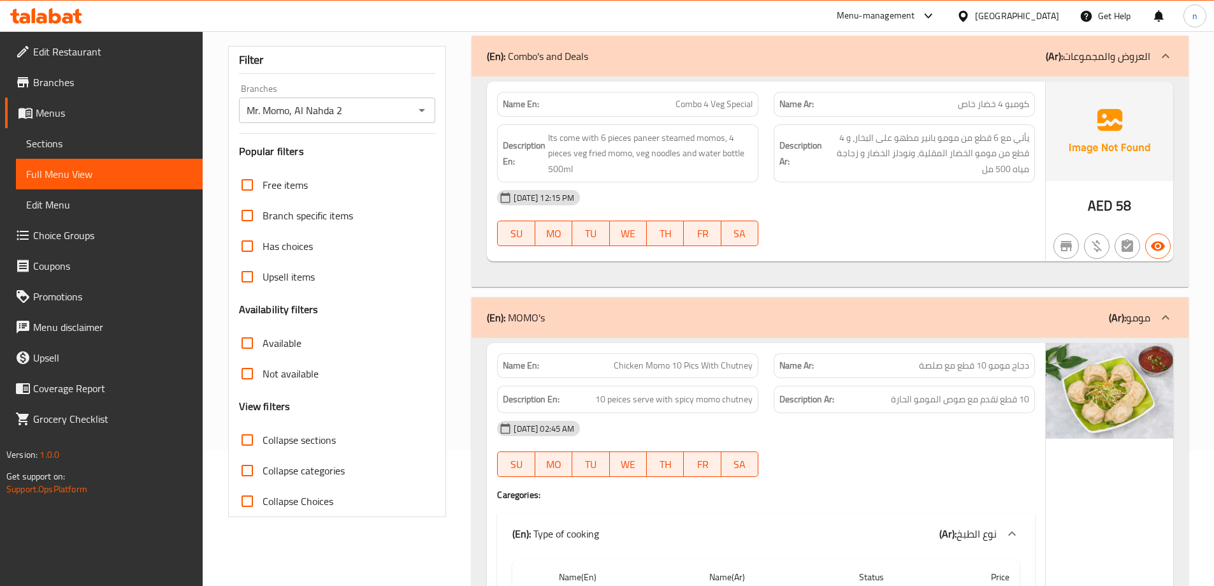
scroll to position [191, 0]
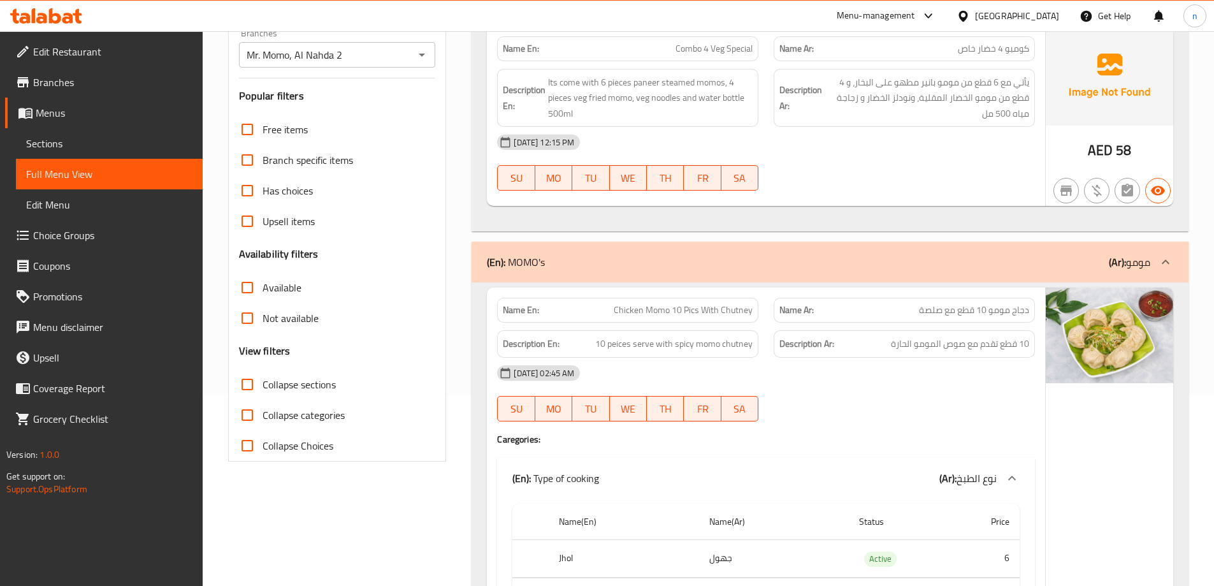
click at [258, 321] on input "Not available" at bounding box center [247, 318] width 31 height 31
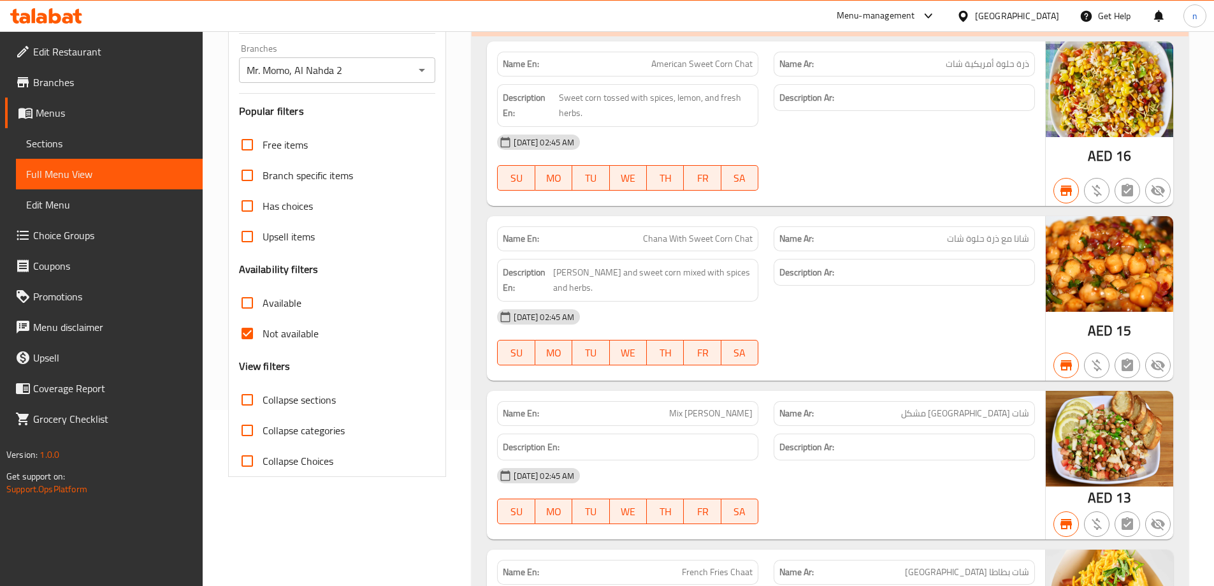
scroll to position [64, 0]
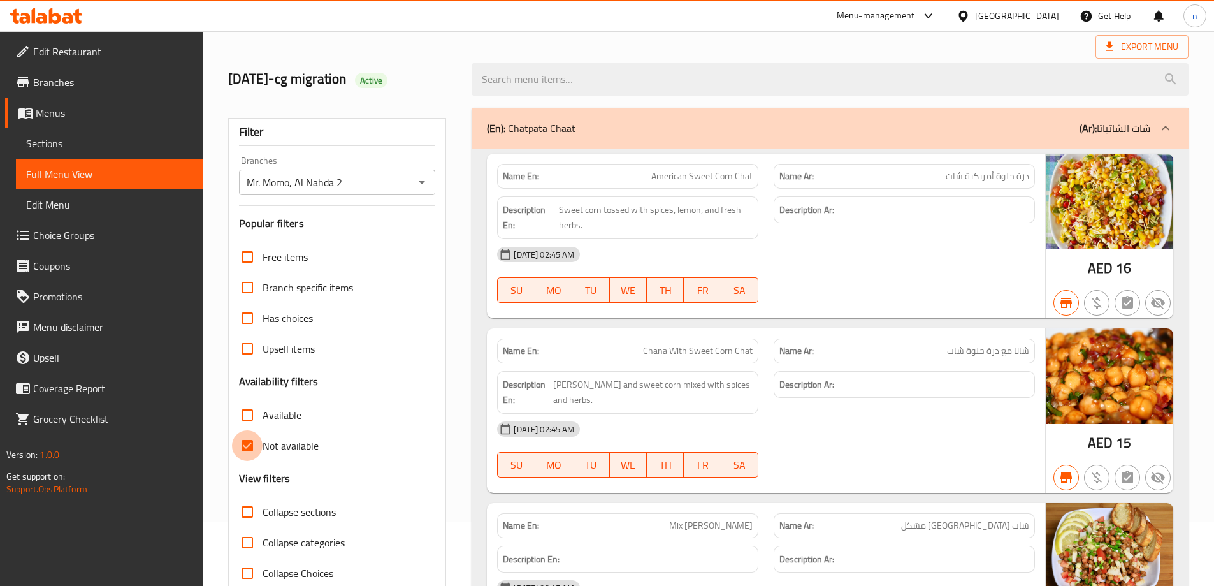
click at [242, 443] on input "Not available" at bounding box center [247, 445] width 31 height 31
checkbox input "false"
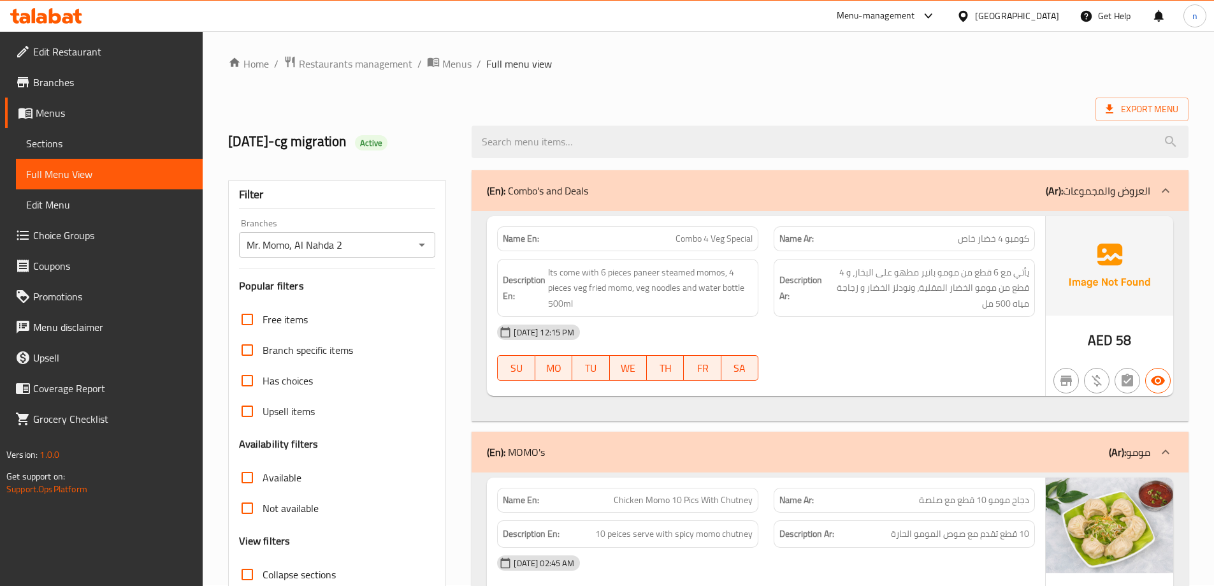
scroll to position [0, 0]
click at [66, 80] on span "Branches" at bounding box center [112, 82] width 159 height 15
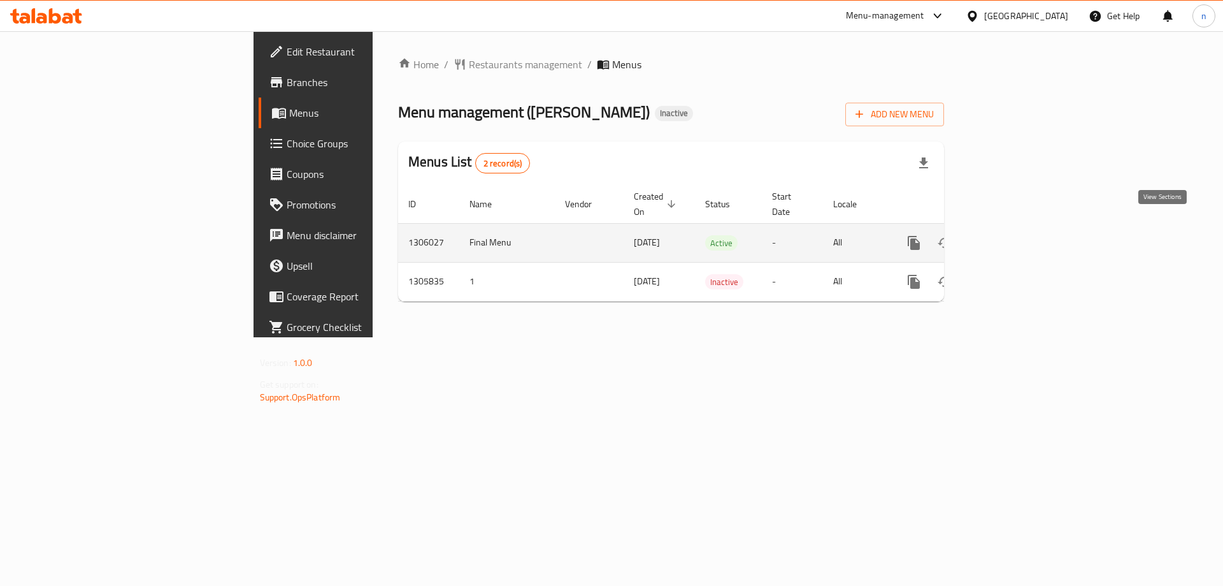
click at [1021, 230] on link "enhanced table" at bounding box center [1006, 242] width 31 height 31
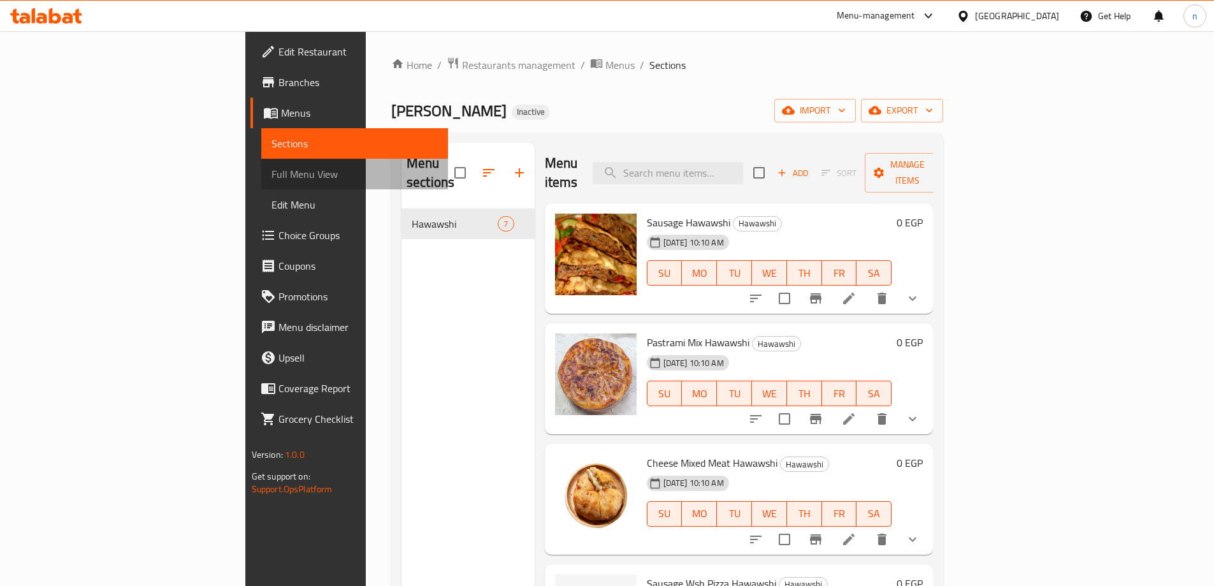
click at [271, 176] on span "Full Menu View" at bounding box center [354, 173] width 166 height 15
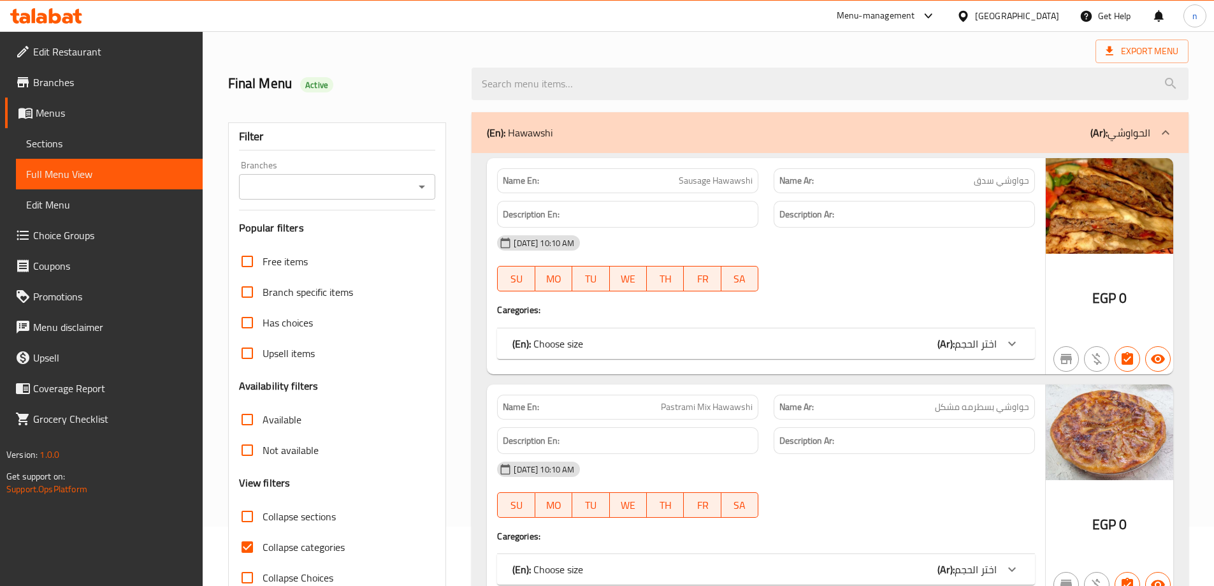
scroll to position [127, 0]
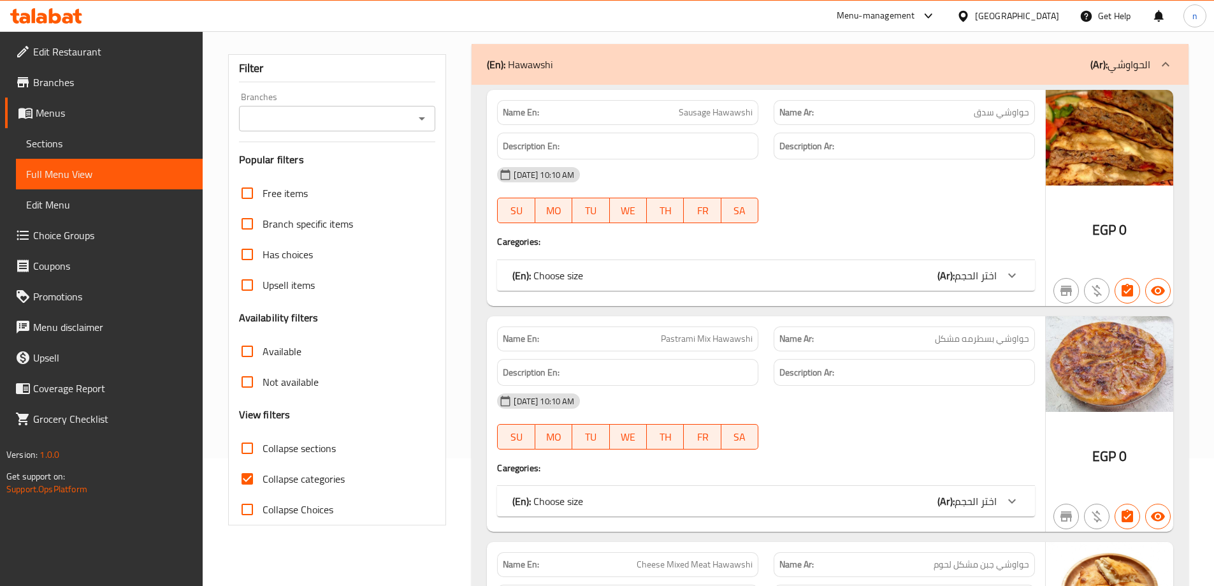
click at [254, 476] on input "Collapse categories" at bounding box center [247, 478] width 31 height 31
checkbox input "false"
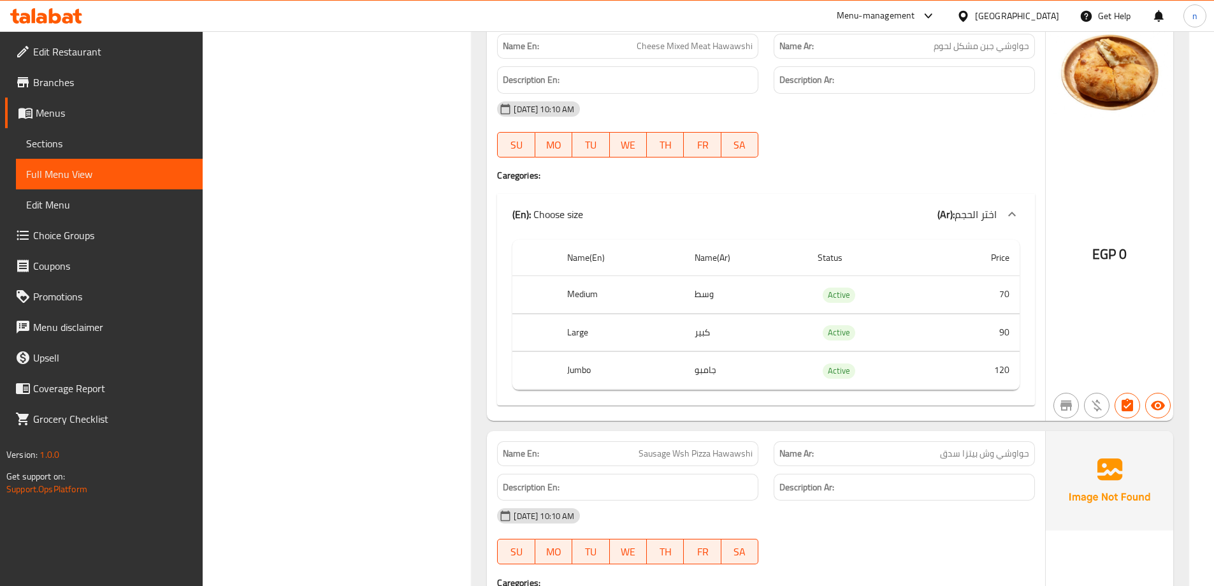
scroll to position [1083, 0]
click at [984, 85] on h6 "Description Ar:" at bounding box center [904, 79] width 250 height 16
click at [984, 80] on h6 "Description Ar:" at bounding box center [904, 79] width 250 height 16
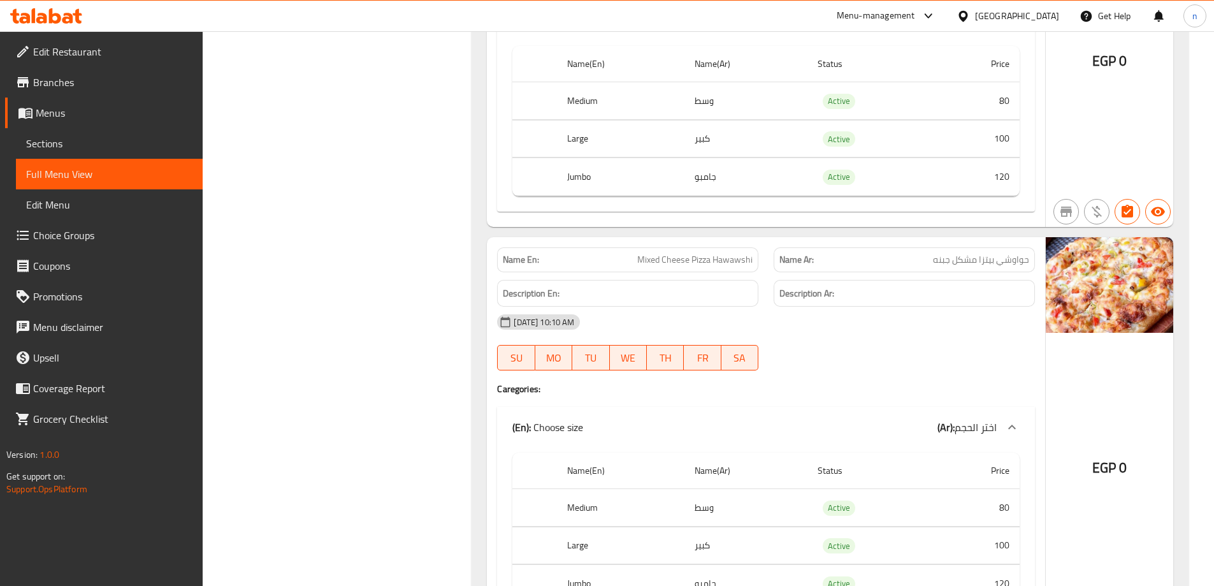
scroll to position [2441, 0]
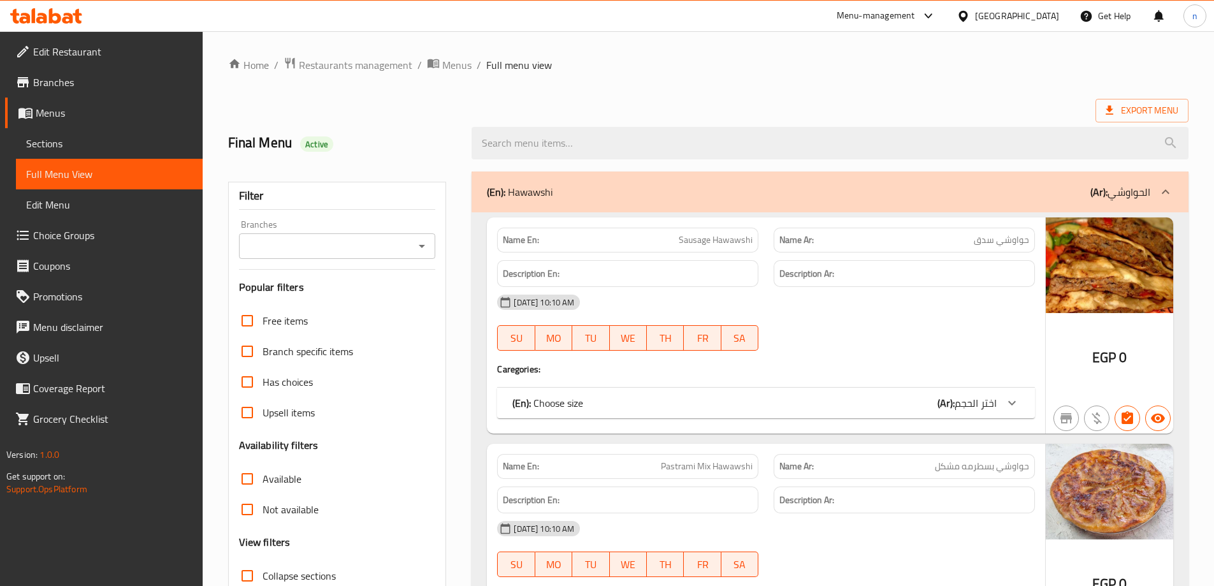
scroll to position [127, 0]
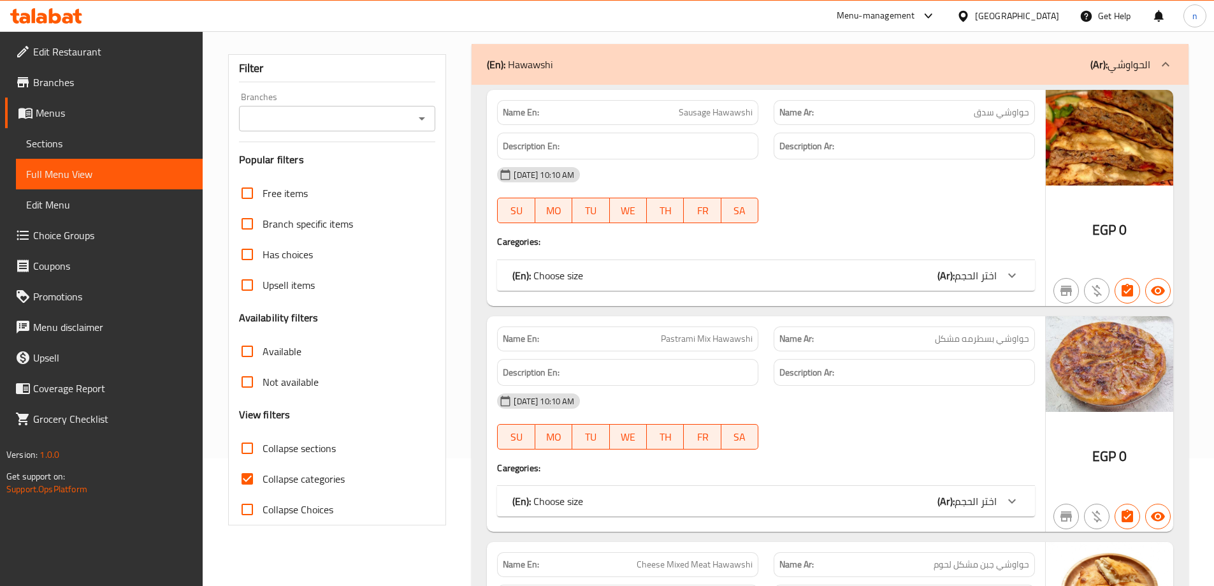
click at [248, 480] on input "Collapse categories" at bounding box center [247, 478] width 31 height 31
checkbox input "false"
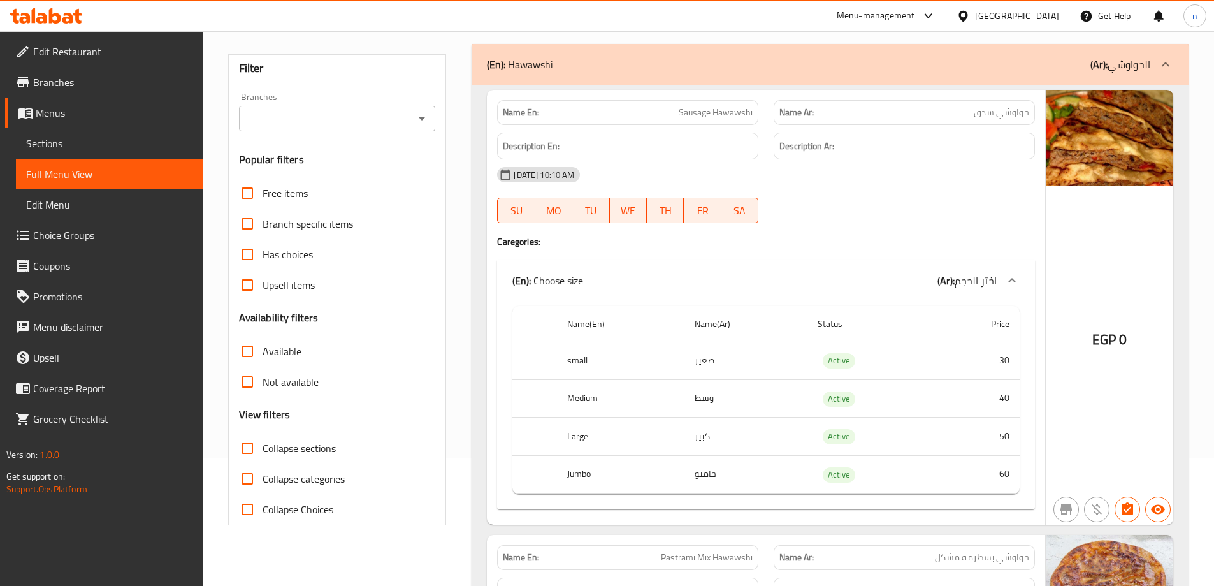
click at [64, 146] on span "Sections" at bounding box center [109, 143] width 166 height 15
